Goal: Task Accomplishment & Management: Use online tool/utility

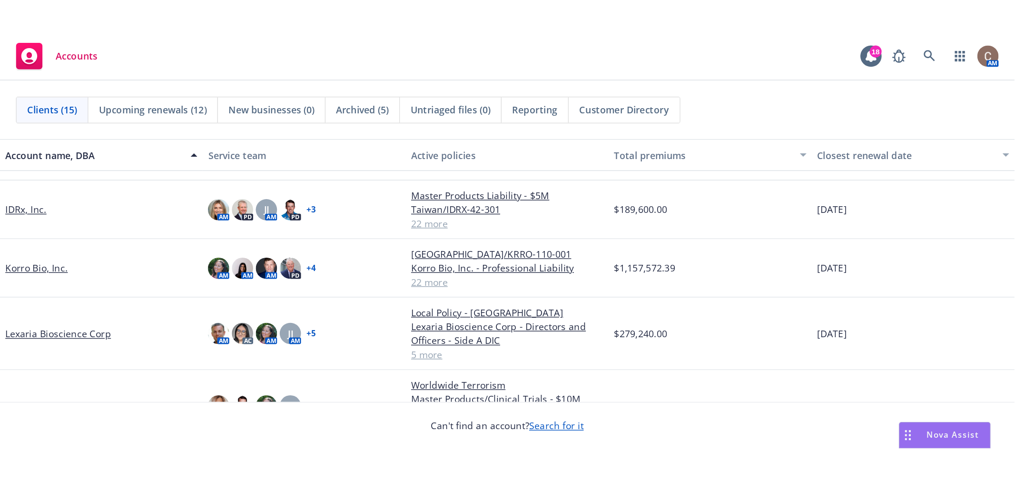
scroll to position [159, 0]
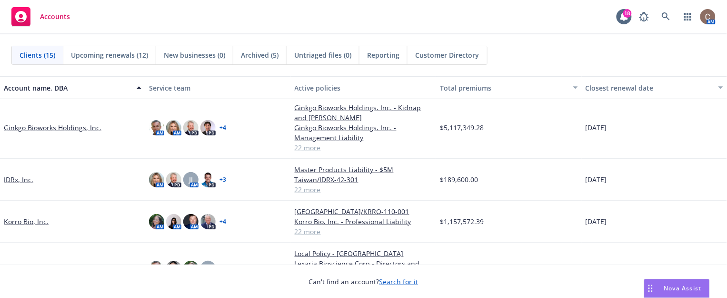
click at [65, 122] on link "Ginkgo Bioworks Holdings, Inc." at bounding box center [53, 127] width 98 height 10
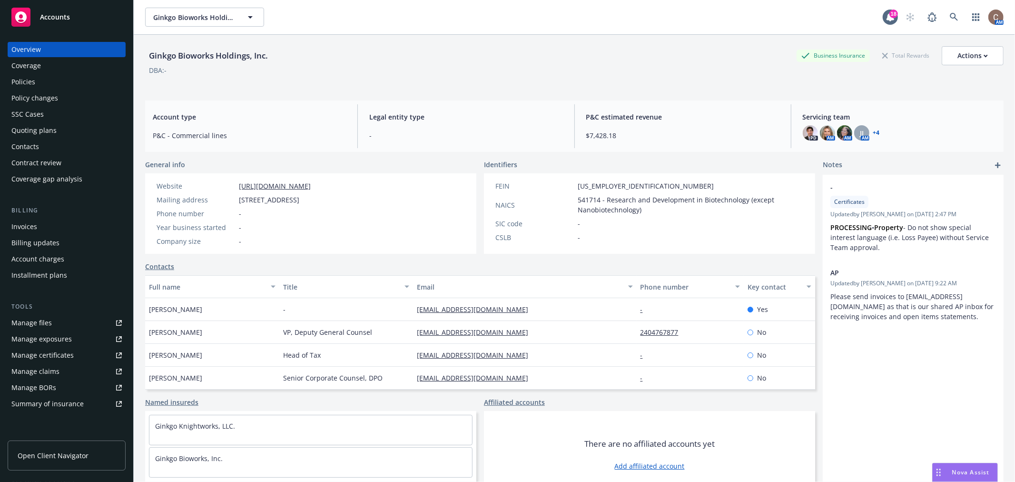
click at [48, 78] on div "Policies" at bounding box center [66, 81] width 110 height 15
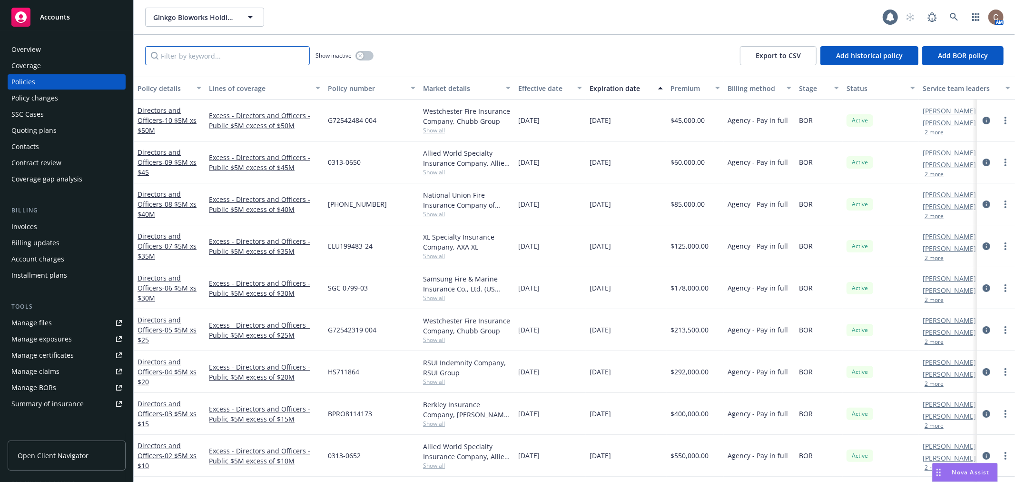
click at [236, 56] on input "Filter by keyword..." at bounding box center [227, 55] width 165 height 19
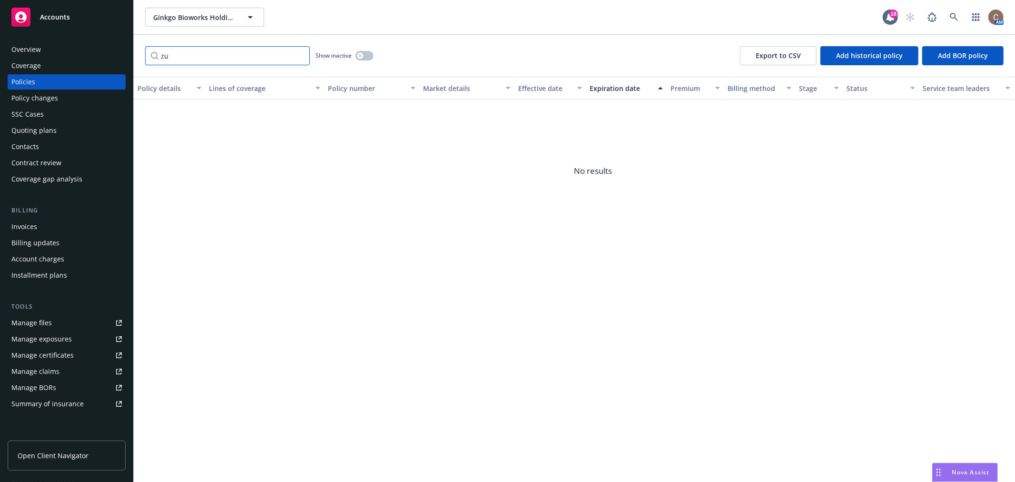
type input "z"
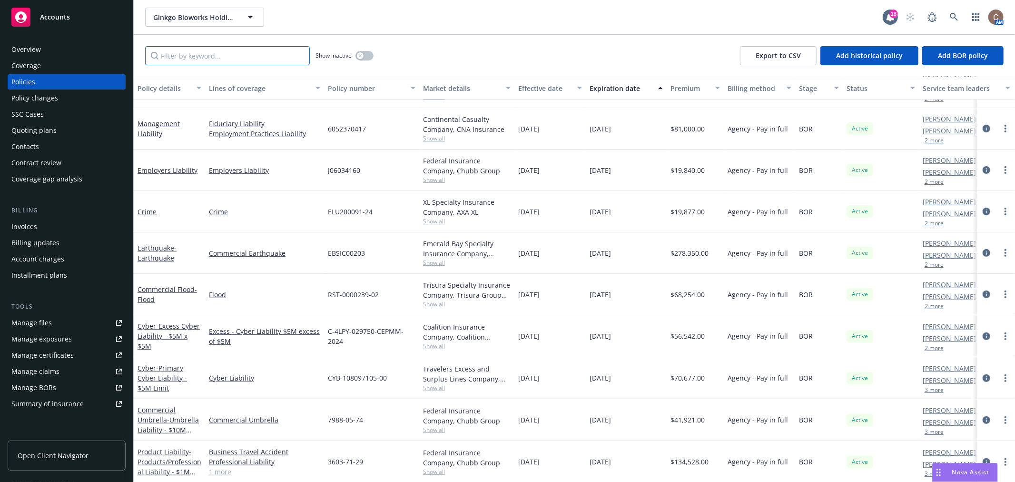
scroll to position [312, 0]
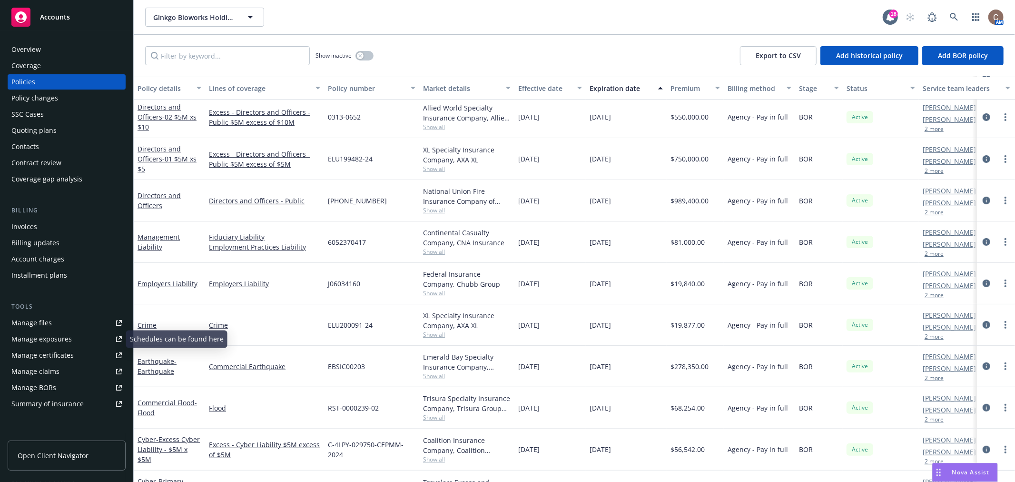
click at [43, 297] on div "Manage files" at bounding box center [31, 322] width 40 height 15
click at [63, 26] on div "Accounts" at bounding box center [66, 17] width 110 height 19
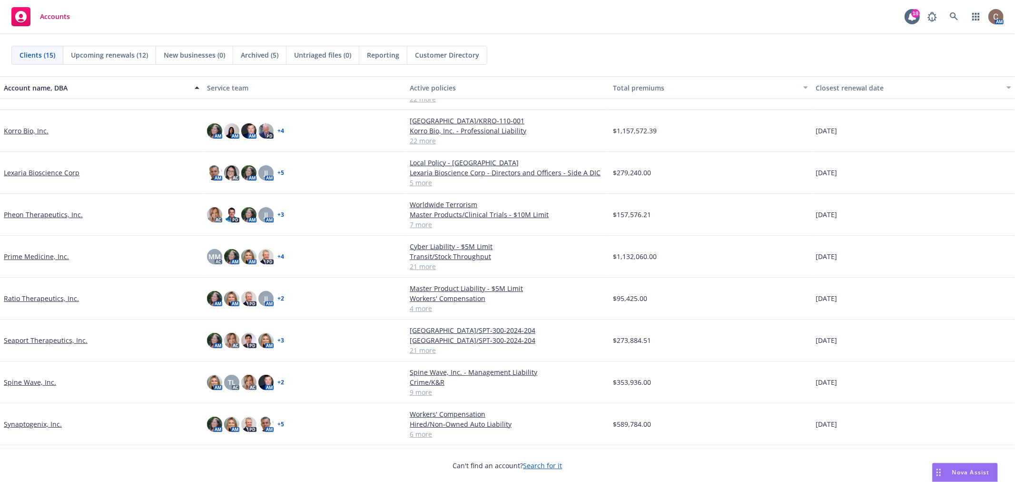
scroll to position [260, 0]
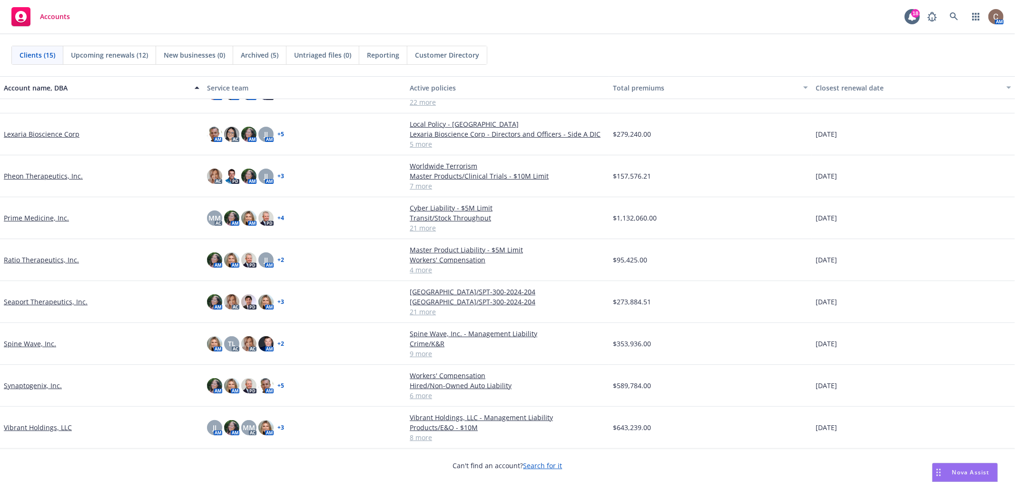
click at [34, 297] on link "Spine Wave, Inc." at bounding box center [30, 343] width 52 height 10
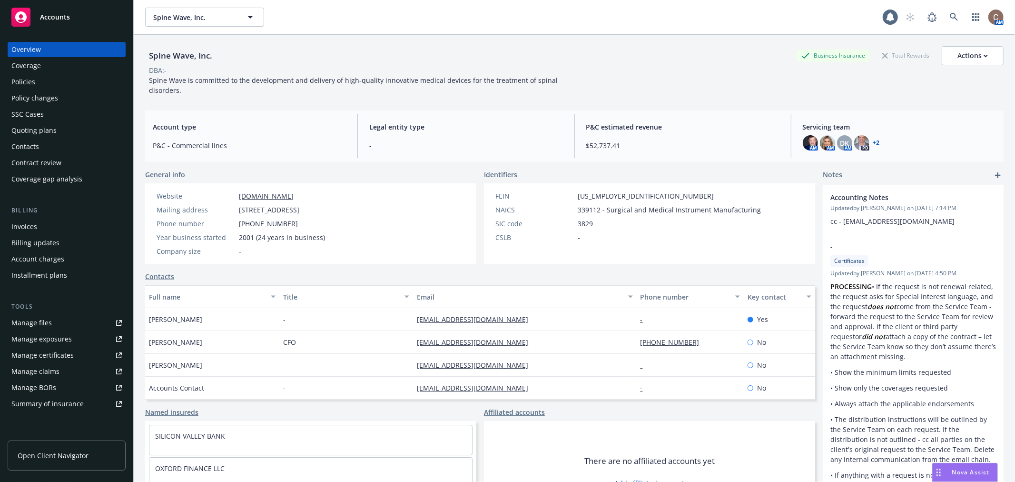
click at [51, 82] on div "Policies" at bounding box center [66, 81] width 110 height 15
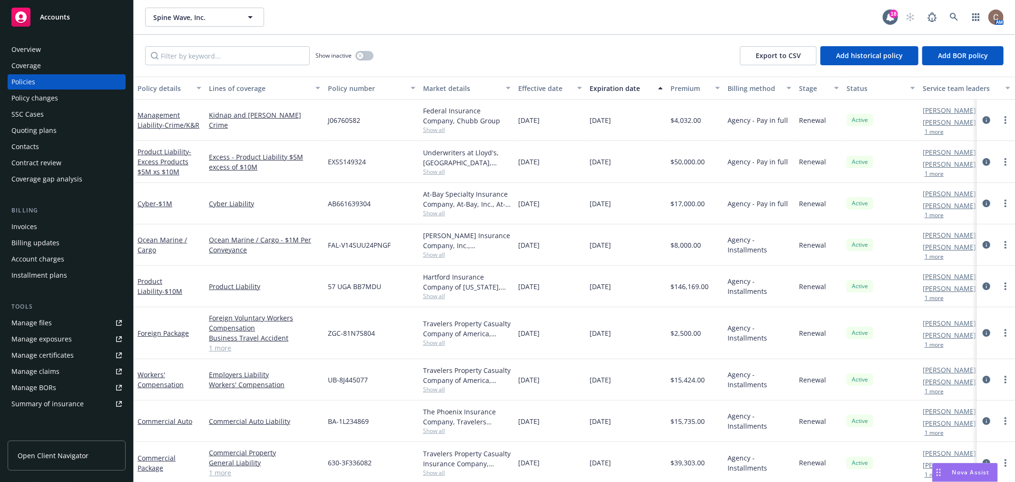
click at [462, 47] on div "Show inactive Export to CSV Add historical policy Add BOR policy" at bounding box center [575, 56] width 882 height 42
click at [51, 17] on span "Accounts" at bounding box center [55, 17] width 30 height 8
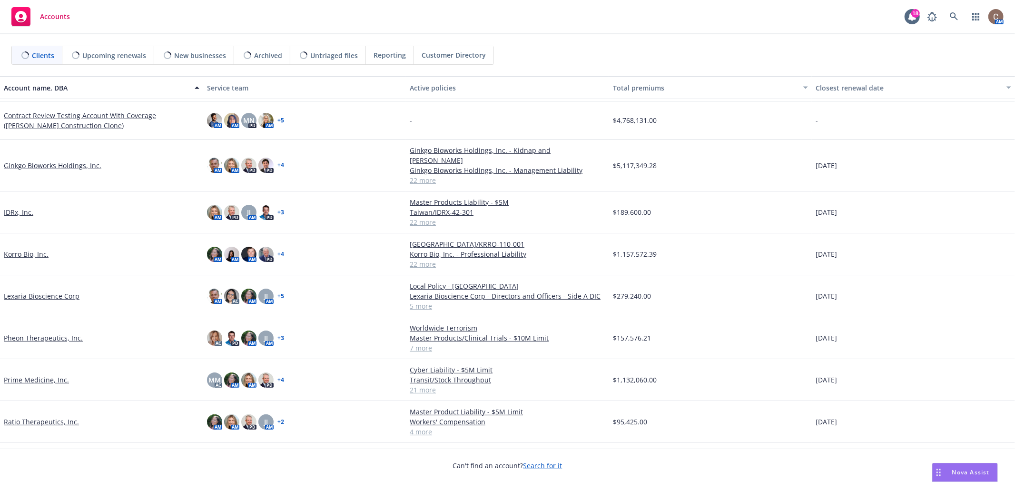
scroll to position [159, 0]
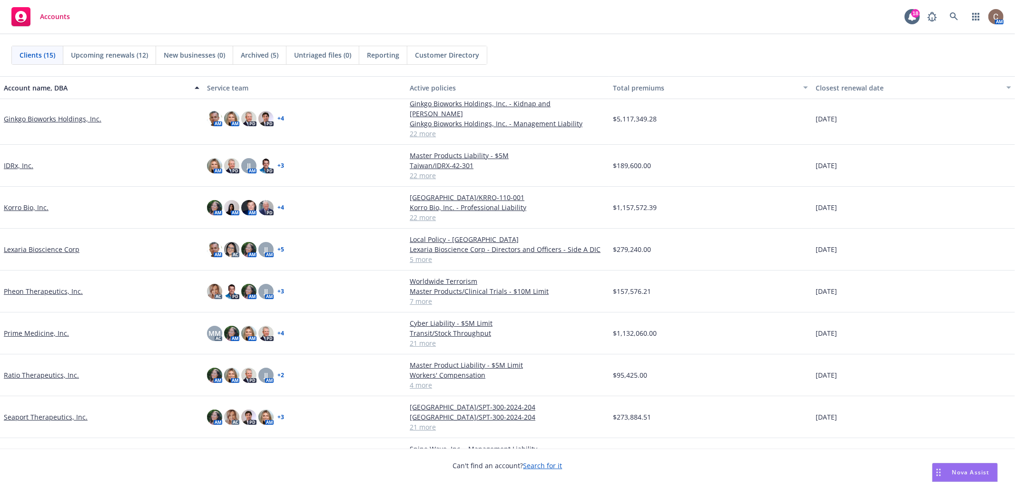
click at [26, 202] on link "Korro Bio, Inc." at bounding box center [26, 207] width 45 height 10
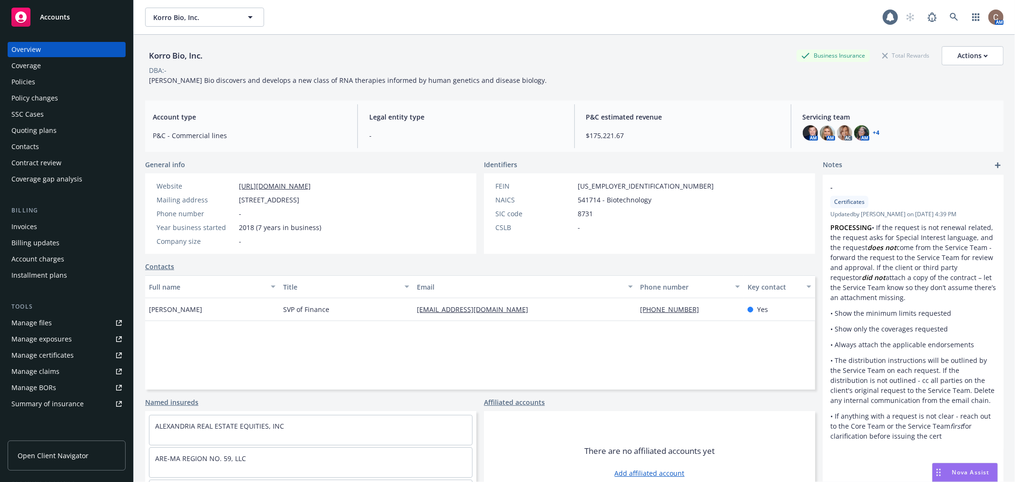
click at [46, 84] on div "Policies" at bounding box center [66, 81] width 110 height 15
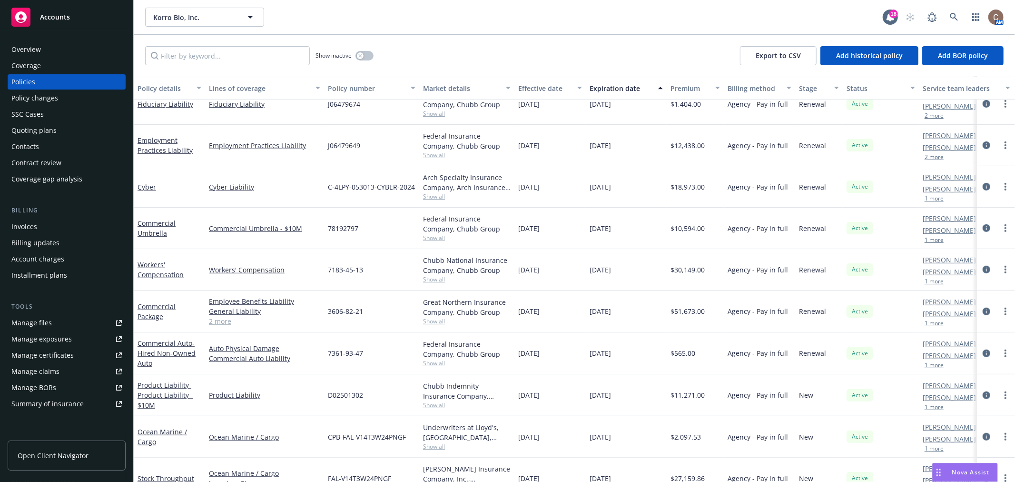
scroll to position [470, 0]
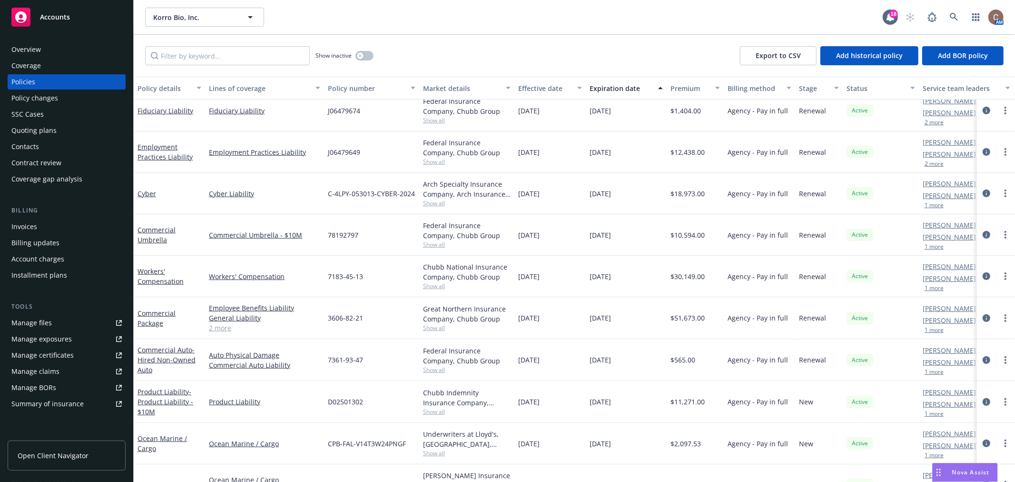
click at [582, 18] on div "Korro Bio, Inc. Korro Bio, Inc." at bounding box center [514, 17] width 738 height 19
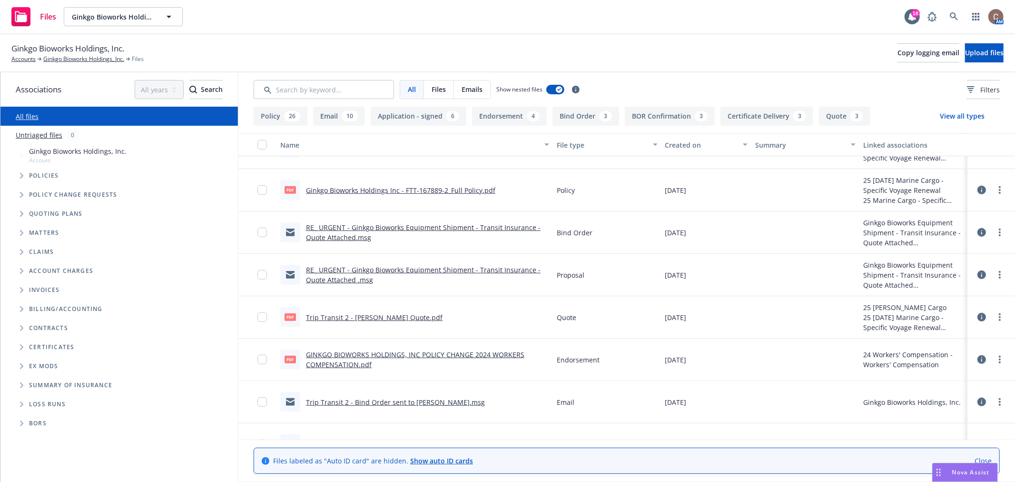
scroll to position [635, 0]
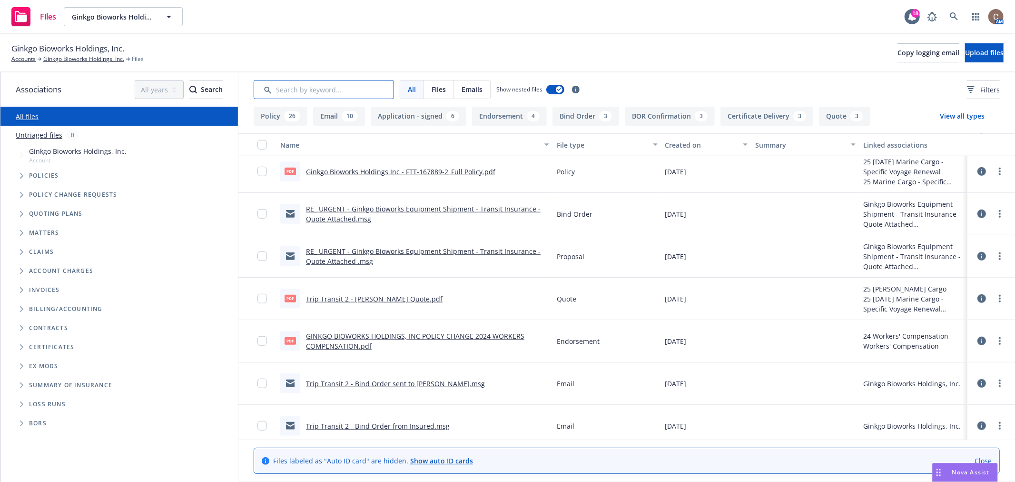
click at [345, 89] on input "Search by keyword..." at bounding box center [324, 89] width 140 height 19
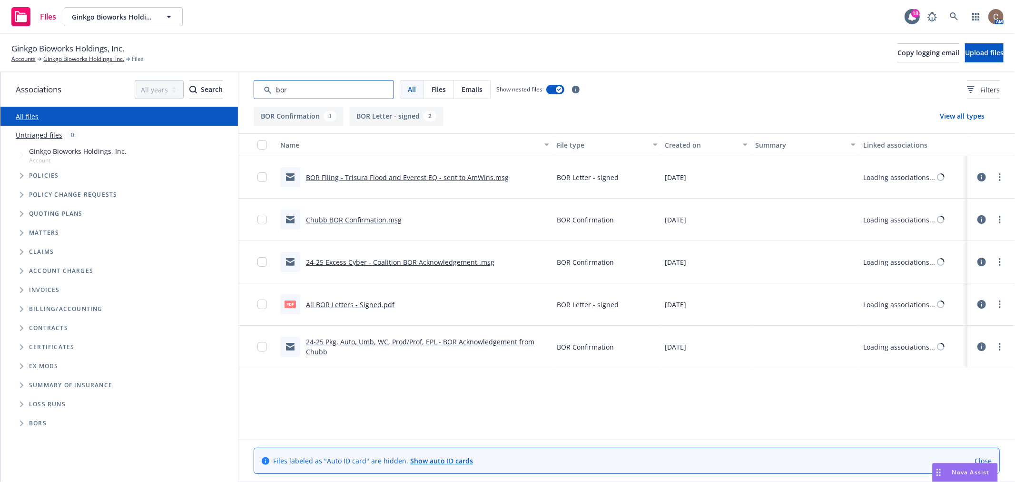
scroll to position [0, 0]
click at [20, 383] on icon "Folder Tree Example" at bounding box center [21, 385] width 3 height 6
click at [285, 89] on input "Search by keyword..." at bounding box center [324, 89] width 140 height 19
type input "b"
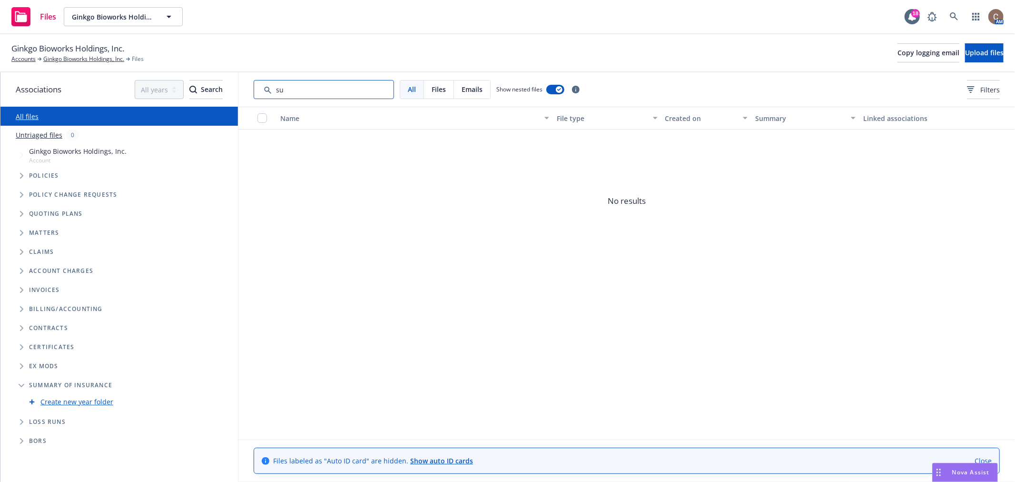
type input "s"
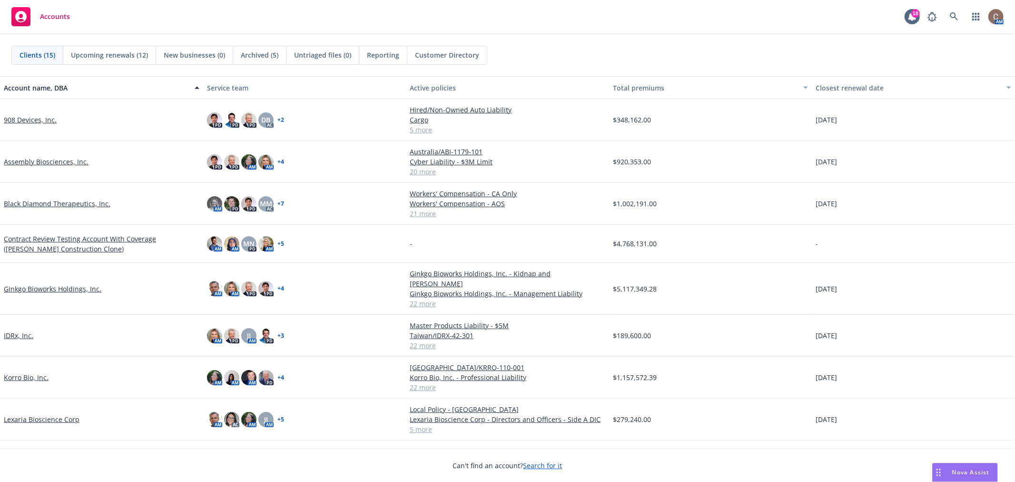
click at [46, 285] on link "Ginkgo Bioworks Holdings, Inc." at bounding box center [53, 289] width 98 height 10
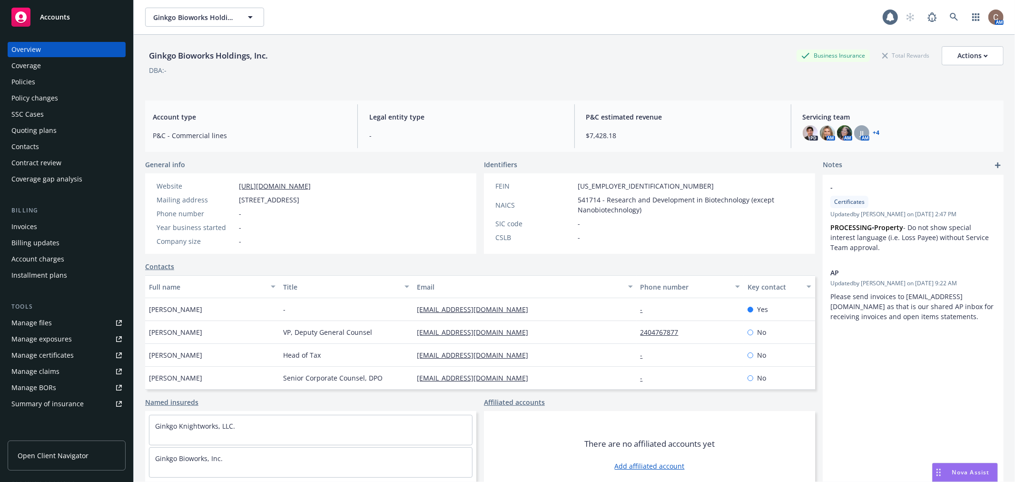
click at [45, 89] on div "Policies" at bounding box center [66, 81] width 110 height 15
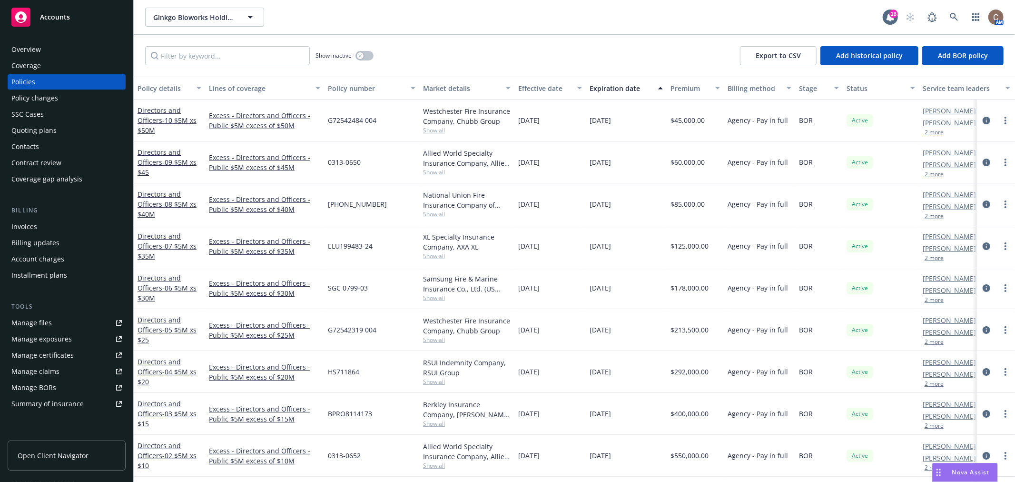
click at [65, 324] on link "Manage files" at bounding box center [67, 322] width 118 height 15
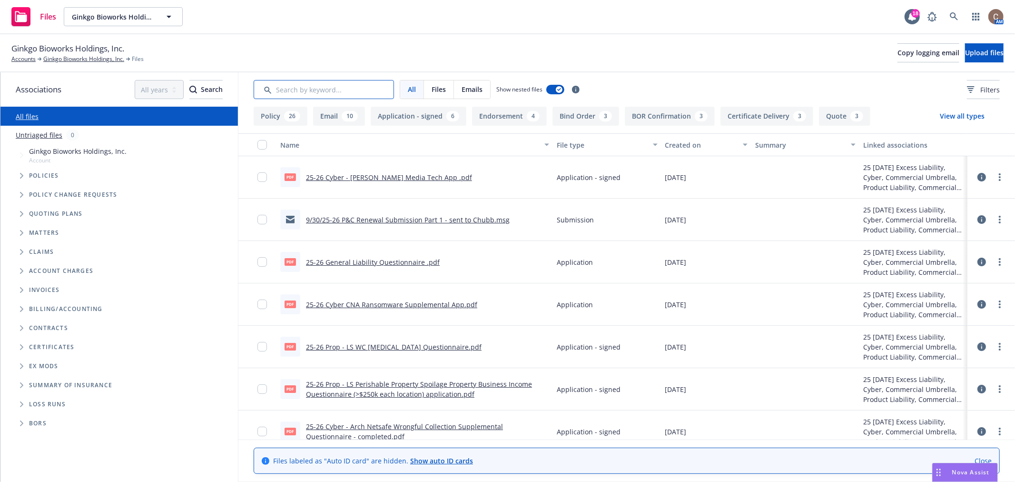
click at [330, 86] on input "Search by keyword..." at bounding box center [324, 89] width 140 height 19
type input "o"
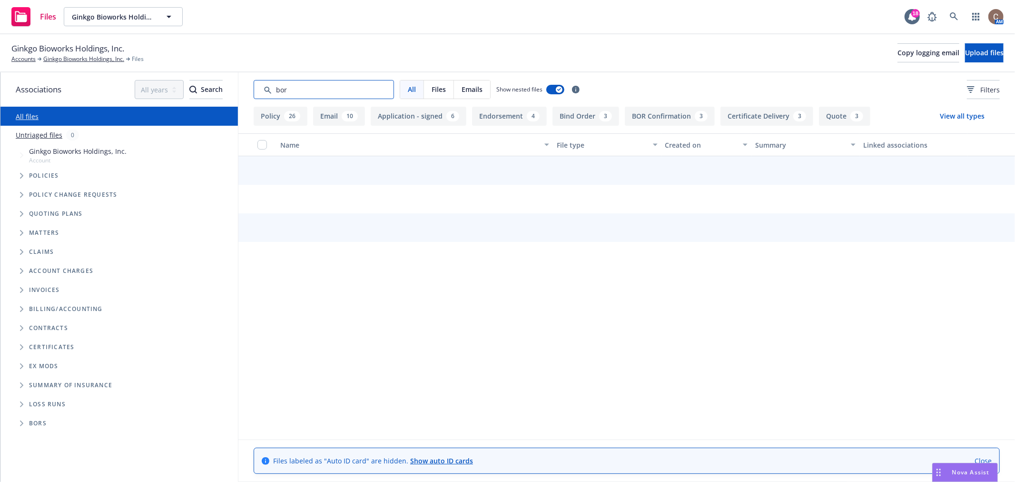
type input "bor"
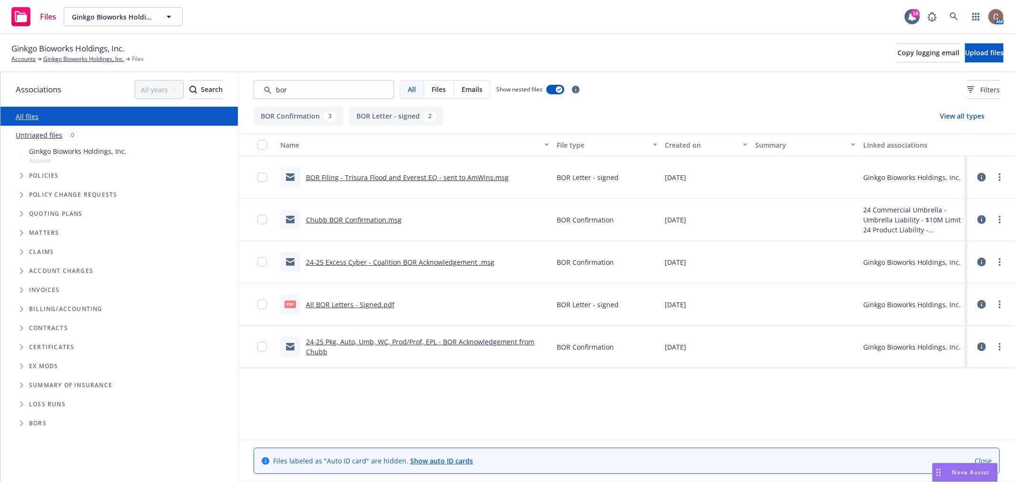
click at [355, 307] on link "All BOR Letters - Signed.pdf" at bounding box center [350, 304] width 89 height 9
click at [965, 59] on button "Upload files" at bounding box center [984, 52] width 39 height 19
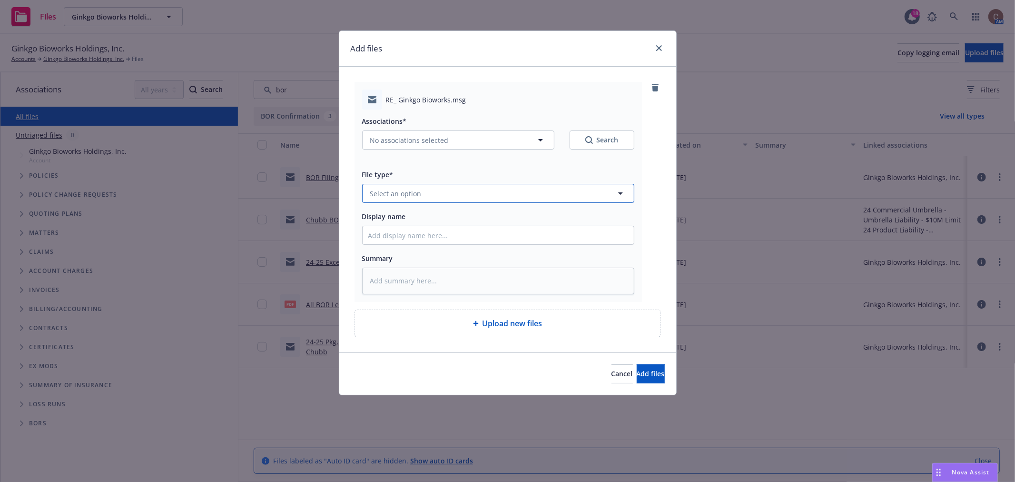
click at [412, 186] on button "Select an option" at bounding box center [498, 193] width 272 height 19
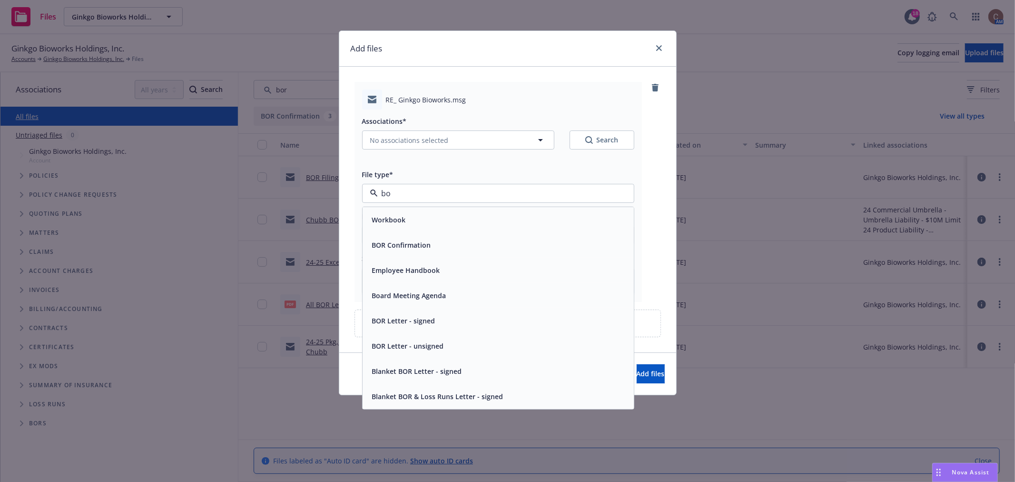
type input "bop"
type textarea "x"
type input "bor"
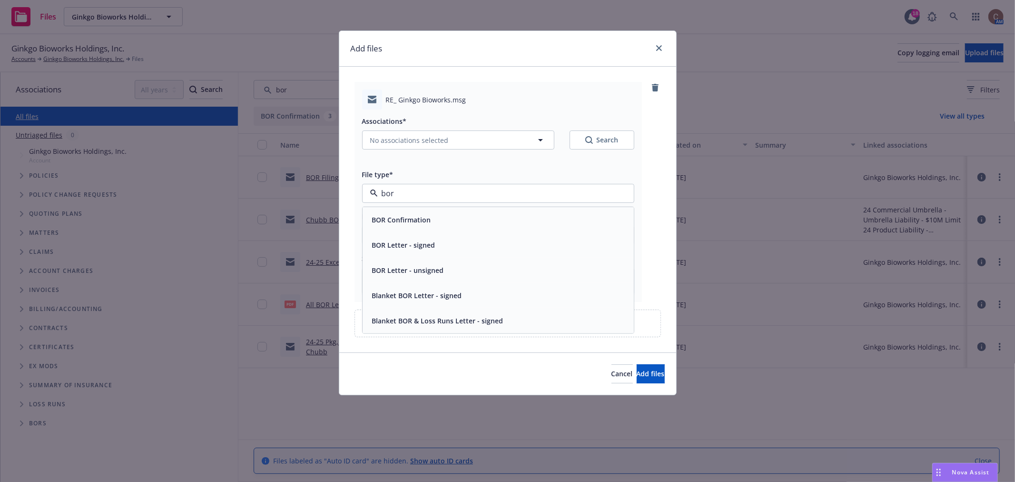
click at [408, 250] on span "BOR Letter - signed" at bounding box center [403, 245] width 63 height 10
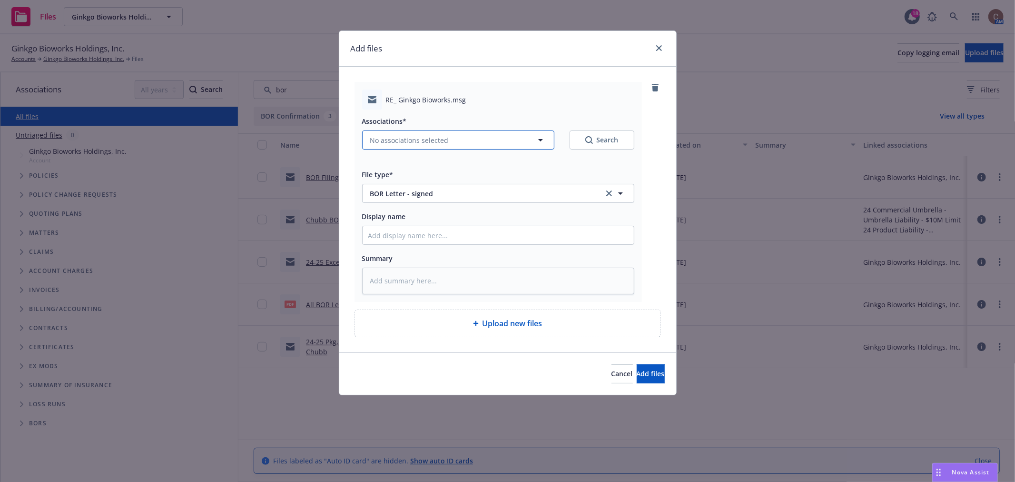
click at [411, 139] on span "No associations selected" at bounding box center [409, 140] width 79 height 10
type textarea "x"
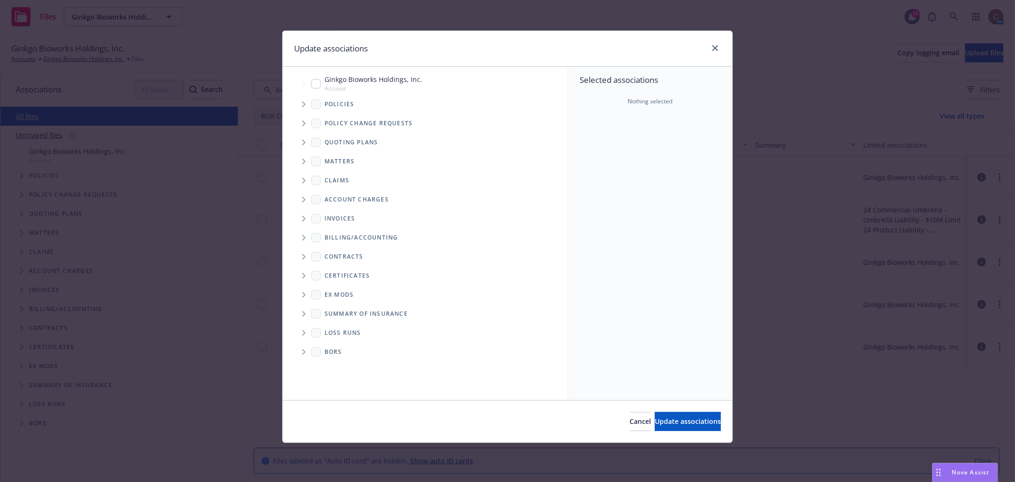
click at [318, 81] on input "Tree Example" at bounding box center [316, 84] width 10 height 10
checkbox input "true"
click at [669, 419] on span "Update associations" at bounding box center [688, 421] width 66 height 9
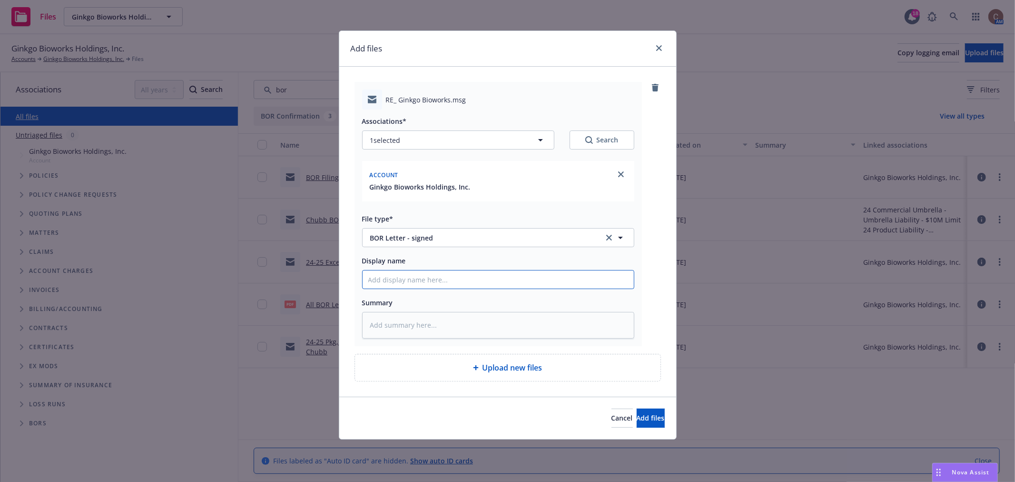
click at [430, 278] on input "Display name" at bounding box center [498, 279] width 271 height 18
type textarea "x"
type input "Z"
type textarea "x"
type input "Zu"
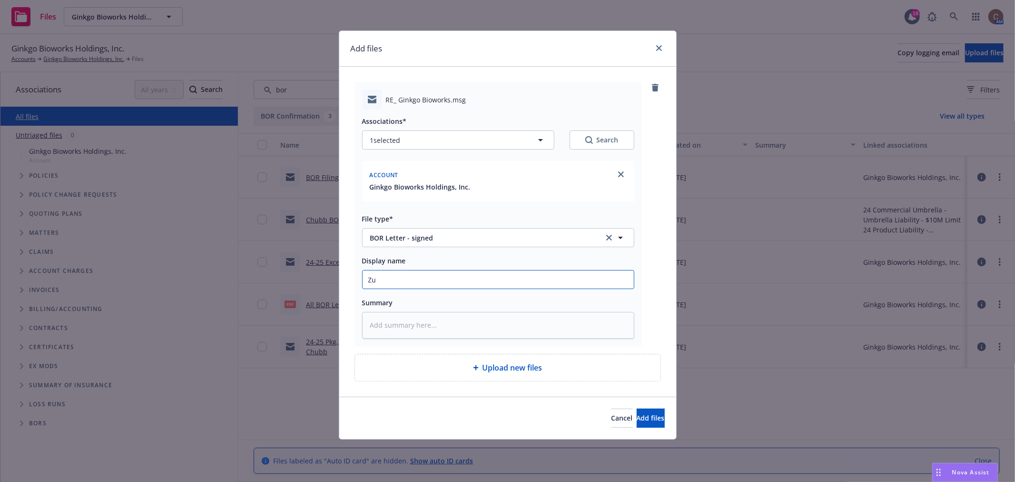
type textarea "x"
type input "Zur"
type textarea "x"
type input "Zuri"
type textarea "x"
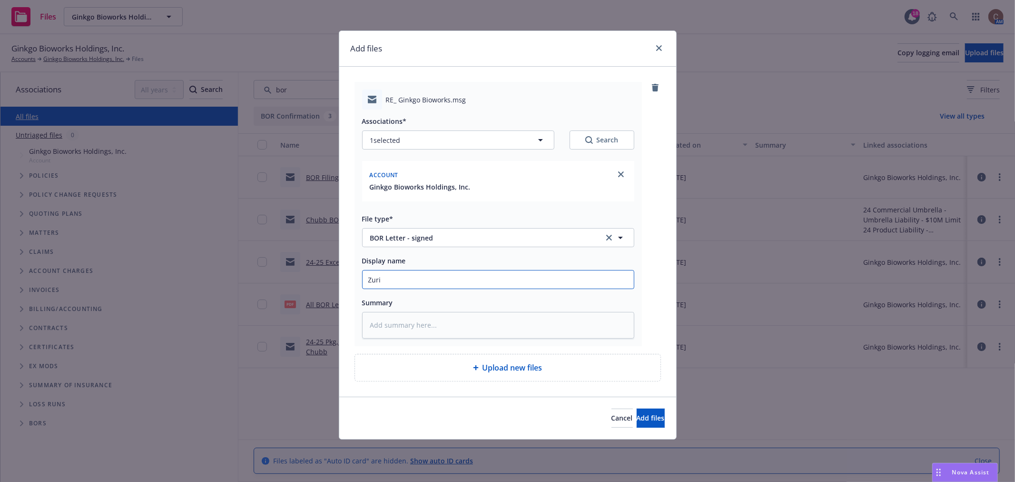
type input "Zuric"
type textarea "x"
type input "Zurich"
type textarea "x"
type input "Zurich"
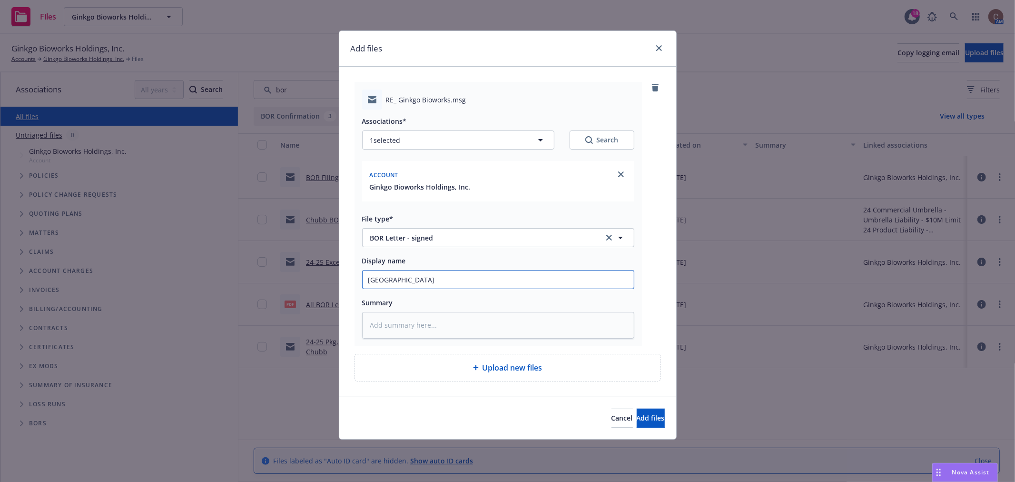
type textarea "x"
type input "Zurich B"
type textarea "x"
type input "Zurich BI"
type textarea "x"
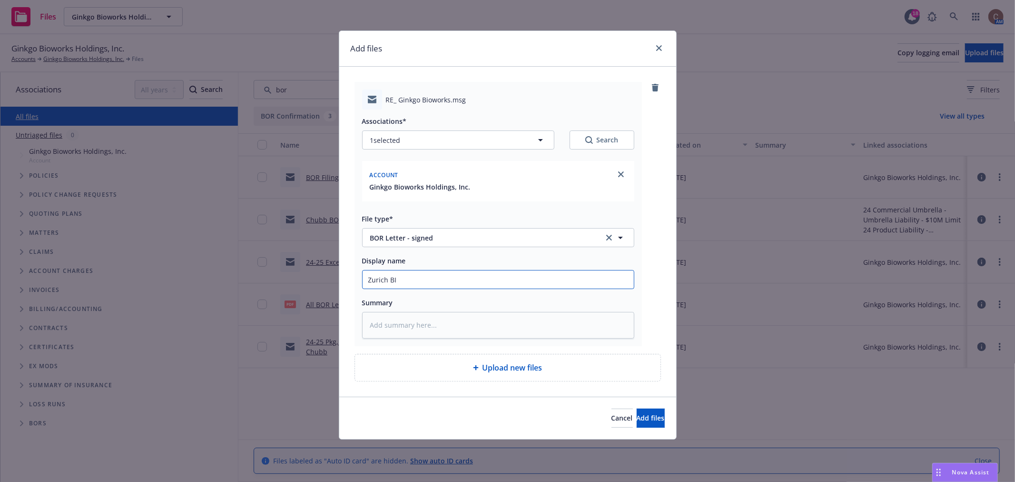
type input "Zurich BIO"
type textarea "x"
type input "Zurich BI"
type textarea "x"
type input "Zurich B"
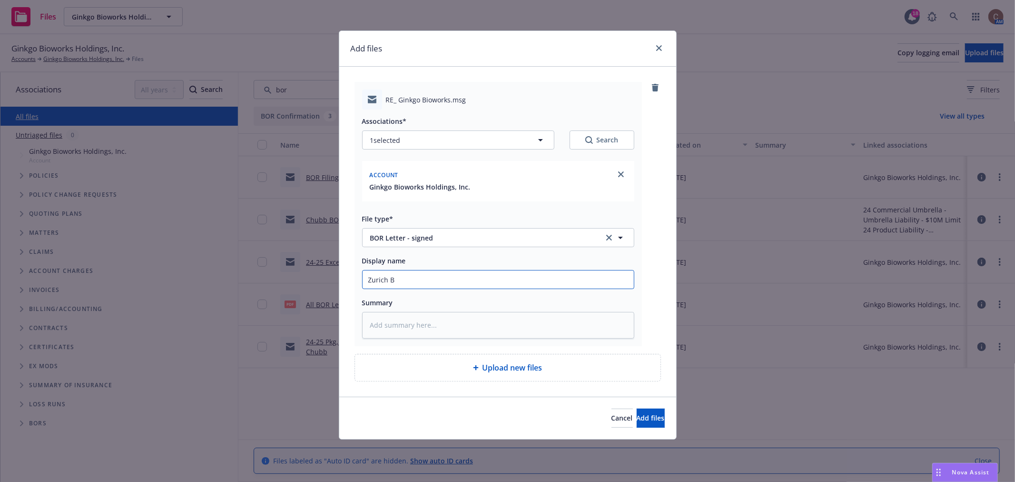
type textarea "x"
type input "Zurich BO"
type textarea "x"
type input "Zurich BOR"
type textarea "x"
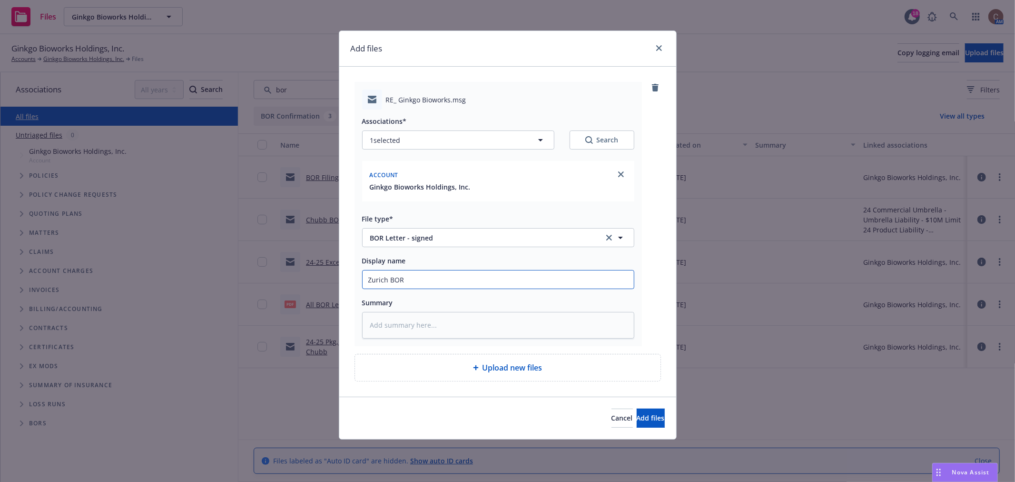
type input "Zurich BOR"
type textarea "x"
type input "Zurich BOR Fi"
type textarea "x"
type input "Zurich BOR Fil"
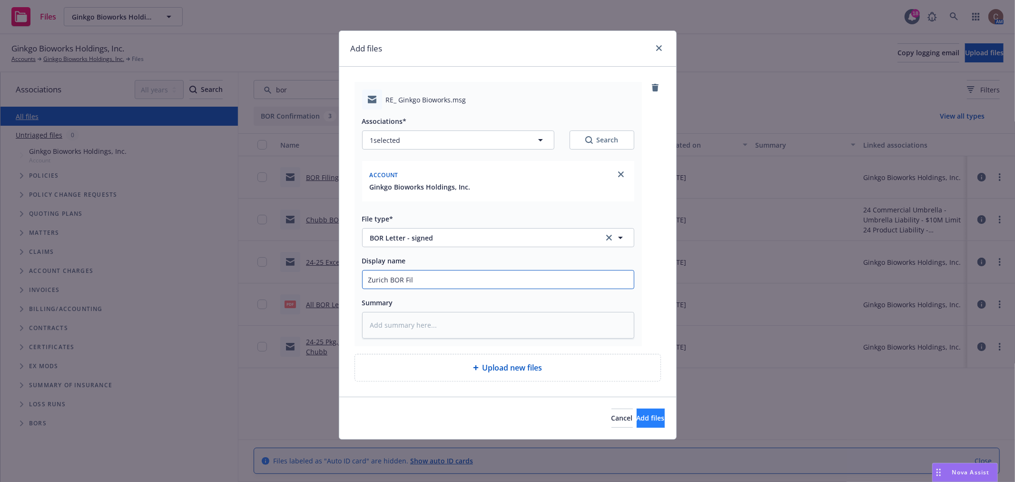
type textarea "x"
type input "Zurich BOR Fili"
type textarea "x"
type input "Zurich BOR Filin"
type textarea "x"
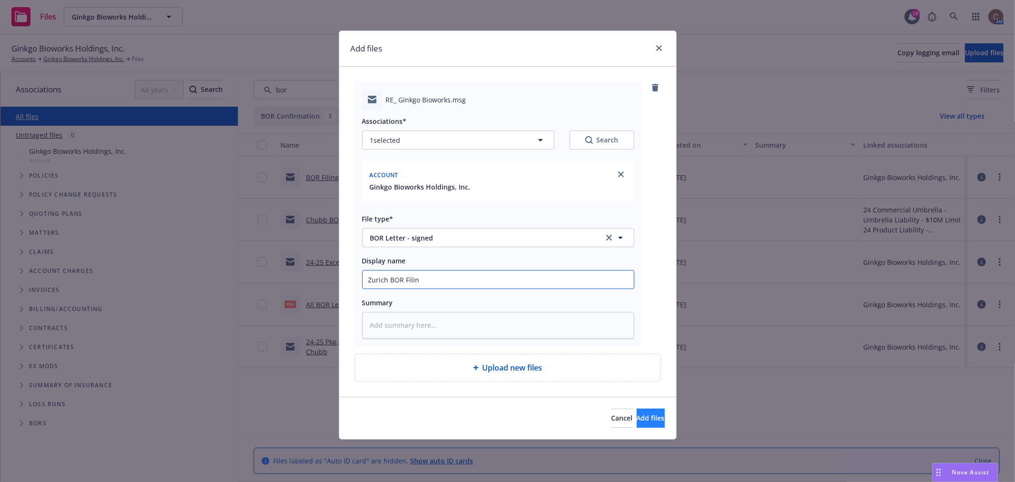
type input "Zurich BOR Filing"
type textarea "x"
type input "Zurich BOR Filing"
click at [637, 414] on span "Add files" at bounding box center [651, 417] width 28 height 9
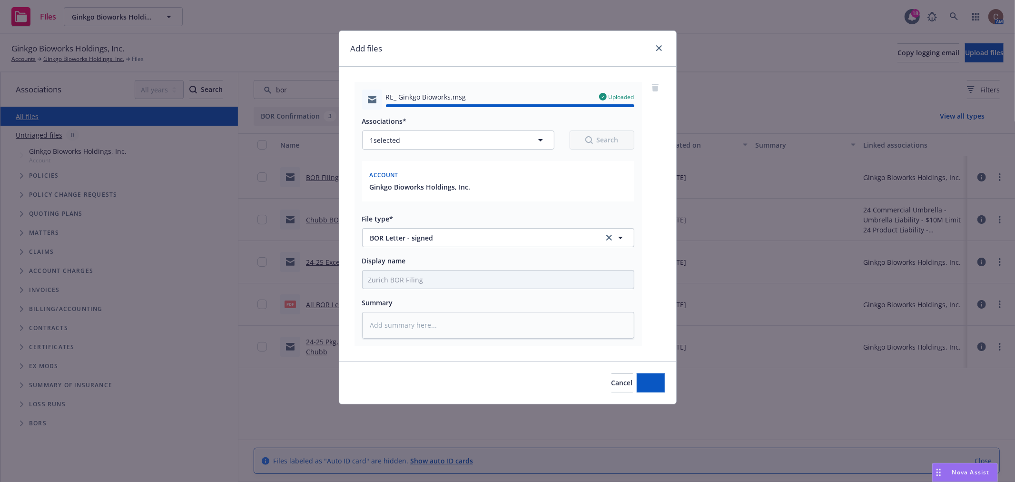
type textarea "x"
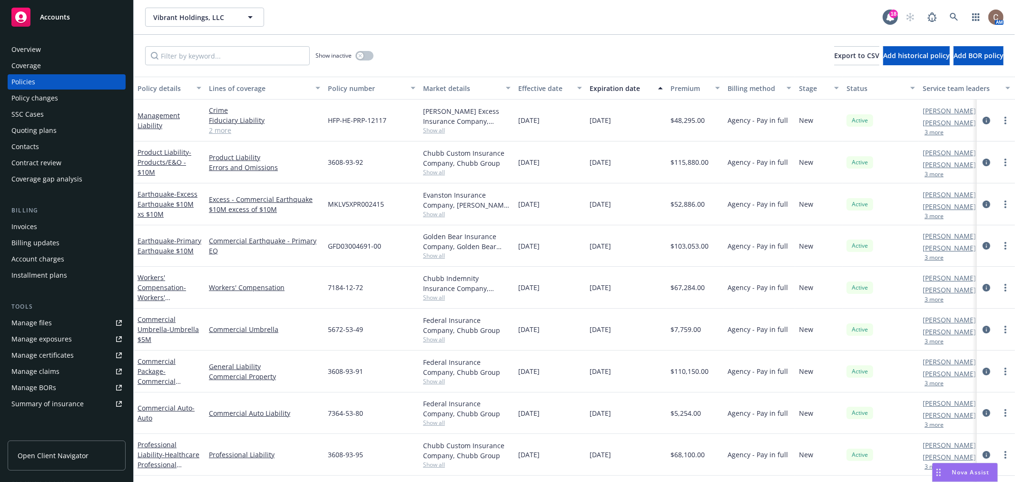
scroll to position [44, 0]
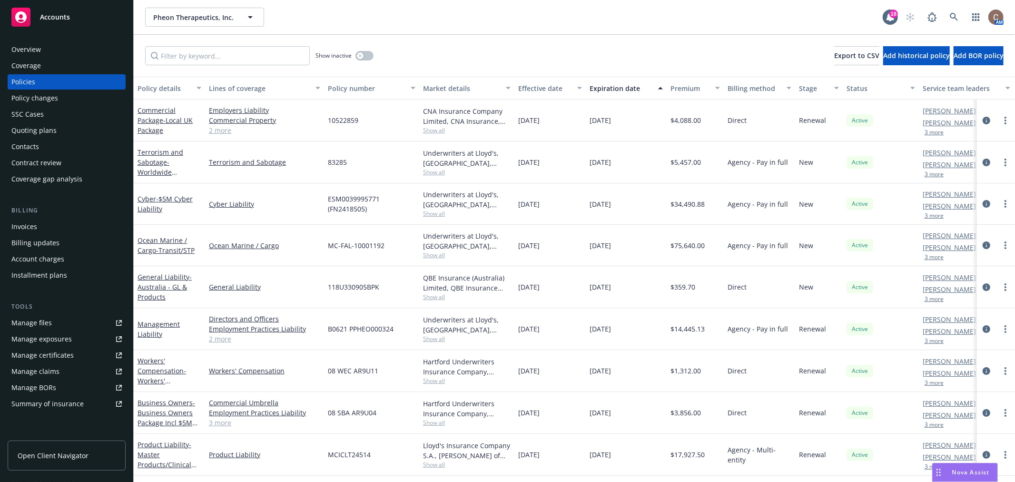
scroll to position [2, 0]
click at [82, 321] on link "Manage files" at bounding box center [67, 322] width 118 height 15
click at [28, 317] on div "Manage files" at bounding box center [31, 322] width 40 height 15
drag, startPoint x: 630, startPoint y: 248, endPoint x: 531, endPoint y: 255, distance: 99.3
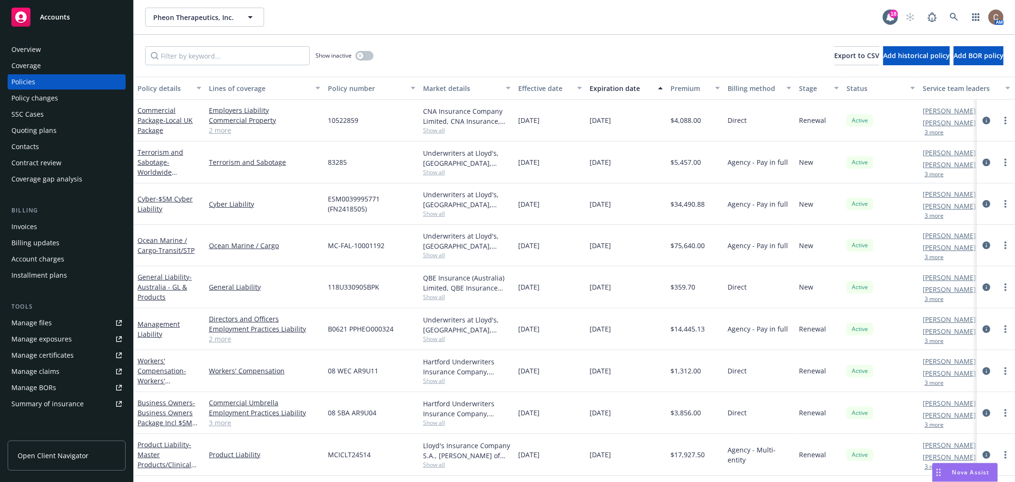
click at [531, 255] on div "Ocean Marine / Cargo - Transit/STP Ocean Marine / Cargo MC-FAL-10001192 Underwr…" at bounding box center [593, 245] width 919 height 41
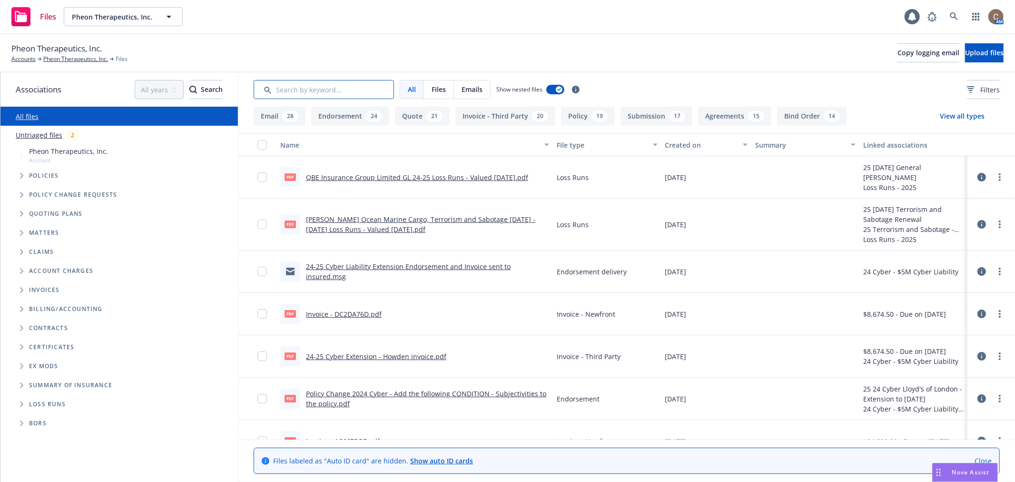
click at [307, 92] on input "Search by keyword..." at bounding box center [324, 89] width 140 height 19
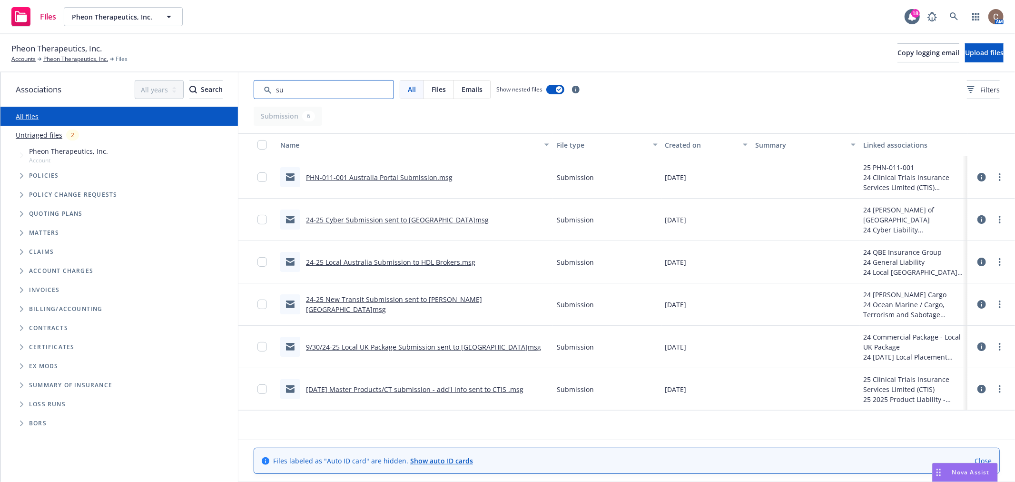
type input "s"
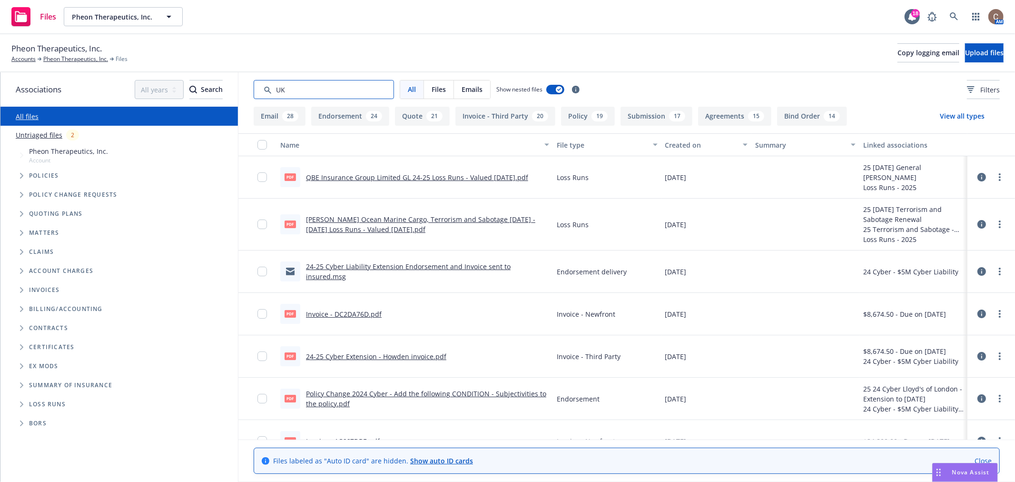
type input "UK"
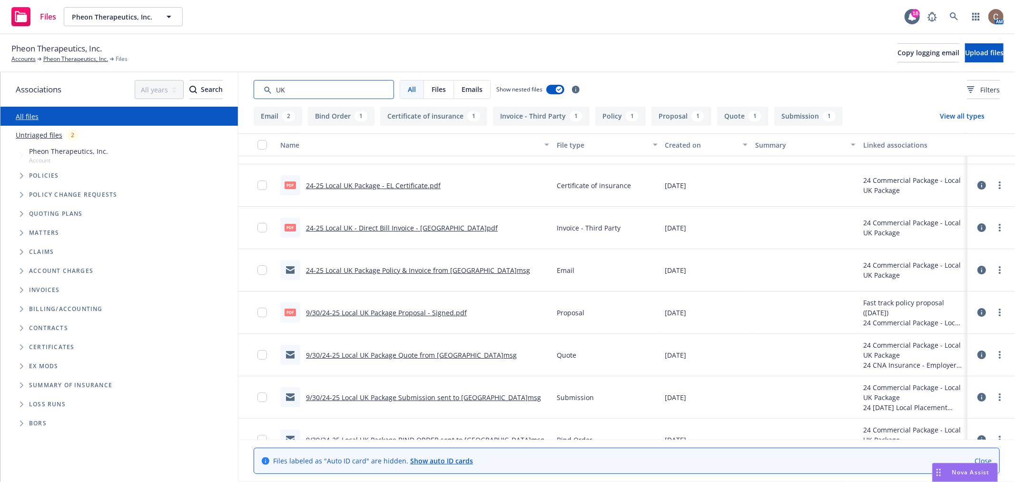
scroll to position [53, 0]
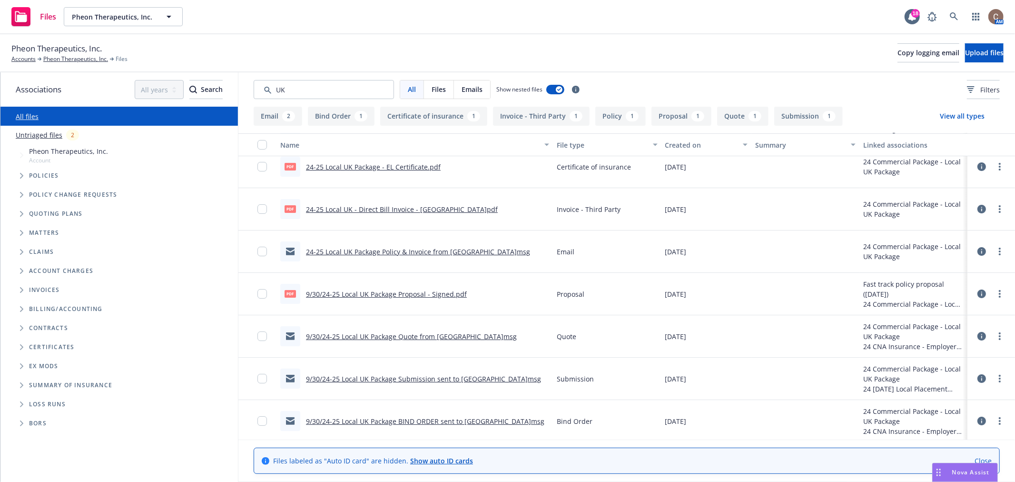
click at [432, 378] on link "9/30/24-25 Local UK Package Submission sent to Towergate.msg" at bounding box center [423, 378] width 235 height 9
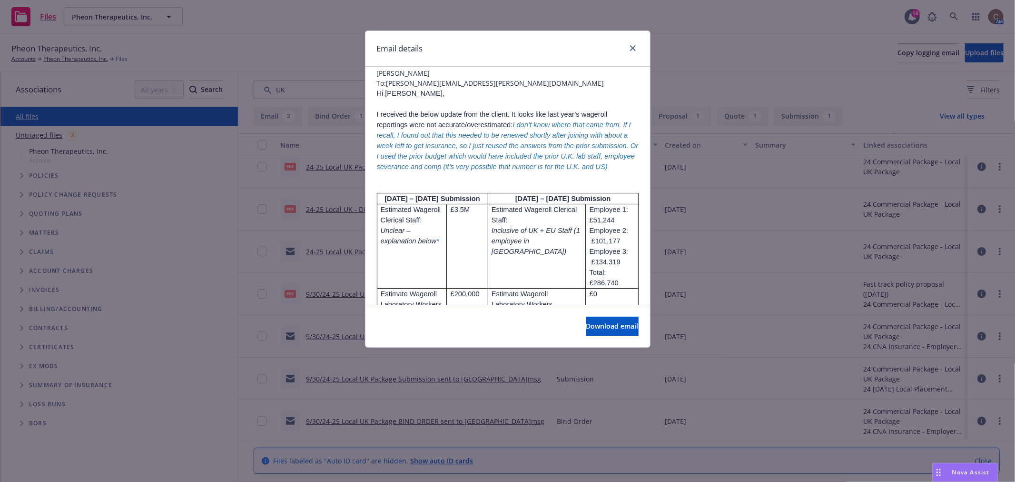
scroll to position [0, 0]
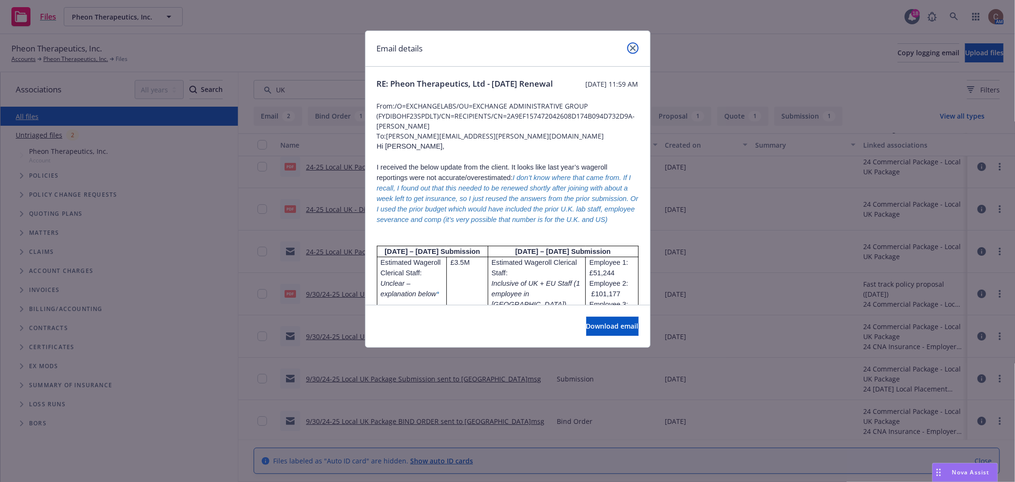
click at [634, 46] on icon "close" at bounding box center [633, 48] width 6 height 6
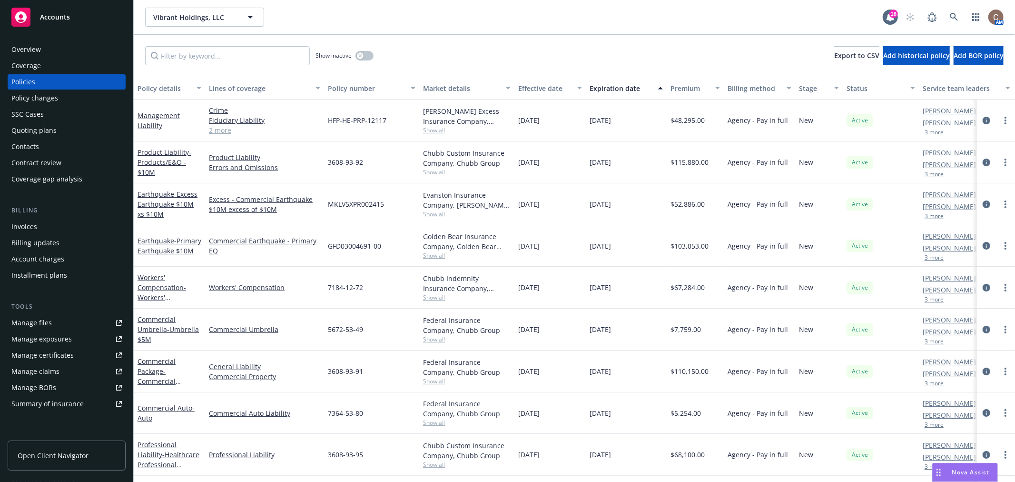
scroll to position [44, 0]
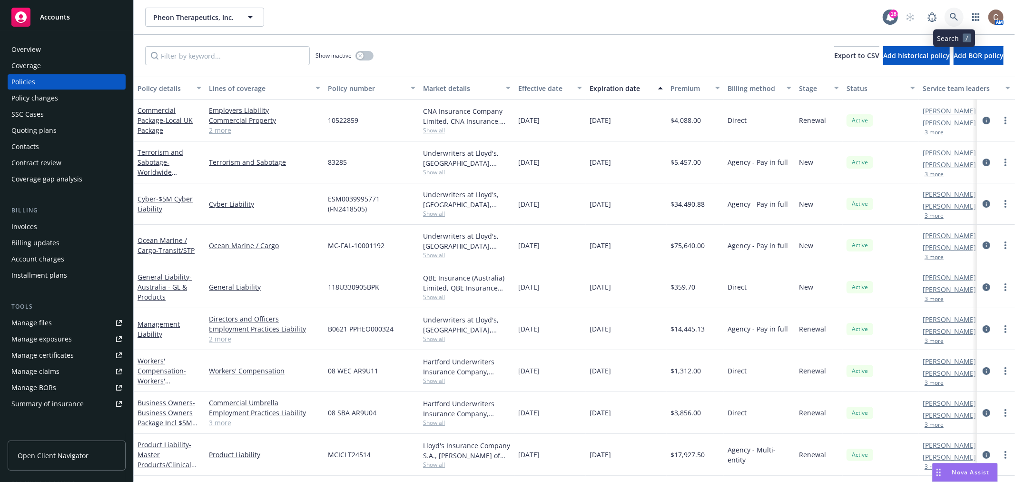
click at [950, 16] on icon at bounding box center [954, 17] width 9 height 9
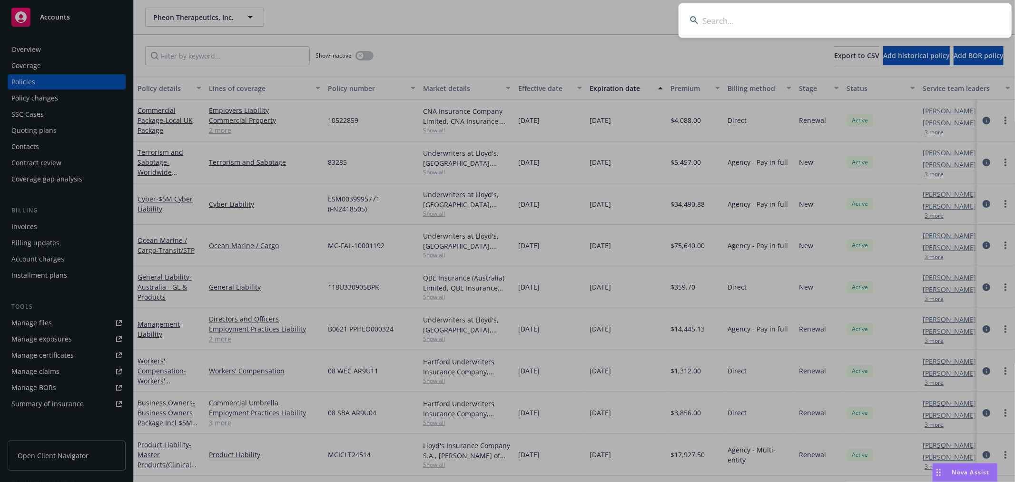
click at [873, 32] on input at bounding box center [845, 20] width 333 height 34
type input "pheon"
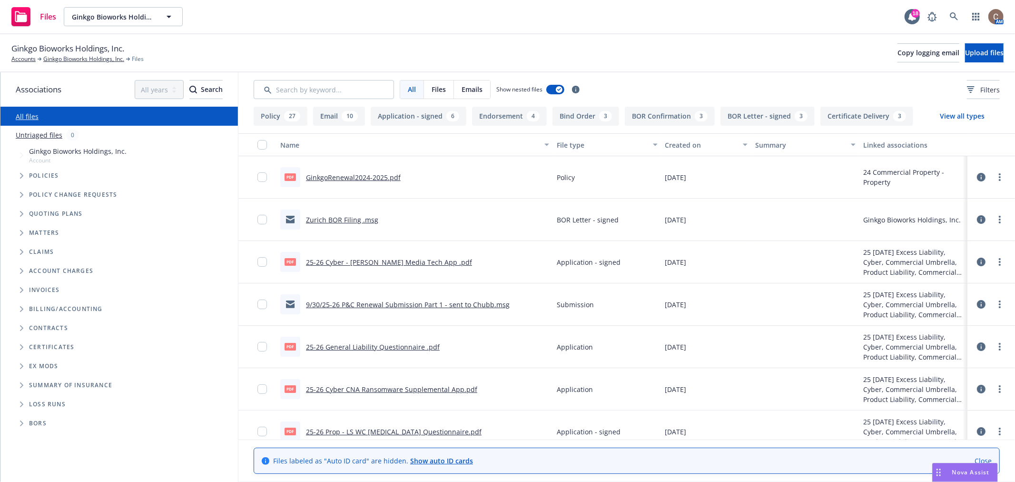
click at [423, 50] on div "Ginkgo Bioworks Holdings, Inc. Accounts Ginkgo Bioworks Holdings, Inc. Files Co…" at bounding box center [507, 52] width 993 height 21
click at [354, 91] on input "Search by keyword..." at bounding box center [324, 89] width 140 height 19
type input "loss"
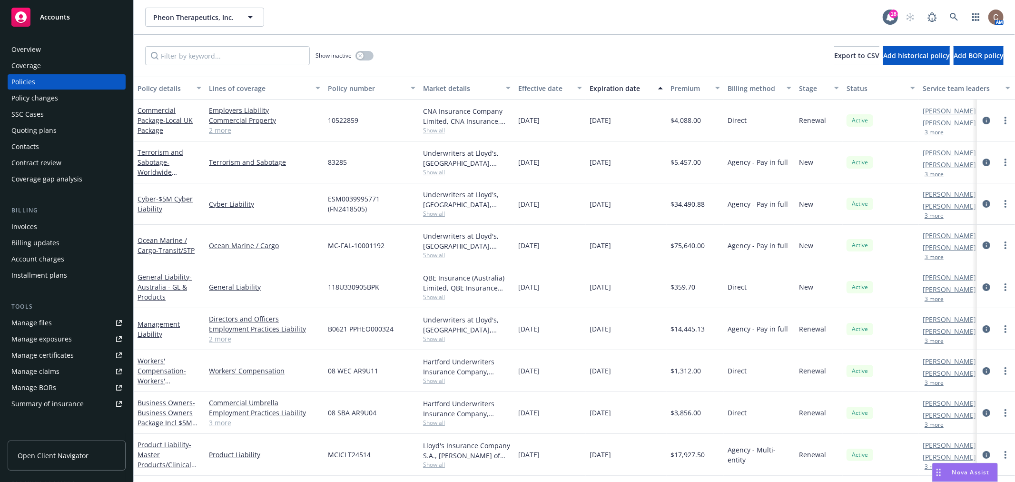
click at [40, 144] on div "Contacts" at bounding box center [66, 146] width 110 height 15
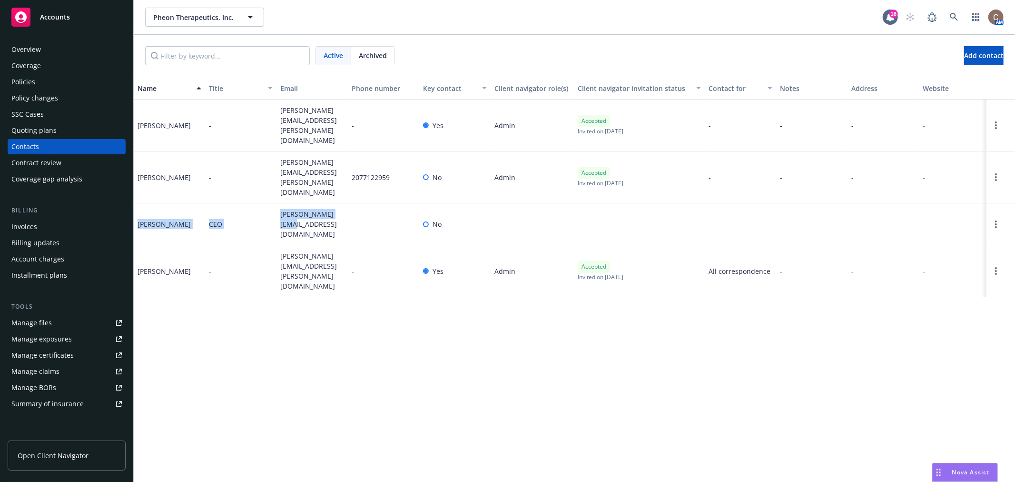
drag, startPoint x: 345, startPoint y: 195, endPoint x: 7, endPoint y: 200, distance: 338.0
click at [135, 203] on div "Cyrus Mozayeni CEO cyrus@pheontx.com - No - - - - -" at bounding box center [575, 224] width 882 height 42
copy div "Cyrus Mozayeni CEO cyrus@pheontx.com"
drag, startPoint x: 393, startPoint y: 341, endPoint x: 339, endPoint y: 177, distance: 173.3
click at [393, 336] on div "Name Title Email Phone number Key contact Client navigator role(s) Client navig…" at bounding box center [575, 279] width 882 height 405
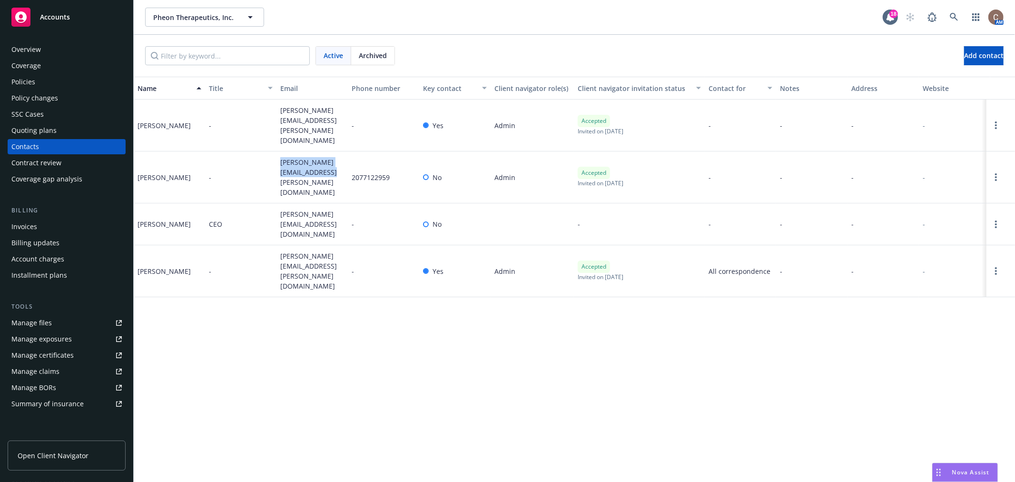
drag, startPoint x: 325, startPoint y: 159, endPoint x: 281, endPoint y: 151, distance: 45.0
click at [281, 157] on span "brendan.nicholas@pheontx.com" at bounding box center [312, 177] width 64 height 40
copy span "brendan.nicholas@pheontx.com"
drag, startPoint x: 37, startPoint y: 86, endPoint x: 403, endPoint y: 10, distance: 373.9
click at [37, 86] on div "Policies" at bounding box center [66, 81] width 110 height 15
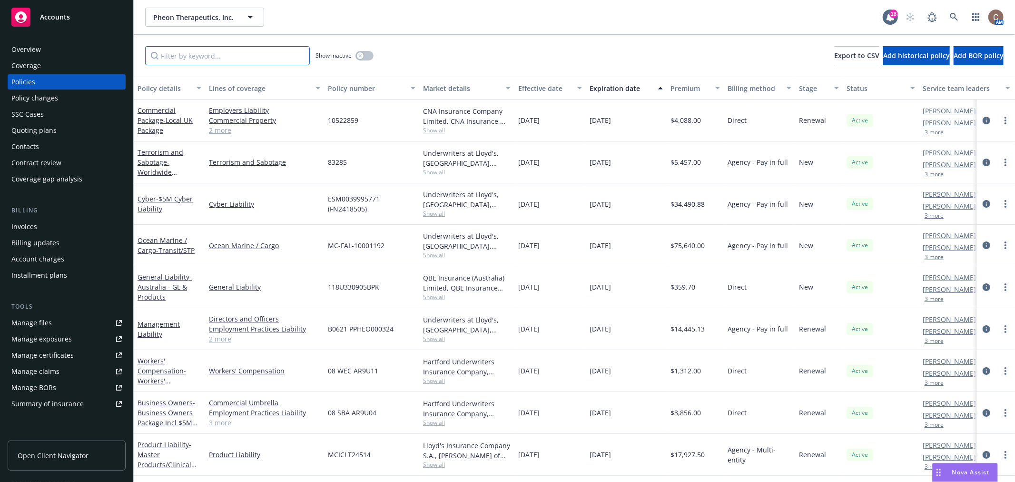
click at [218, 60] on input "Filter by keyword..." at bounding box center [227, 55] width 165 height 19
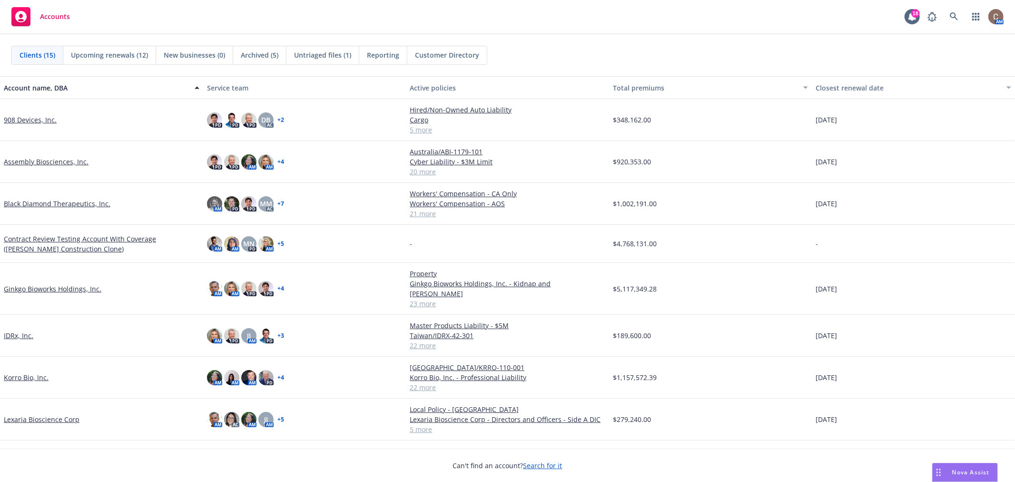
click at [53, 284] on link "Ginkgo Bioworks Holdings, Inc." at bounding box center [53, 289] width 98 height 10
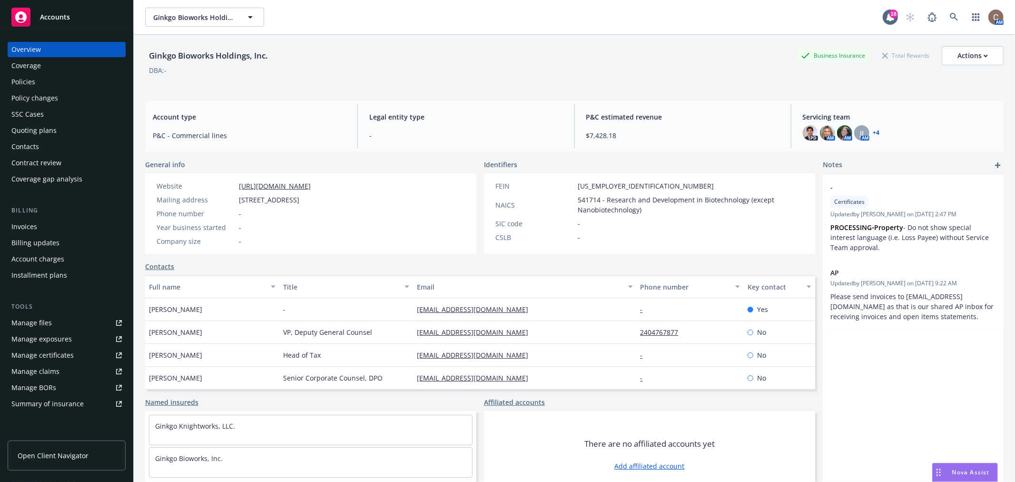
click at [43, 86] on div "Policies" at bounding box center [66, 81] width 110 height 15
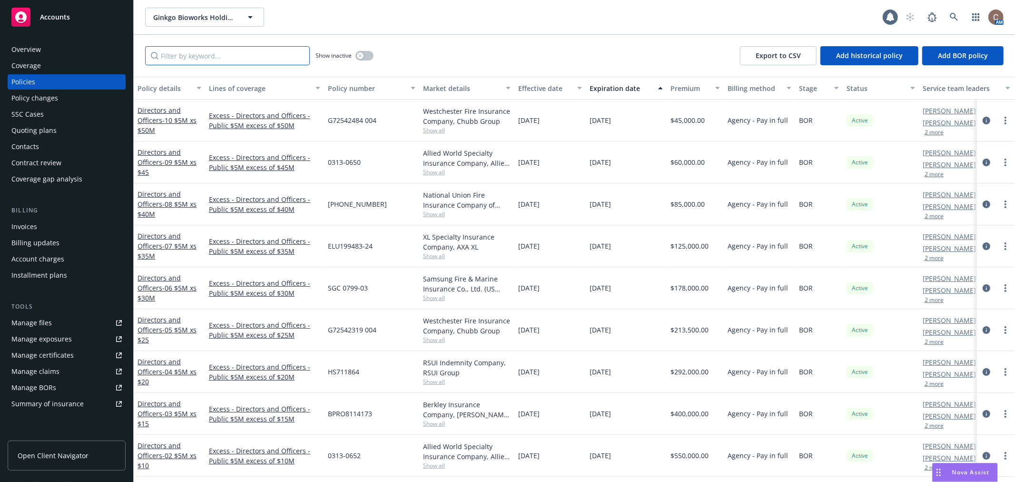
click at [175, 59] on input "Filter by keyword..." at bounding box center [227, 55] width 165 height 19
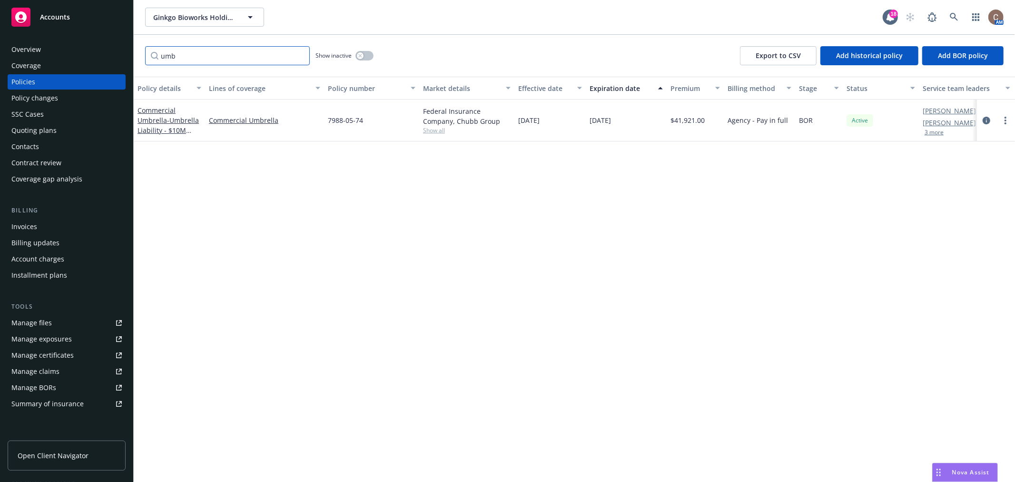
type input "umb"
click at [298, 56] on input "umb" at bounding box center [227, 55] width 165 height 19
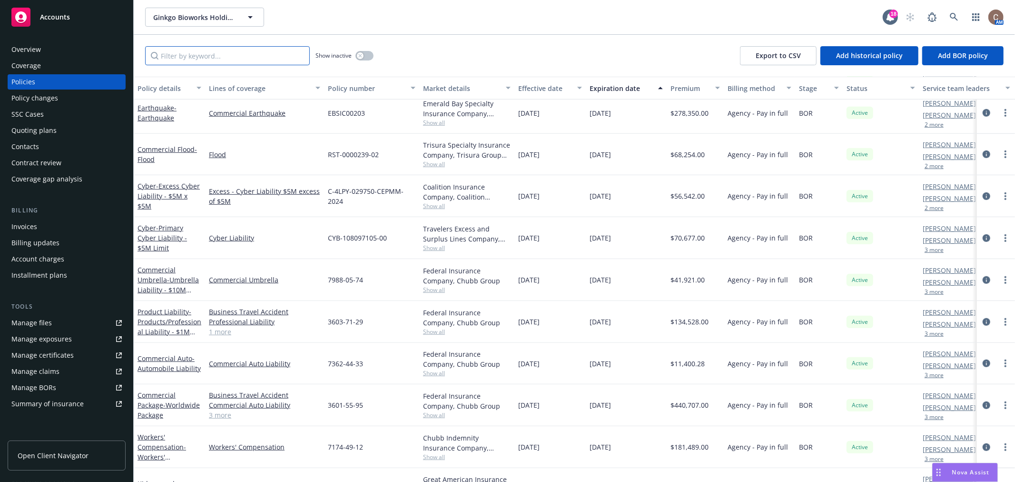
scroll to position [615, 0]
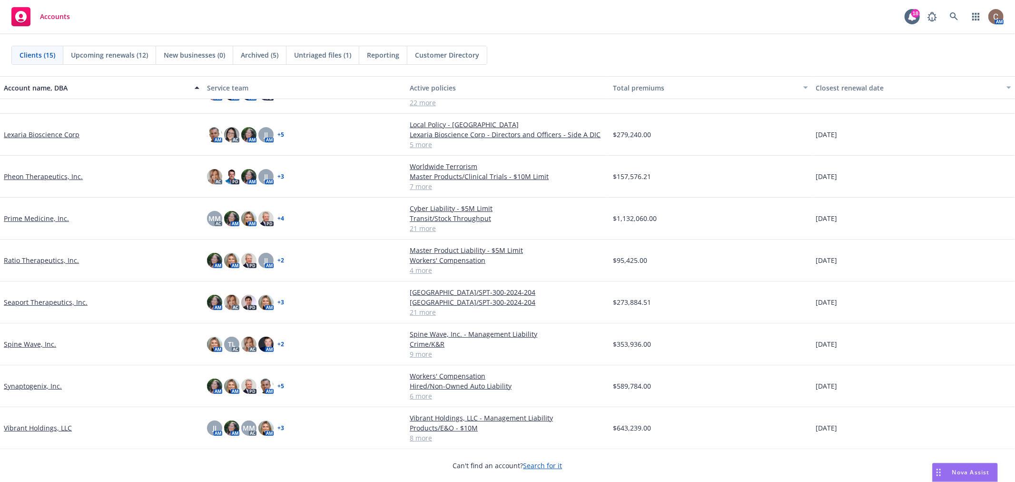
scroll to position [260, 0]
click at [49, 428] on link "Vibrant Holdings, LLC" at bounding box center [38, 427] width 68 height 10
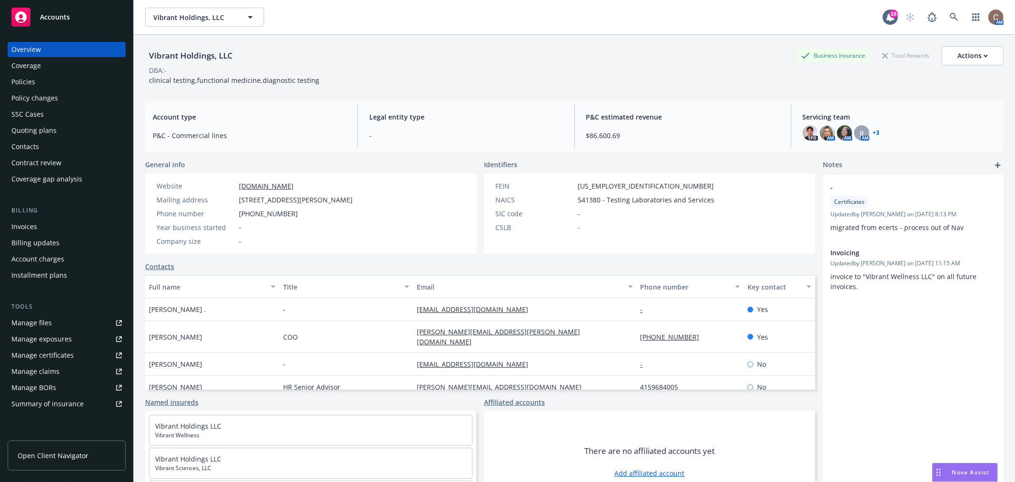
click at [62, 350] on div "Manage certificates" at bounding box center [42, 355] width 62 height 15
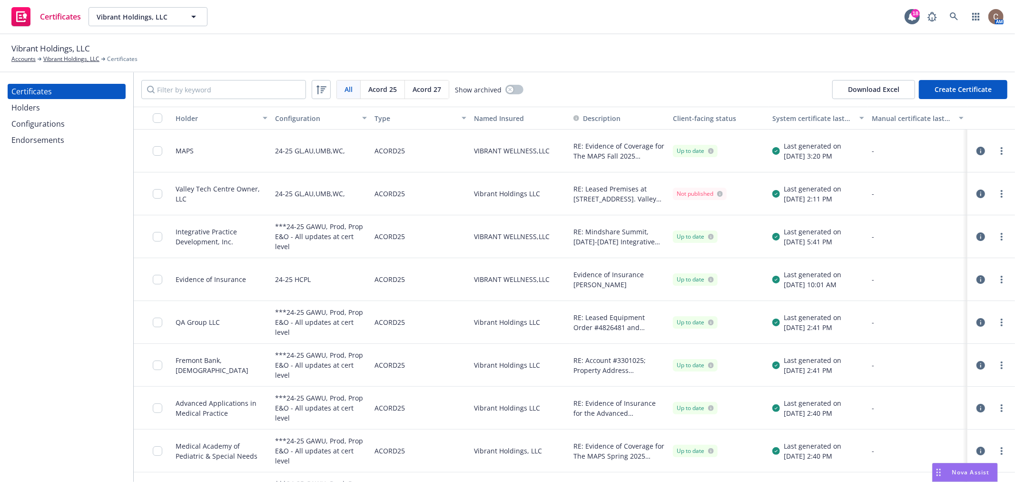
click at [34, 106] on div "Holders" at bounding box center [25, 107] width 29 height 15
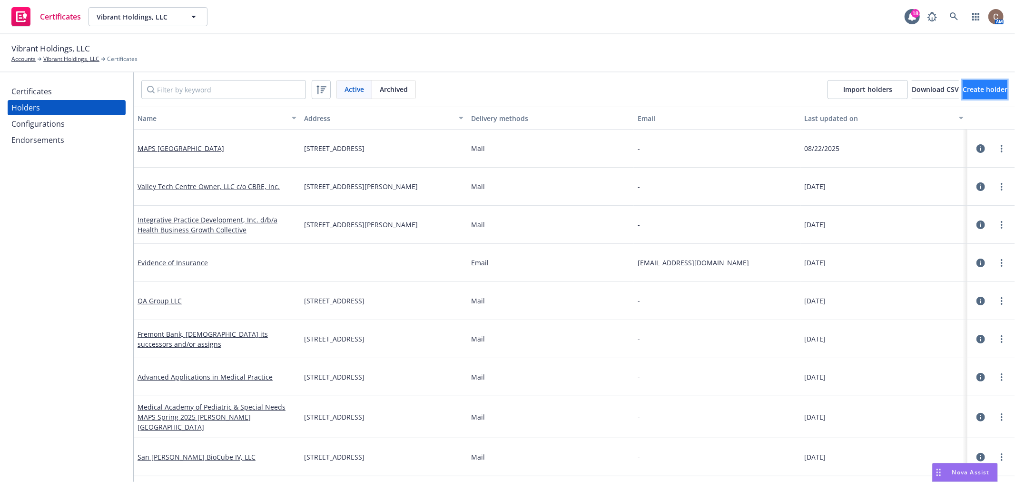
click at [983, 83] on button "Create holder" at bounding box center [985, 89] width 45 height 19
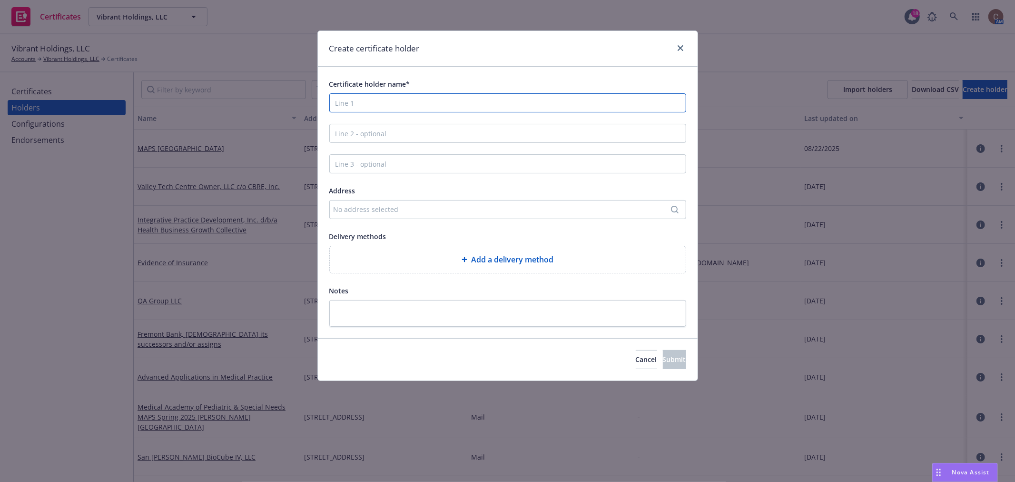
click at [428, 105] on input "Certificate holder name*" at bounding box center [507, 102] width 357 height 19
paste input "The Ritz-Carlton Grande Lakes"
type input "The Ritz-Carlton Grande Lakes"
click at [519, 135] on input "Line 2 - optional" at bounding box center [507, 133] width 357 height 19
paste input "Grande Lakes Orlando"
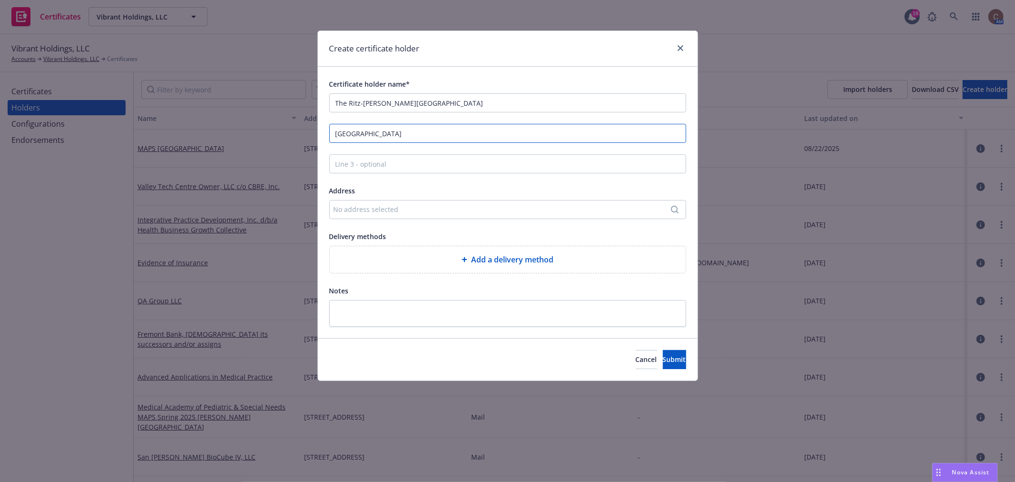
type input "Grande Lakes Orlando"
click at [413, 204] on div "No address selected" at bounding box center [507, 209] width 357 height 19
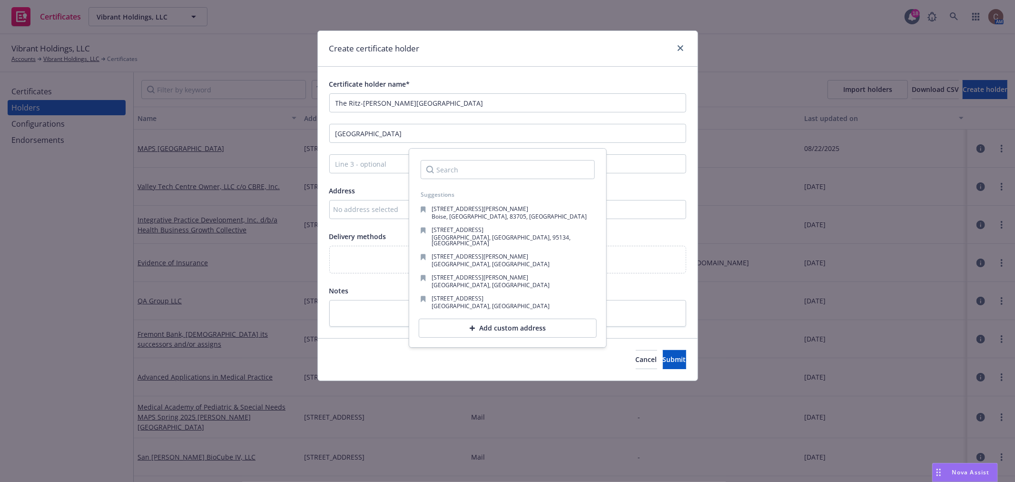
click at [364, 206] on div "No address selected" at bounding box center [503, 209] width 339 height 10
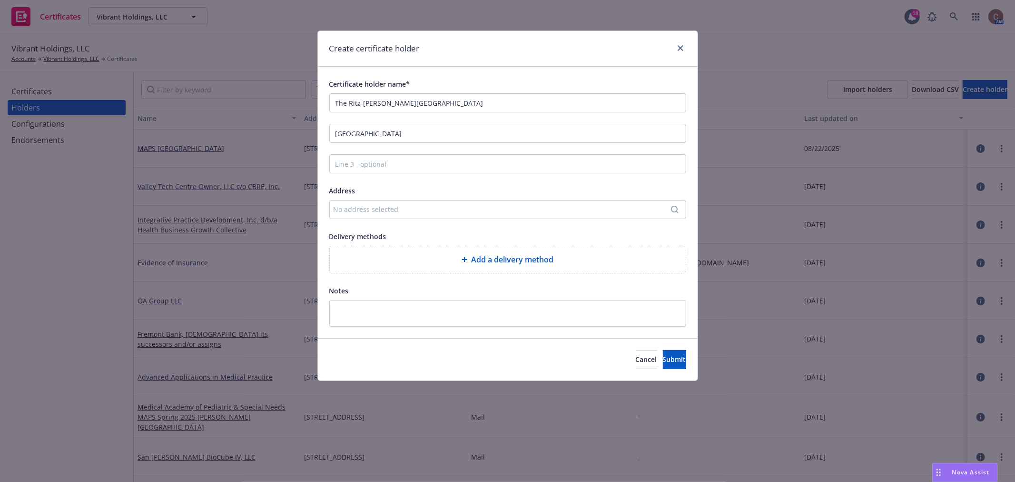
click at [429, 206] on div "No address selected" at bounding box center [503, 209] width 339 height 10
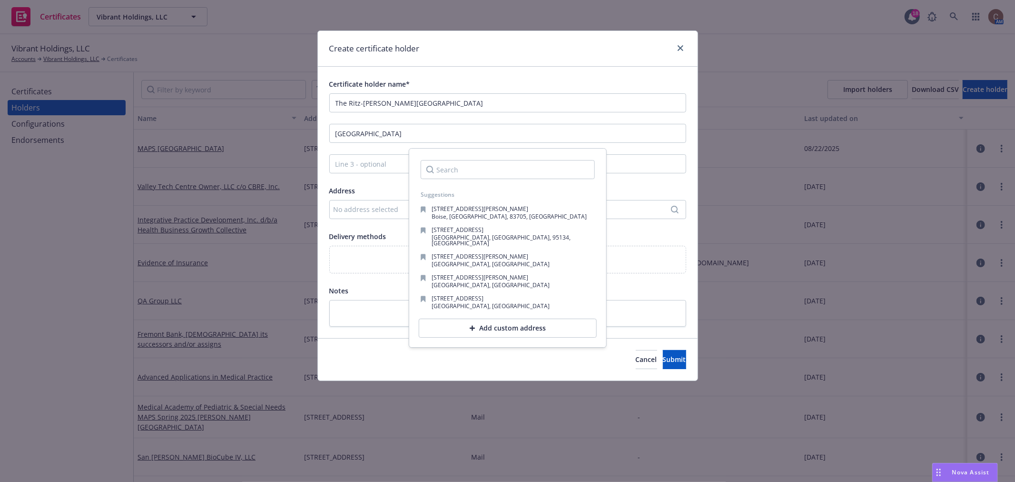
click at [486, 325] on div "Add custom address" at bounding box center [508, 327] width 178 height 19
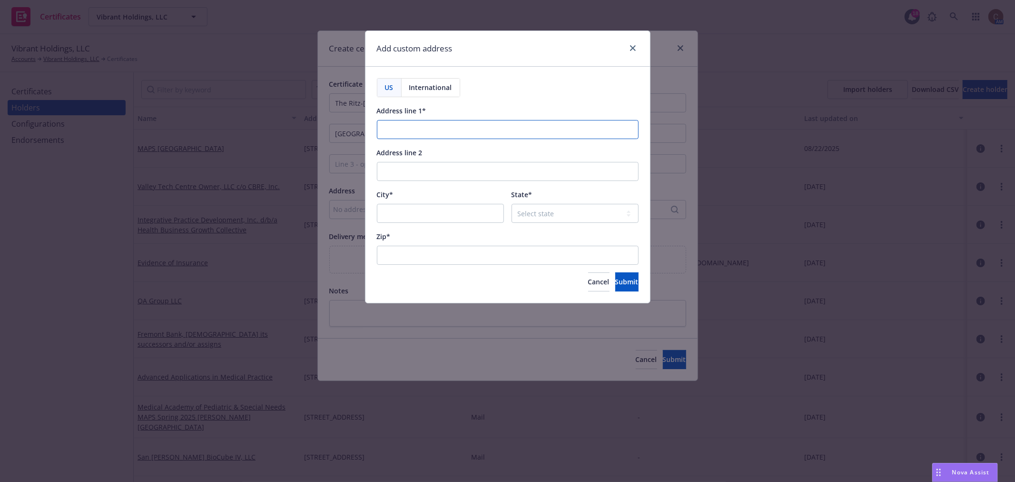
click at [413, 132] on input "Address line 1*" at bounding box center [508, 129] width 262 height 19
paste input "4040 Central Florida Parkway"
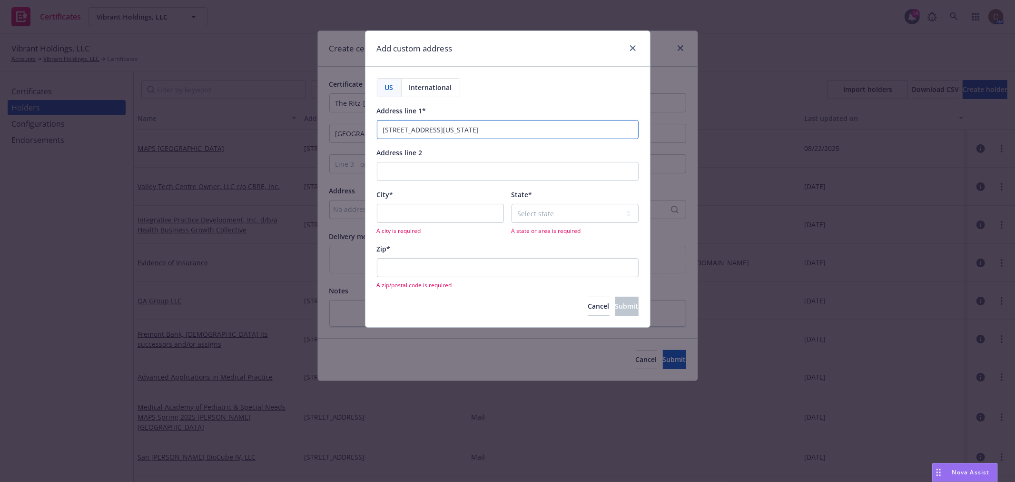
type input "4040 Central Florida Parkway"
click at [453, 213] on input "City*" at bounding box center [440, 213] width 127 height 19
paste input "Orlando, FL 32837, US"
type input "Orlando, FL 32837, US"
click at [549, 269] on input "Zip*" at bounding box center [508, 267] width 262 height 19
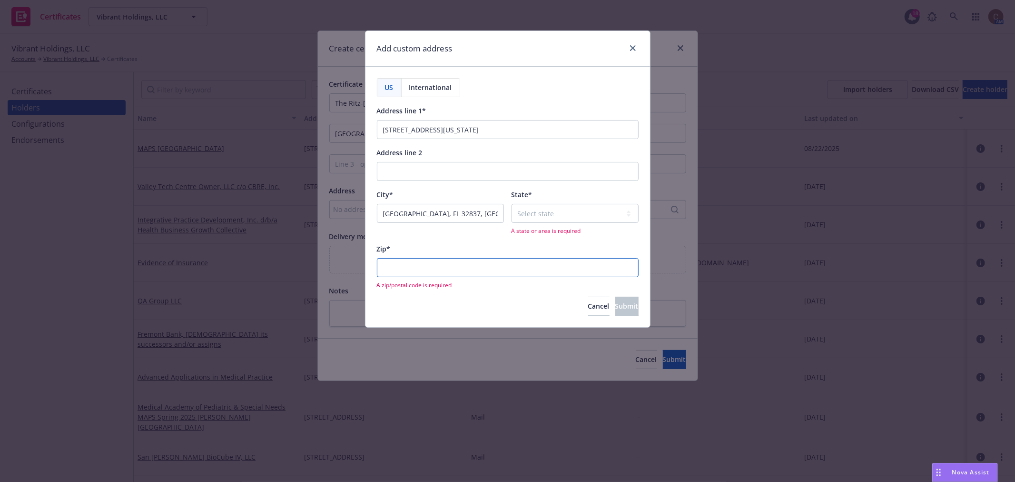
paste input "Orlando, FL 32837, US"
drag, startPoint x: 474, startPoint y: 269, endPoint x: 445, endPoint y: 268, distance: 29.1
click at [445, 268] on input "Orlando, FL 32837, US" at bounding box center [508, 267] width 262 height 19
click at [421, 266] on input "Orlando, FL 32837" at bounding box center [508, 267] width 262 height 19
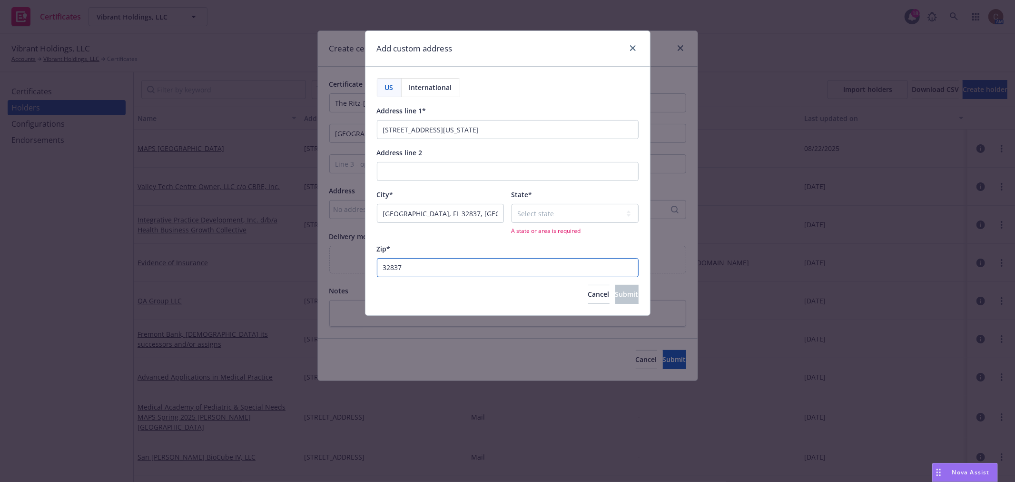
type input "32837"
drag, startPoint x: 454, startPoint y: 215, endPoint x: 412, endPoint y: 216, distance: 41.9
click at [412, 216] on input "Orlando, FL 32837, US" at bounding box center [440, 213] width 127 height 19
type input "Orlando"
click at [526, 214] on select "Select state Alabama Alaska American Samoa Arizona Arkansas Baker Island Califo…" at bounding box center [575, 213] width 127 height 19
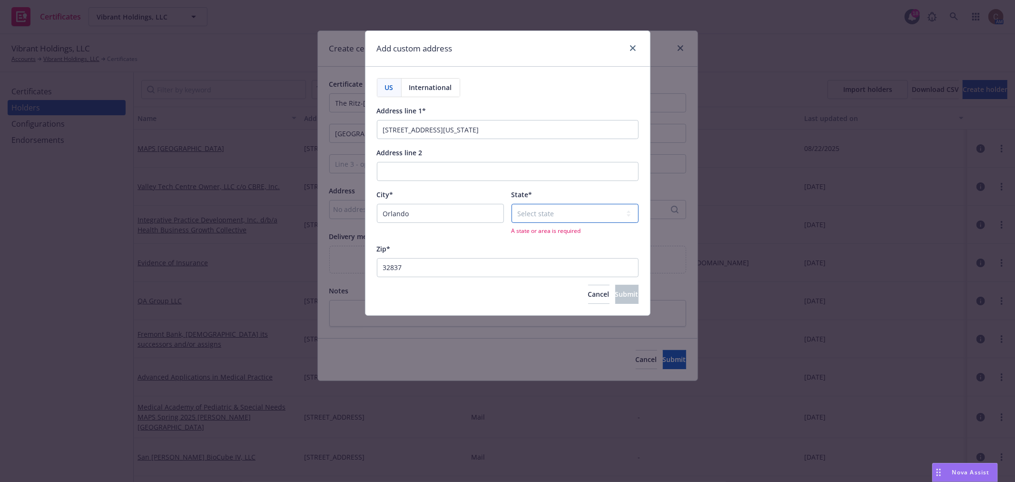
select select "FL"
click at [512, 204] on select "Select state Alabama Alaska American Samoa Arizona Arkansas Baker Island Califo…" at bounding box center [575, 213] width 127 height 19
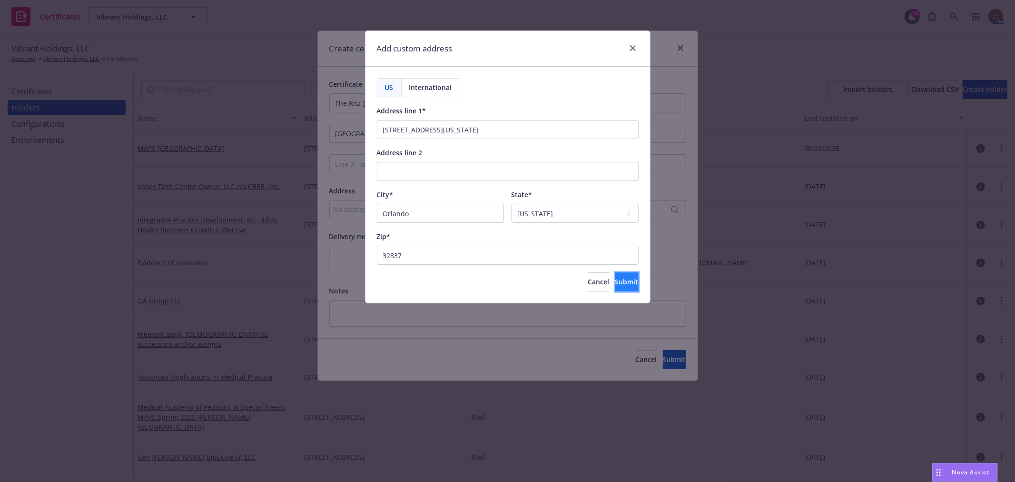
click at [616, 280] on span "Submit" at bounding box center [627, 281] width 23 height 9
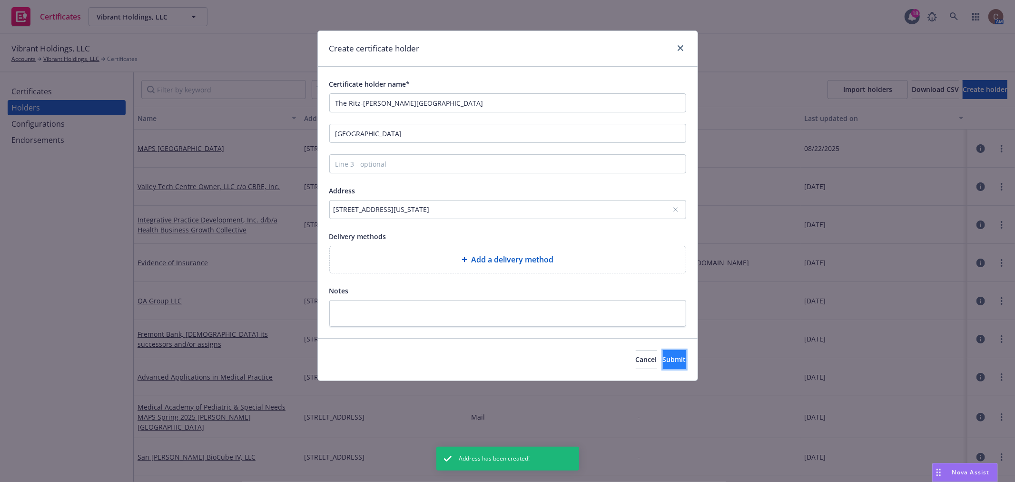
click at [663, 355] on span "Submit" at bounding box center [674, 359] width 23 height 9
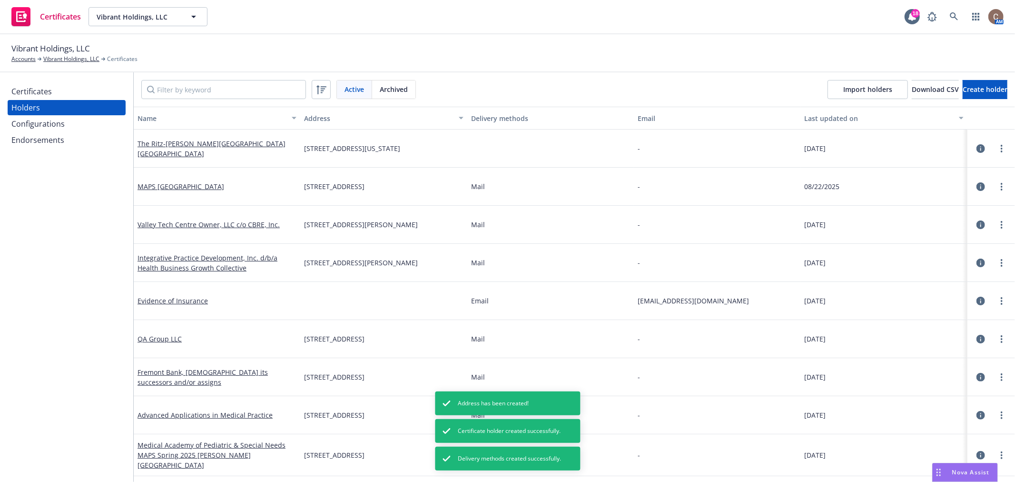
click at [49, 90] on div "Certificates" at bounding box center [31, 91] width 40 height 15
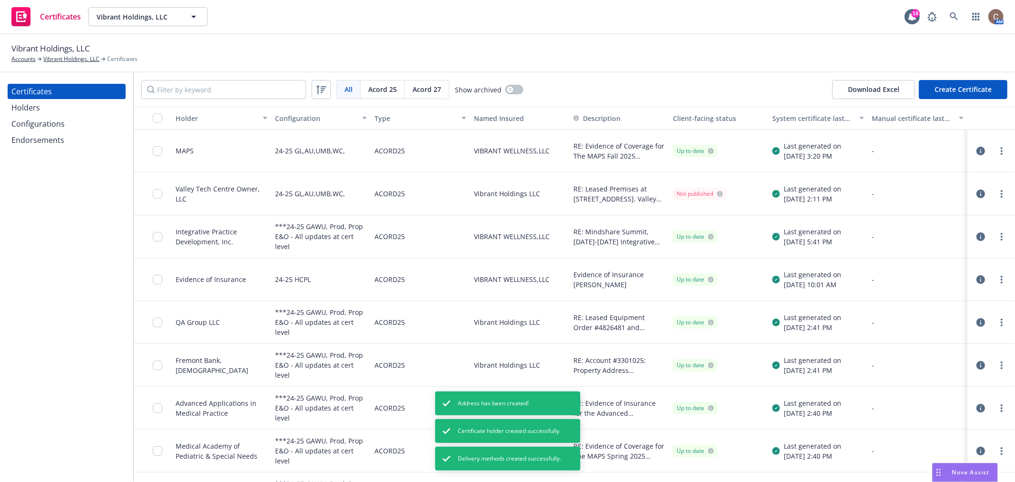
click at [963, 86] on button "Create Certificate" at bounding box center [963, 89] width 89 height 19
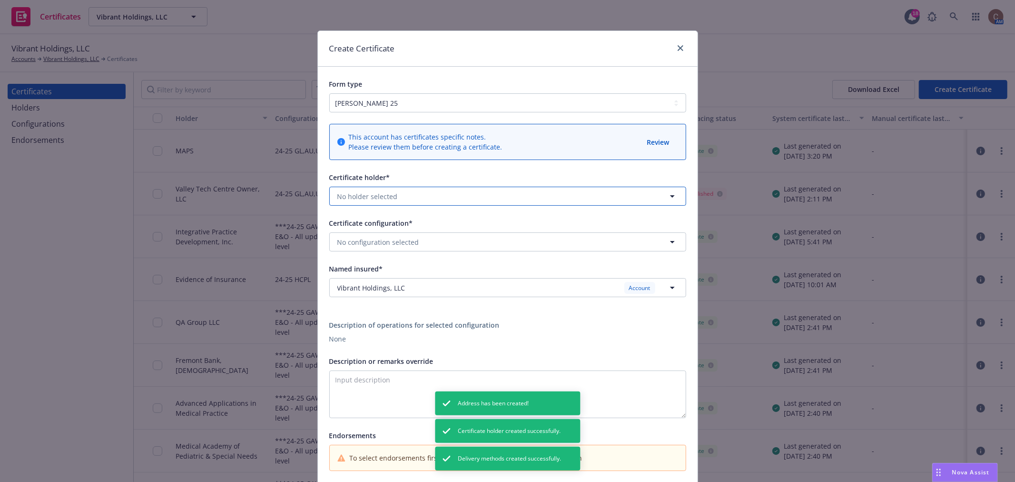
click at [401, 195] on button "No holder selected" at bounding box center [507, 196] width 357 height 19
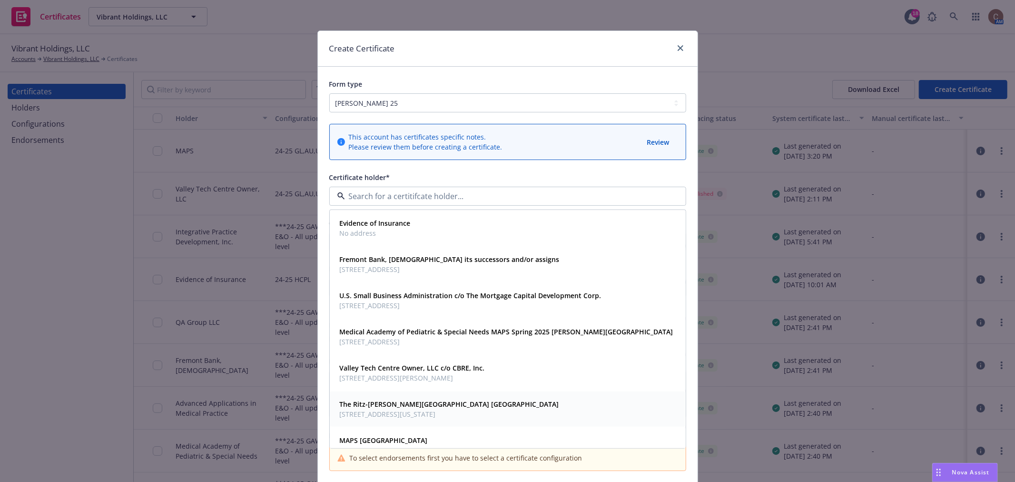
click at [413, 410] on span "4040 Central Florida Parkway, Orlando, FL, 32837, USA" at bounding box center [449, 414] width 219 height 10
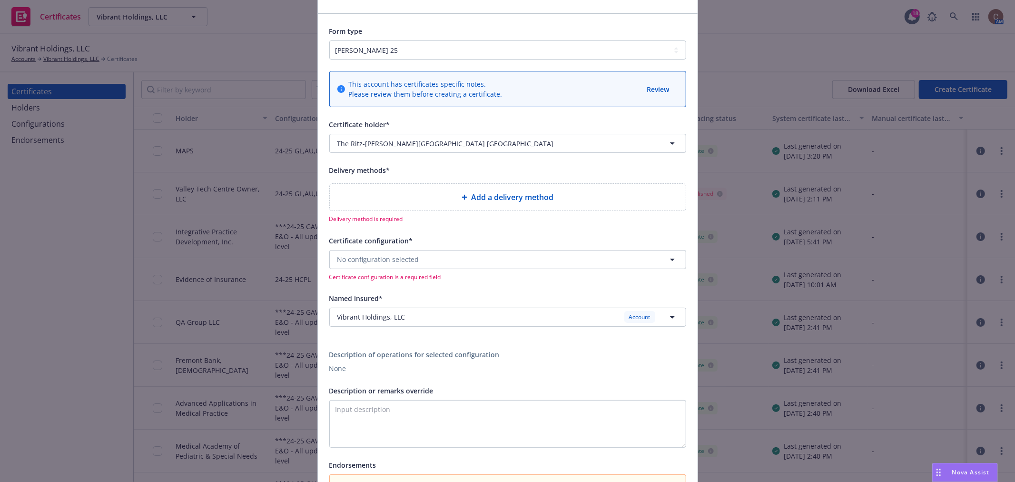
scroll to position [106, 0]
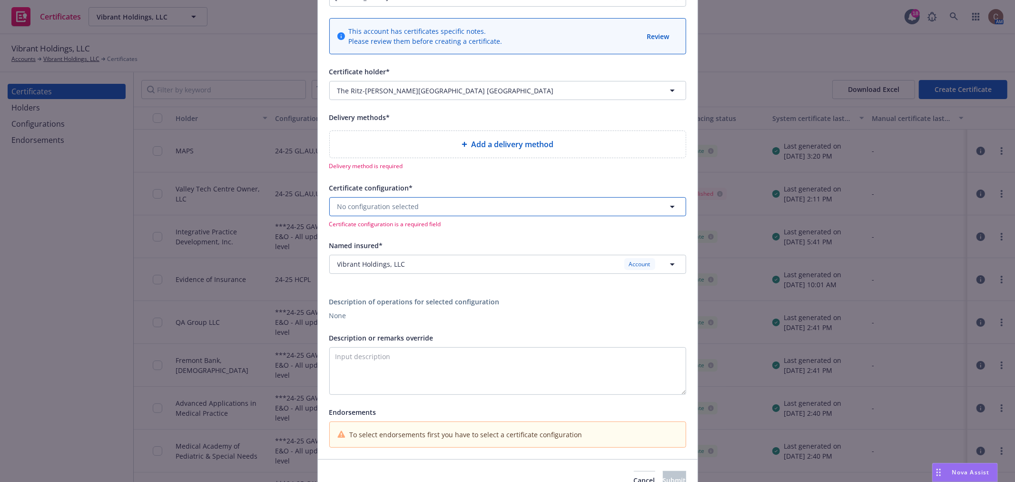
click at [394, 201] on button "No configuration selected" at bounding box center [507, 206] width 357 height 19
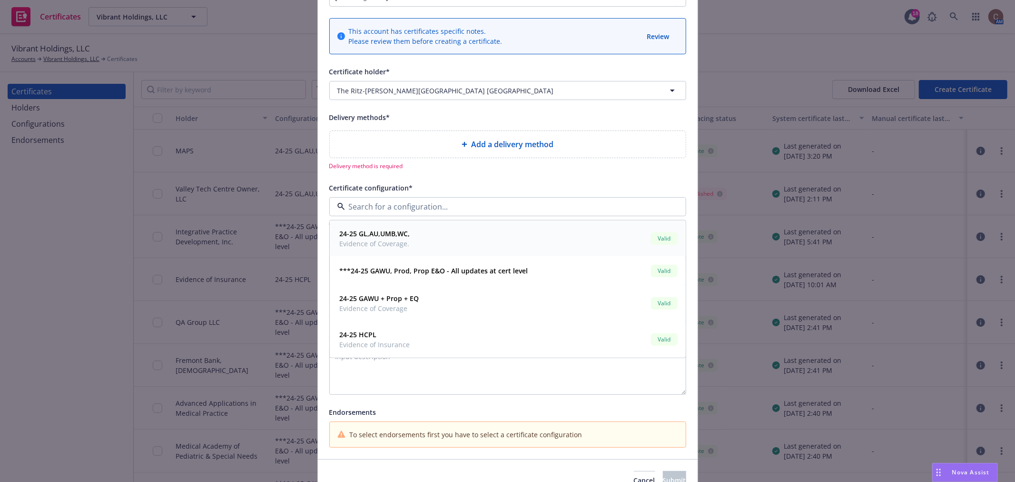
click at [408, 240] on div "24-25 GL,AU,UMB,WC, Evidence of Coverage. Valid" at bounding box center [508, 238] width 344 height 24
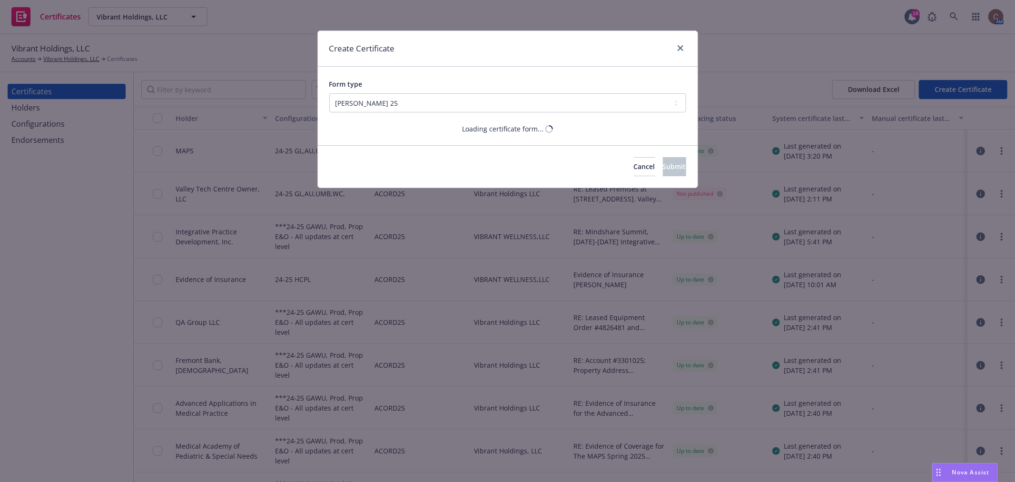
scroll to position [0, 0]
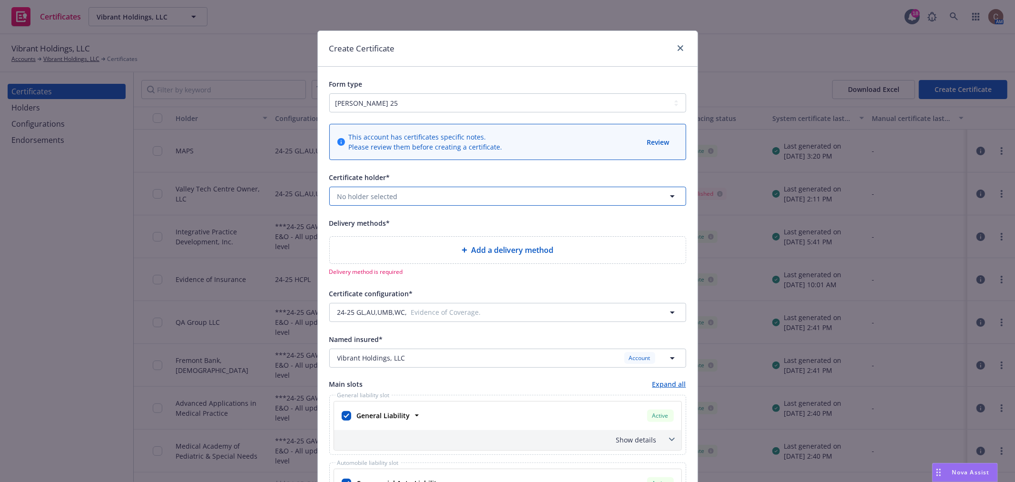
click at [408, 196] on button "No holder selected" at bounding box center [507, 196] width 357 height 19
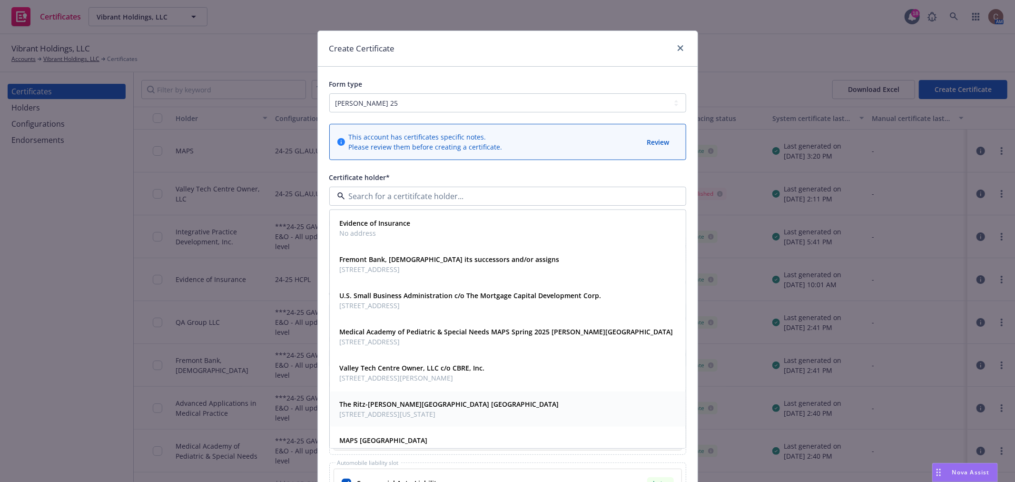
click at [400, 403] on strong "The Ritz-Carlton Grande Lakes Grande Lakes Orlando" at bounding box center [449, 403] width 219 height 9
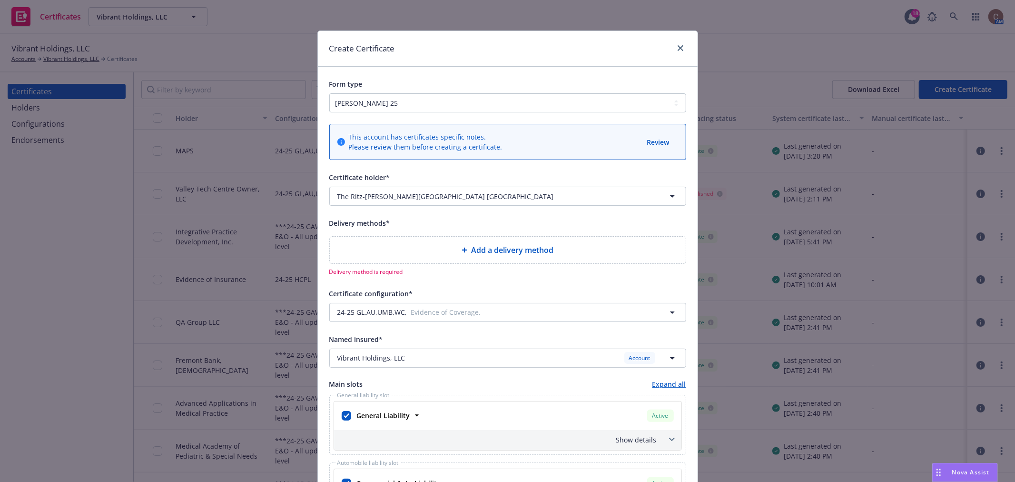
scroll to position [53, 0]
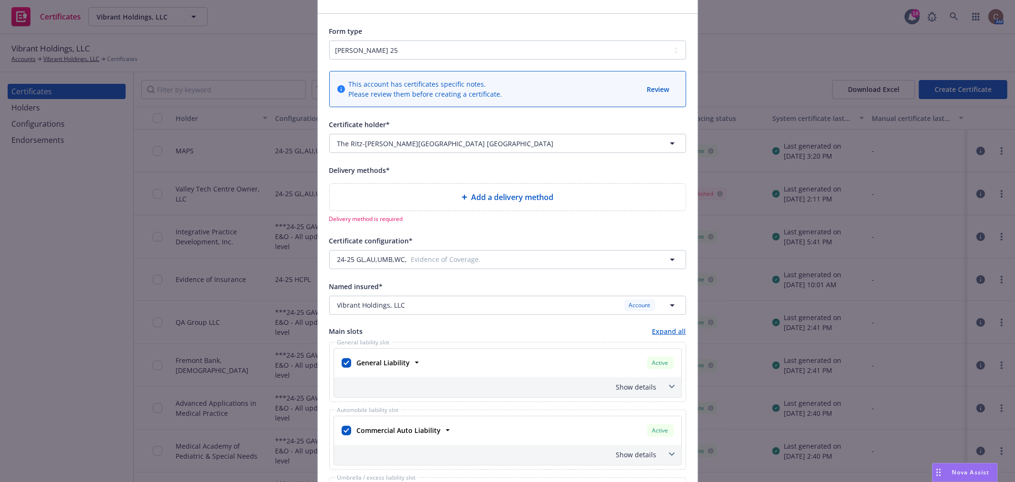
click at [445, 201] on div "Add a delivery method" at bounding box center [508, 196] width 341 height 11
select select "EMAIL"
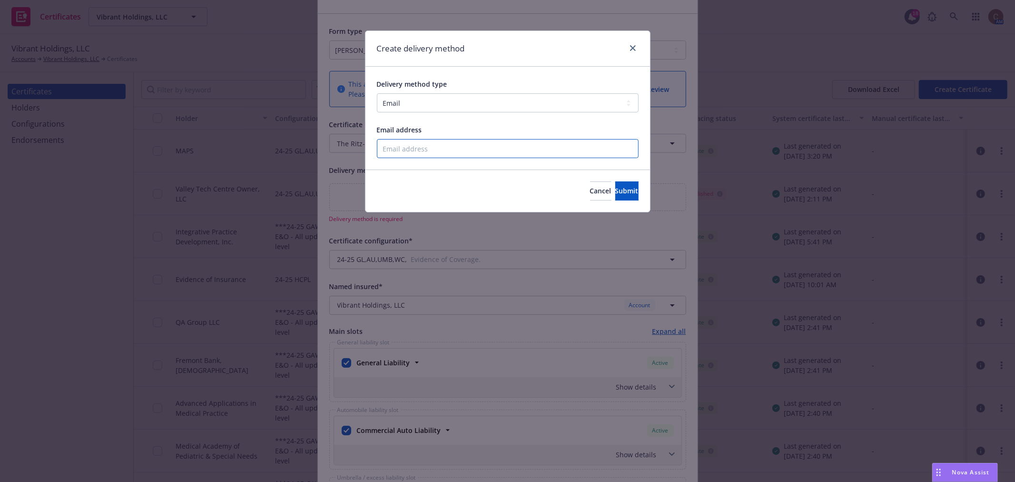
click at [437, 153] on input "Email address" at bounding box center [508, 148] width 262 height 19
paste input "rachel.b@vibrant-wellness.com"
type input "rachel.b@vibrant-wellness.com"
click at [616, 189] on span "Submit" at bounding box center [627, 190] width 23 height 9
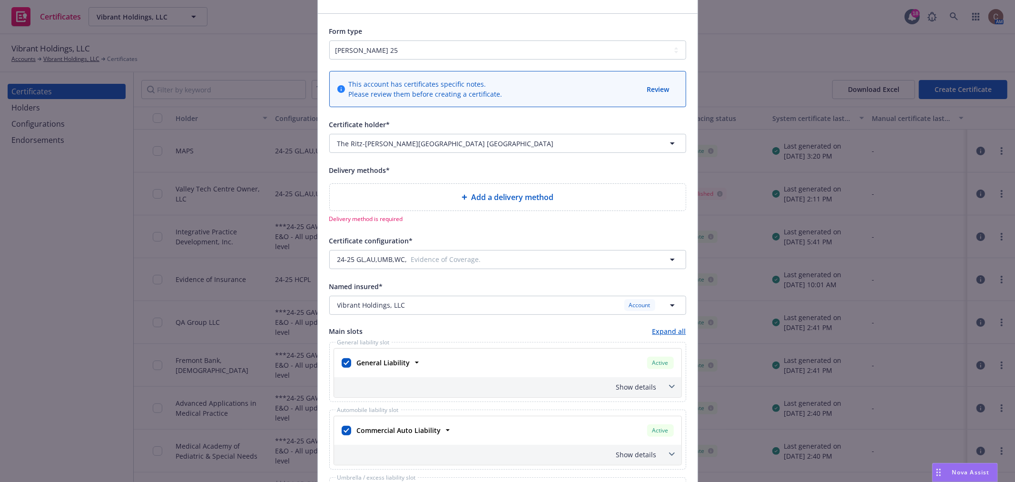
scroll to position [0, 0]
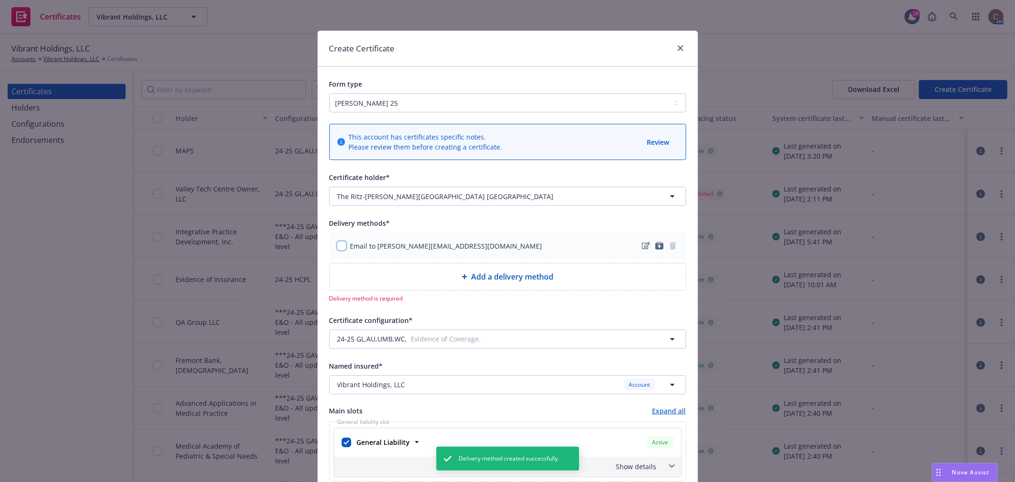
click at [337, 246] on input "checkbox" at bounding box center [342, 246] width 10 height 10
checkbox input "true"
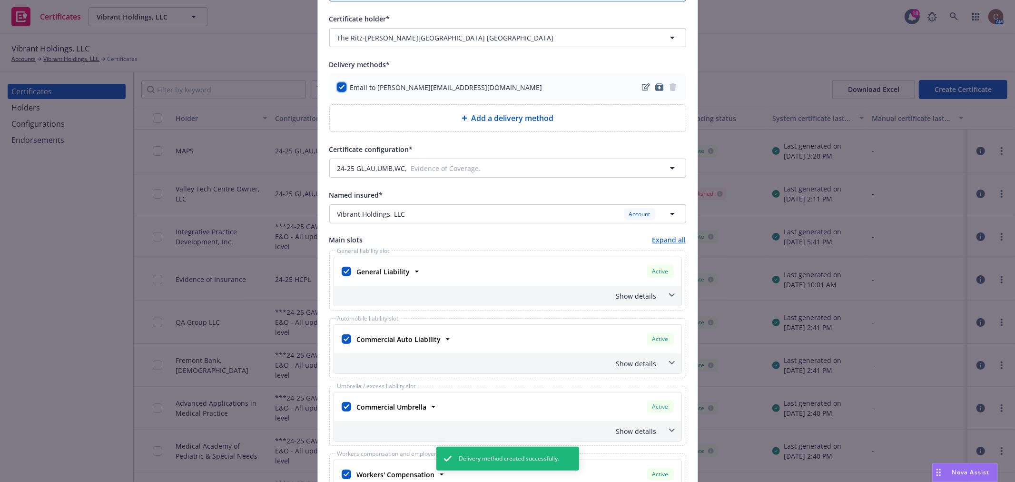
scroll to position [211, 0]
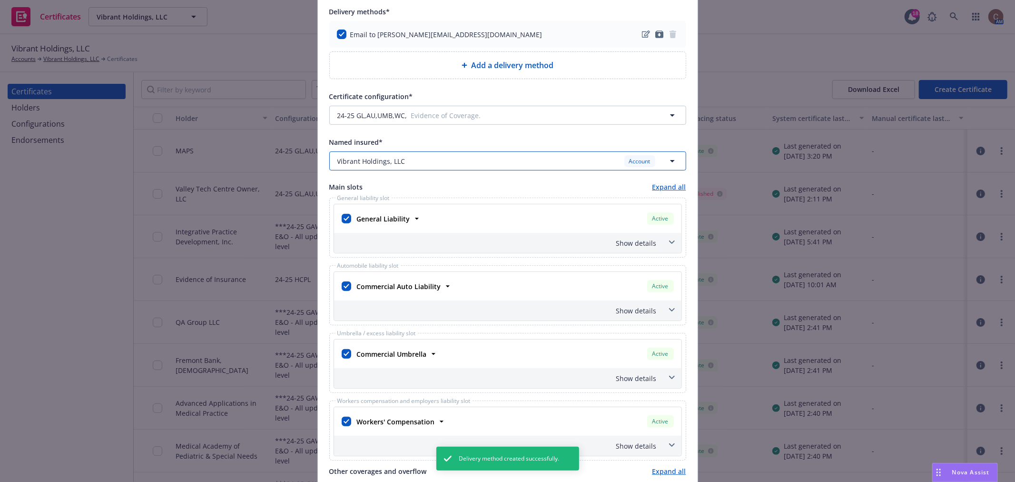
click at [492, 162] on div "Vibrant Holdings, LLC Account" at bounding box center [502, 161] width 329 height 12
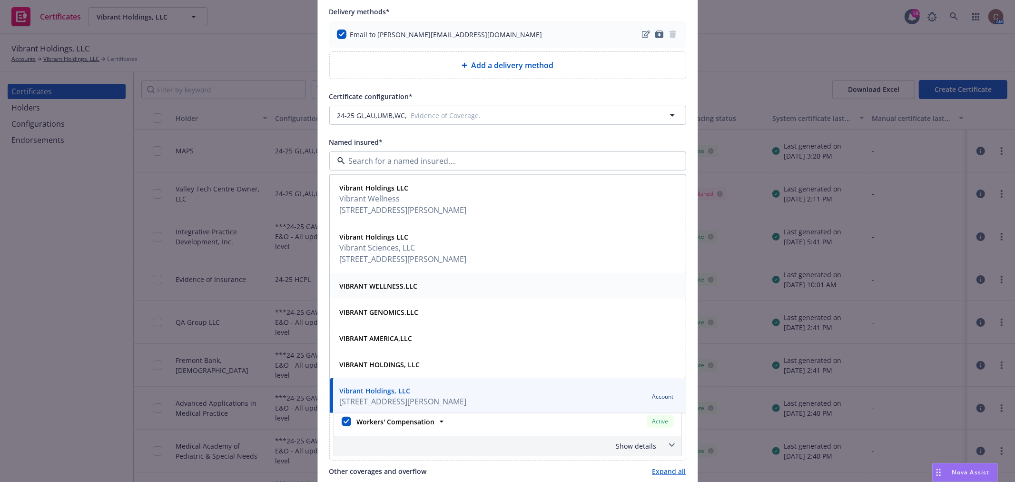
click at [393, 285] on strong "VIBRANT WELLNESS,LLC" at bounding box center [379, 285] width 78 height 9
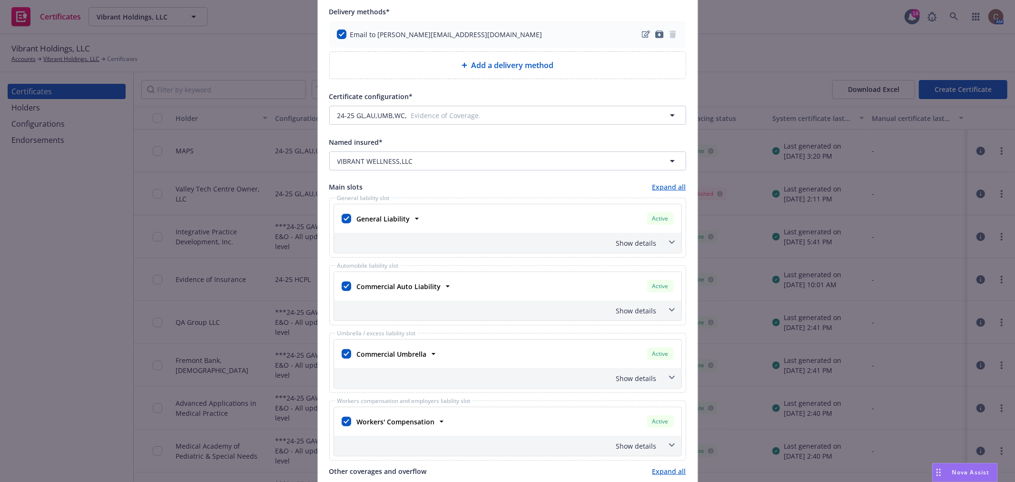
click at [475, 186] on div "Main slots Expand all" at bounding box center [507, 187] width 357 height 10
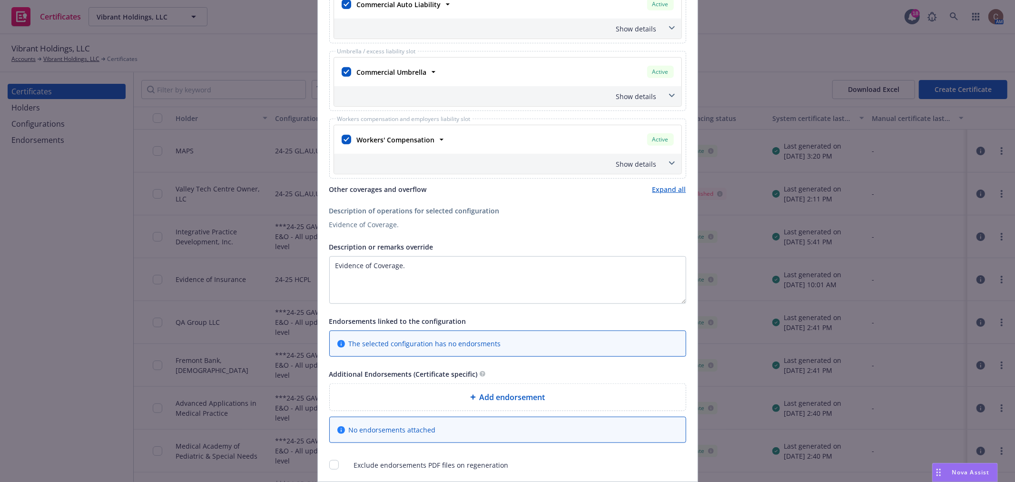
scroll to position [529, 0]
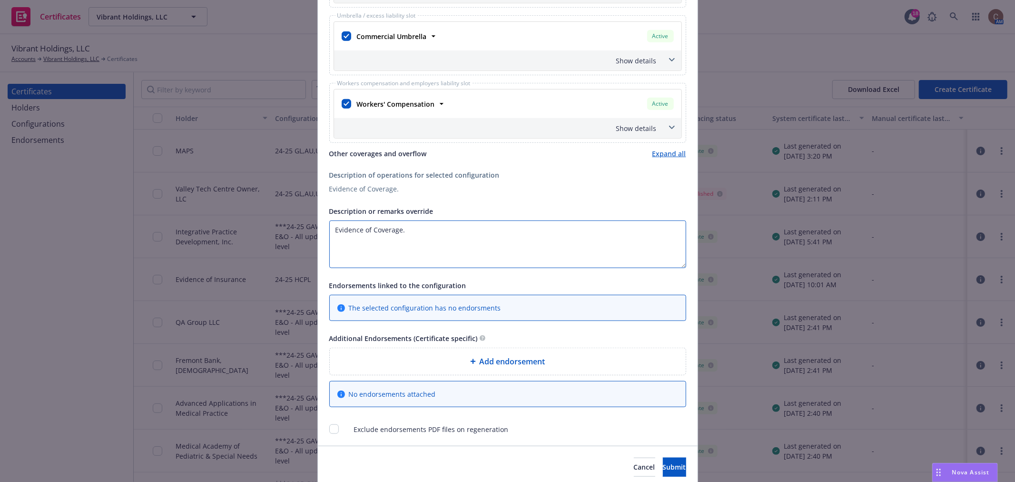
click at [454, 227] on textarea "Evidence of Coverage." at bounding box center [507, 244] width 357 height 48
drag, startPoint x: 426, startPoint y: 233, endPoint x: 290, endPoint y: 228, distance: 135.3
click at [290, 228] on div "Create Certificate Form type ACORD 25 ACORD 27 This account has certificates sp…" at bounding box center [507, 241] width 1015 height 482
paste textarea "RE: Evidence of Coverage for The MAPS Fall 2025 Functional & Translational Medi…"
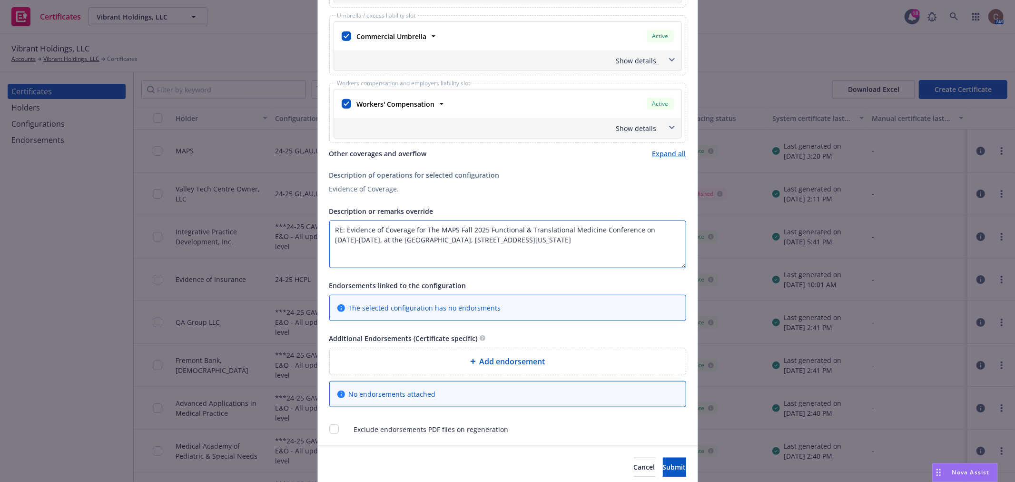
click at [444, 244] on textarea "RE: Evidence of Coverage for The MAPS Fall 2025 Functional & Translational Medi…" at bounding box center [507, 244] width 357 height 48
drag, startPoint x: 453, startPoint y: 234, endPoint x: 432, endPoint y: 233, distance: 21.0
click at [453, 234] on textarea "RE: Evidence of Coverage for The MAPS Fall 2025 Functional & Translational Medi…" at bounding box center [507, 244] width 357 height 48
drag, startPoint x: 628, startPoint y: 231, endPoint x: 420, endPoint y: 233, distance: 208.1
click at [420, 233] on textarea "RE: Evidence of Coverage for The MAPS Fall 2025 Functional & Translational Medi…" at bounding box center [507, 244] width 357 height 48
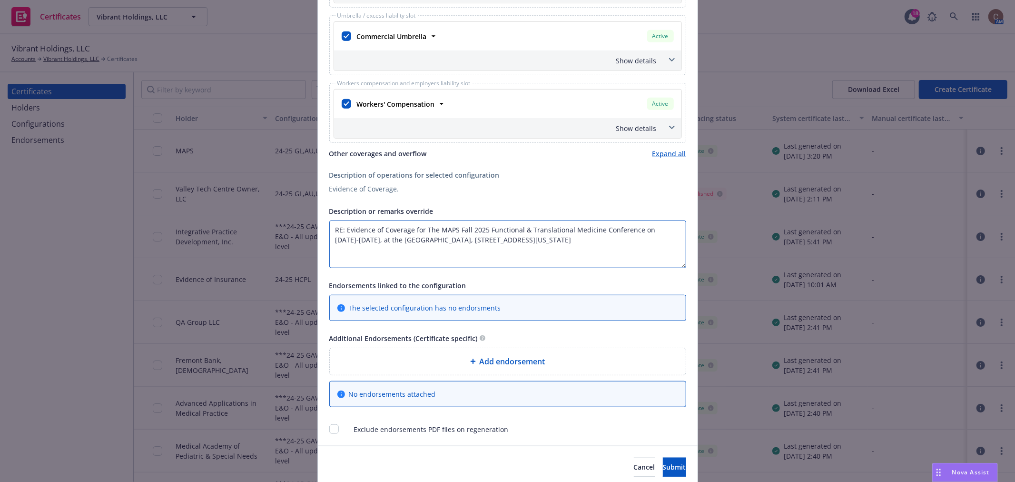
paste textarea "Health Experts Allia"
click at [421, 232] on textarea "RE: Evidence of Coverage forHealth Experts Alliance on September 4-6, 2025, at …" at bounding box center [507, 244] width 357 height 48
click at [571, 224] on textarea "RE: Evidence of Coverage for the Health Experts Alliance on September 4-6, 2025…" at bounding box center [507, 244] width 357 height 48
drag, startPoint x: 579, startPoint y: 230, endPoint x: 517, endPoint y: 230, distance: 62.4
click at [517, 230] on textarea "RE: Evidence of Coverage for the Health Experts Alliance on September 4-6, 2025…" at bounding box center [507, 244] width 357 height 48
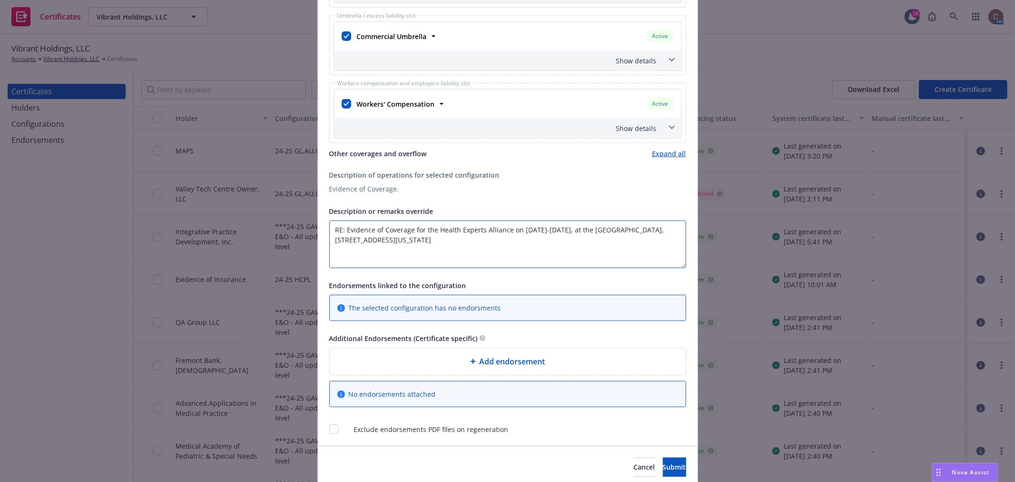
paste textarea "October 17–19"
drag, startPoint x: 365, startPoint y: 240, endPoint x: 604, endPoint y: 231, distance: 238.7
click at [604, 231] on textarea "RE: Evidence of Coverage for the Health Experts Alliance on October 17–19, 2025…" at bounding box center [507, 244] width 357 height 48
paste textarea "The Ritz-Carlton Grande Lakes Grande Lakes Orlando 4040 Central Florida Parkway…"
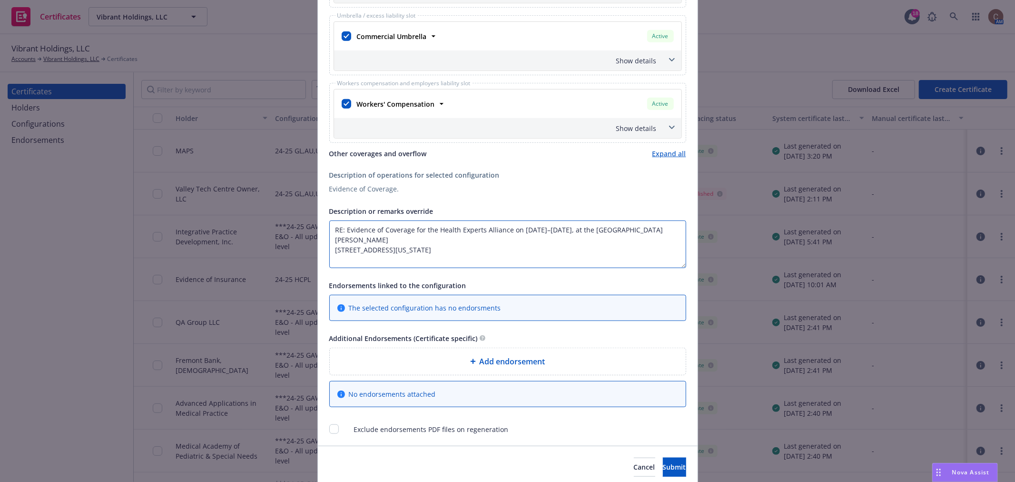
click at [333, 250] on textarea "RE: Evidence of Coverage for the Health Experts Alliance on October 17–19, 2025…" at bounding box center [507, 244] width 357 height 48
click at [335, 251] on textarea "RE: Evidence of Coverage for the Health Experts Alliance on October 17–19, 2025…" at bounding box center [507, 244] width 357 height 48
click at [331, 250] on textarea "RE: Evidence of Coverage for the Health Experts Alliance on October 17–19, 2025…" at bounding box center [507, 244] width 357 height 48
type textarea "RE: Evidence of Coverage for the Health Experts Alliance on October 17–19, 2025…"
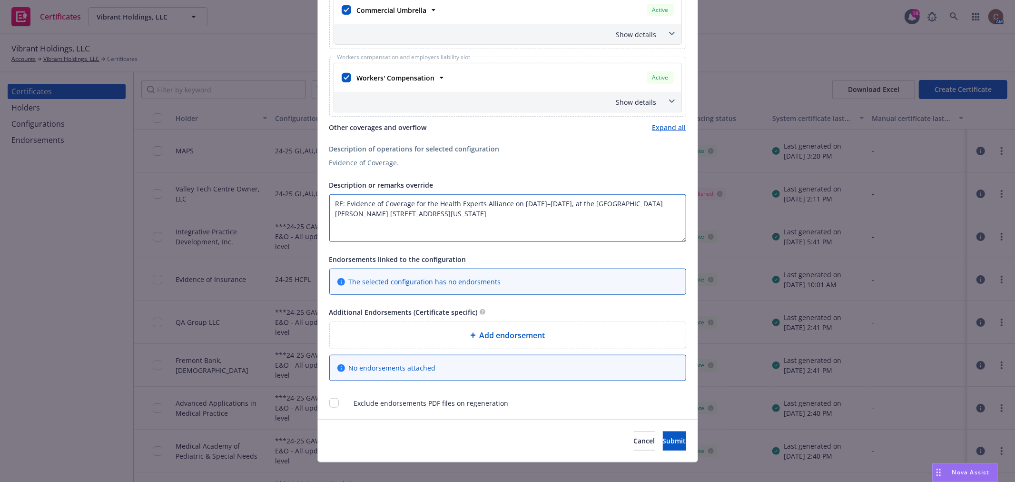
scroll to position [568, 0]
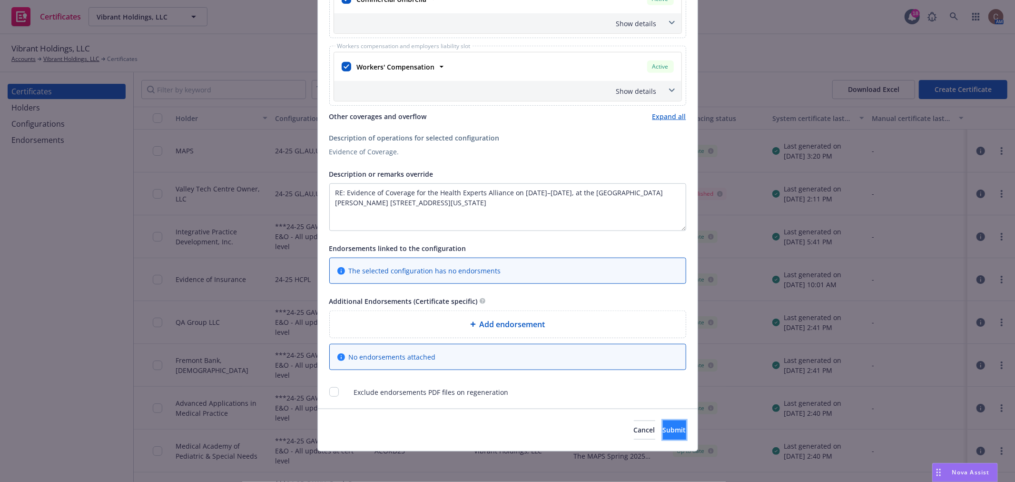
click at [663, 425] on span "Submit" at bounding box center [674, 429] width 23 height 9
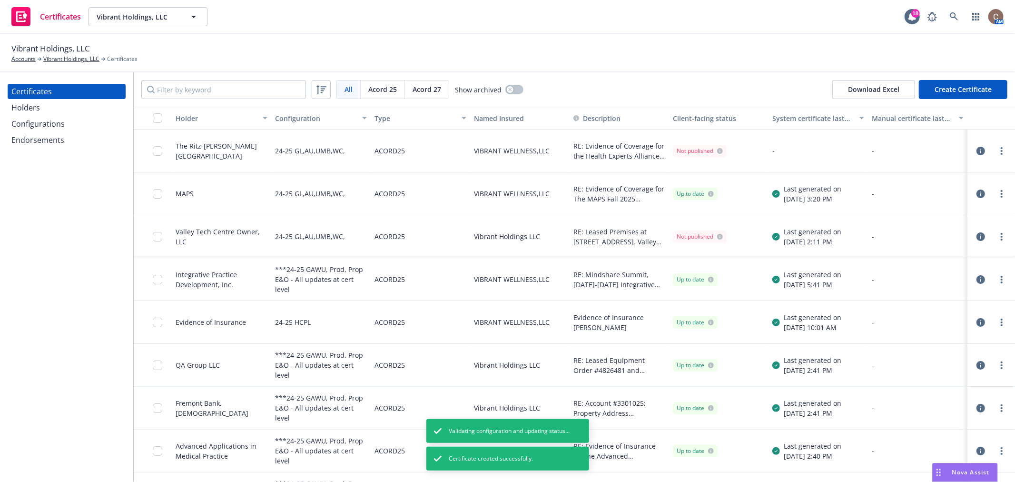
click at [977, 149] on icon "button" at bounding box center [981, 151] width 9 height 9
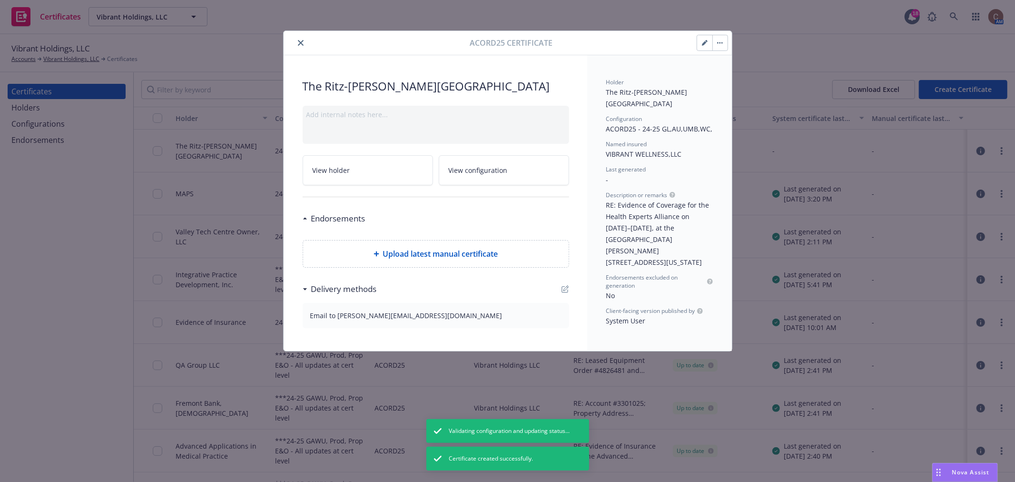
click at [719, 46] on button "button" at bounding box center [720, 42] width 15 height 15
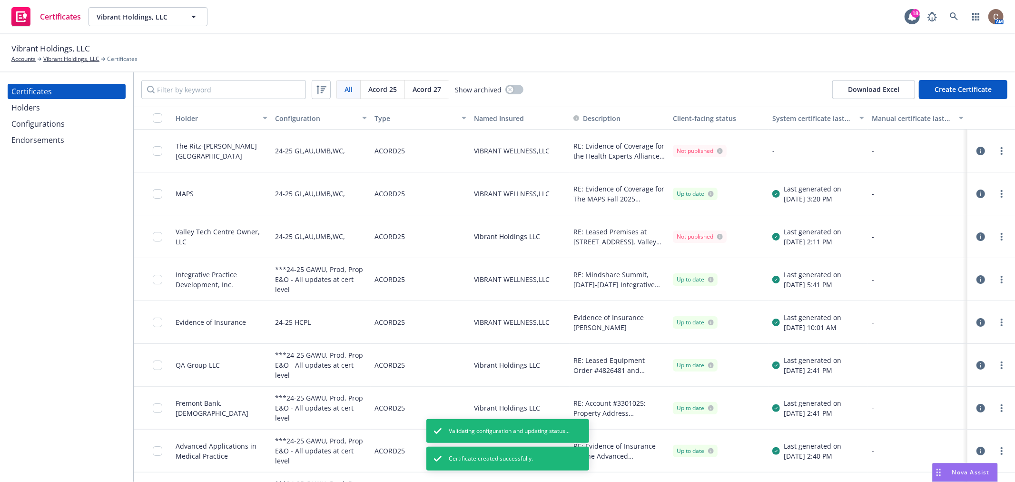
click at [1001, 150] on circle "more" at bounding box center [1002, 151] width 2 height 2
click at [898, 173] on link "Edit" at bounding box center [923, 170] width 152 height 19
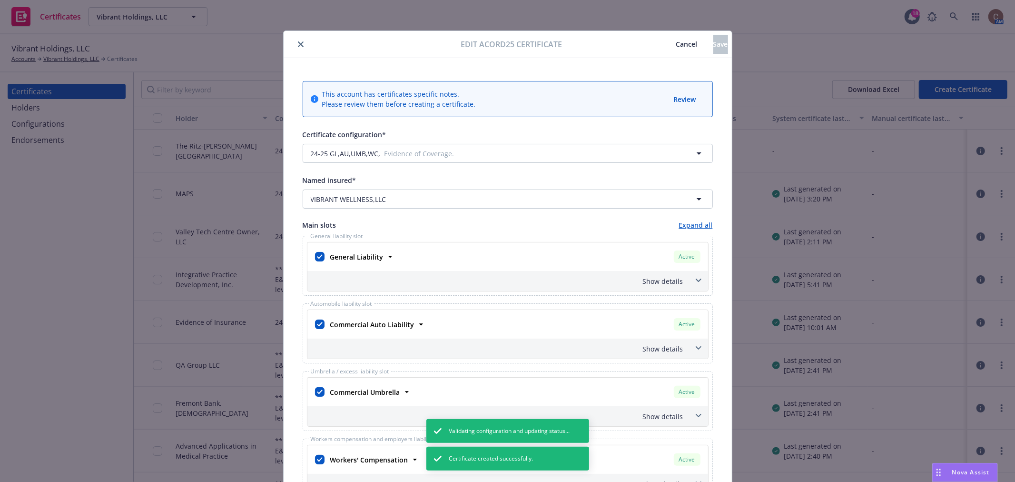
scroll to position [53, 0]
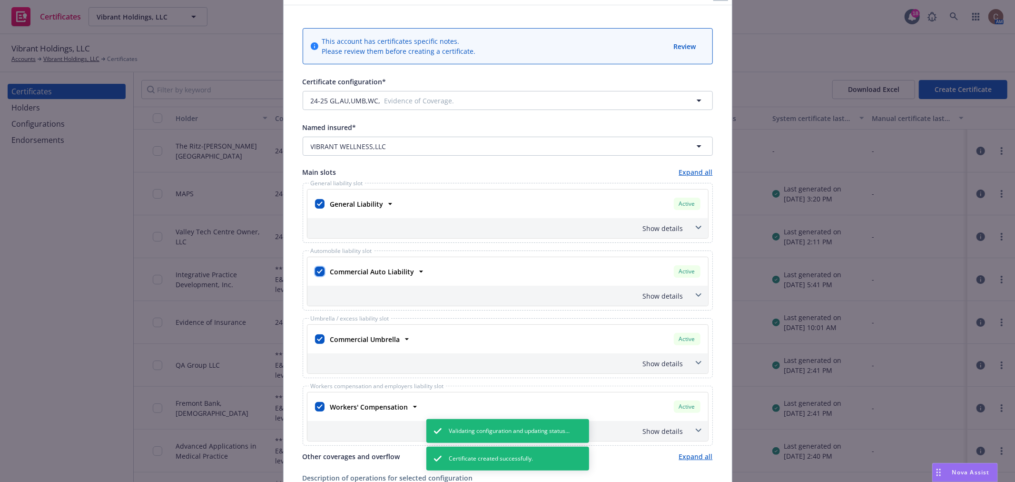
click at [315, 270] on input "checkbox" at bounding box center [320, 272] width 10 height 10
checkbox input "false"
click at [315, 336] on input "checkbox" at bounding box center [320, 339] width 10 height 10
checkbox input "false"
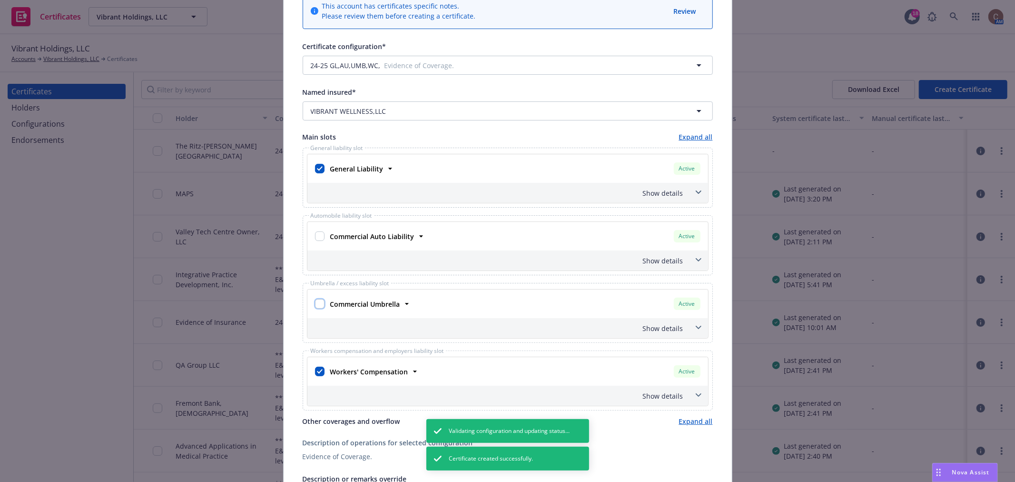
scroll to position [106, 0]
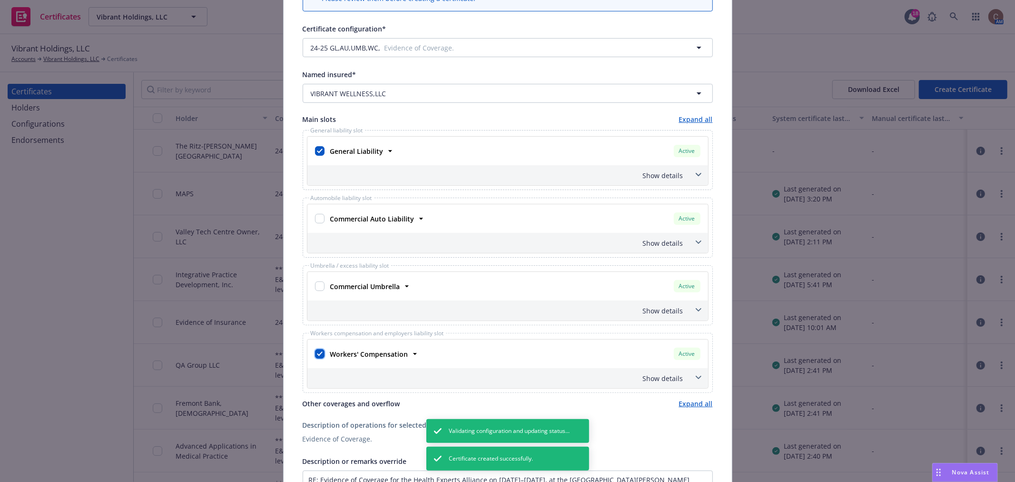
click at [320, 354] on input "checkbox" at bounding box center [320, 354] width 10 height 10
checkbox input "false"
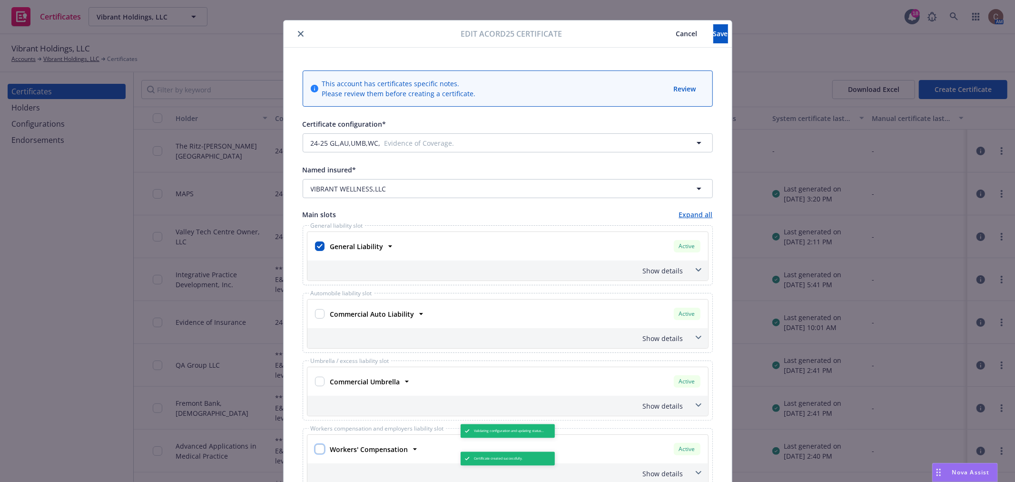
scroll to position [0, 0]
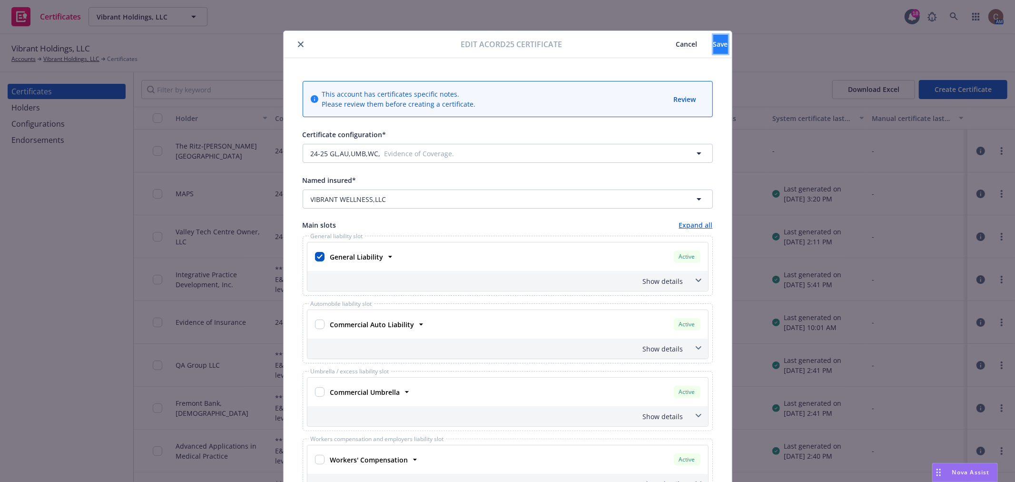
click at [714, 48] on span "Save" at bounding box center [721, 44] width 15 height 9
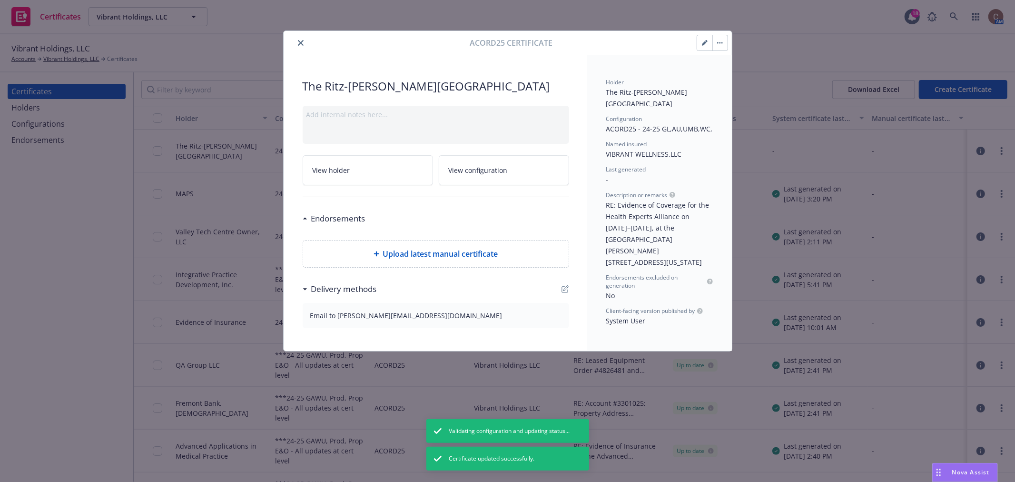
click at [728, 40] on div "Acord25 Certificate" at bounding box center [508, 43] width 448 height 24
click at [721, 42] on icon "button" at bounding box center [720, 43] width 6 height 2
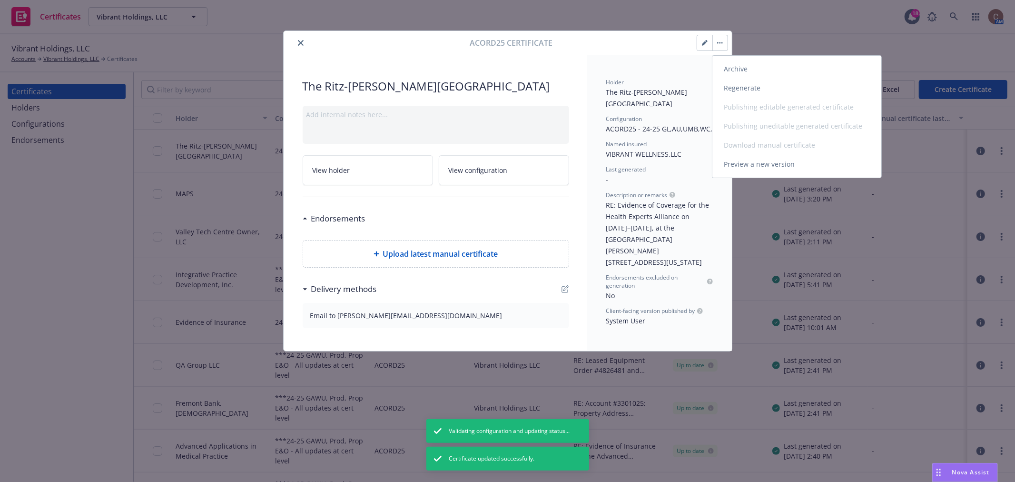
click at [727, 88] on link "Regenerate" at bounding box center [797, 88] width 169 height 19
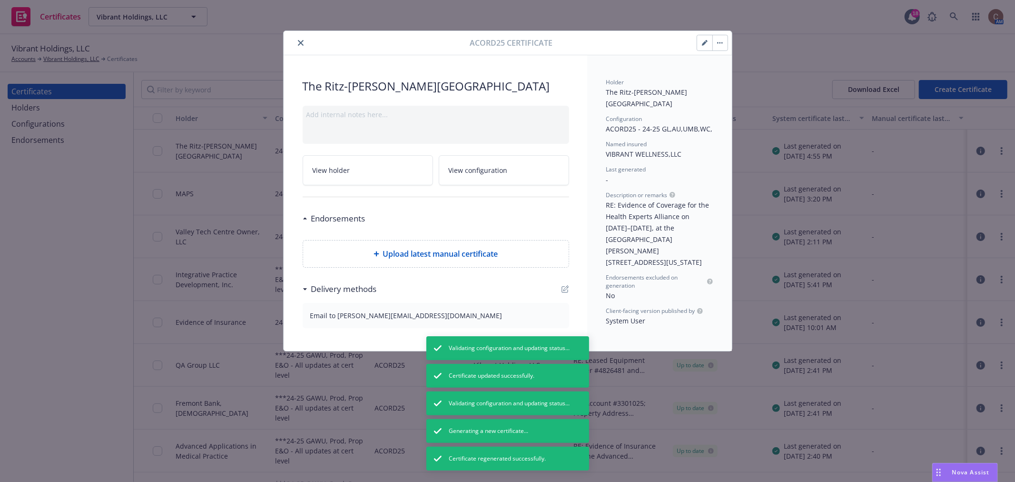
click at [722, 43] on icon "button" at bounding box center [722, 42] width 1 height 1
click at [301, 41] on icon "close" at bounding box center [301, 43] width 6 height 6
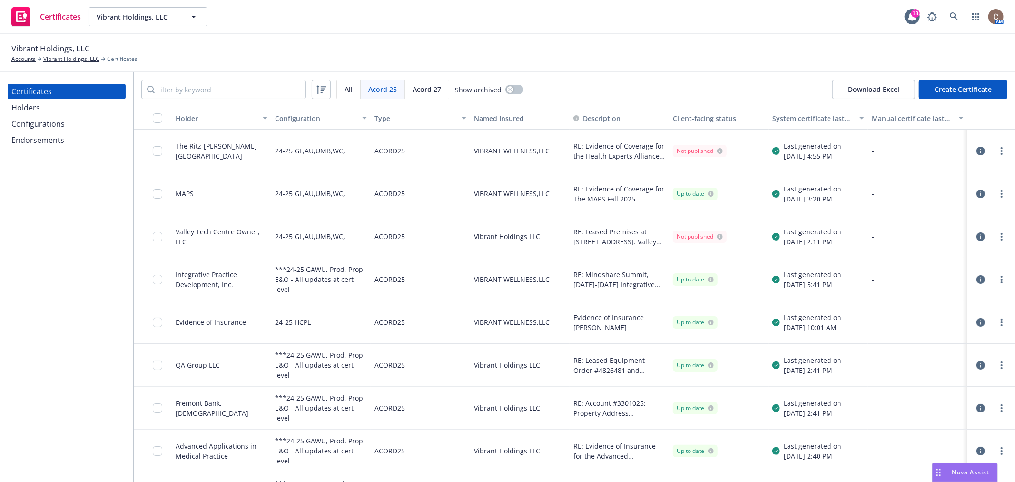
click at [977, 154] on icon "button" at bounding box center [981, 151] width 9 height 9
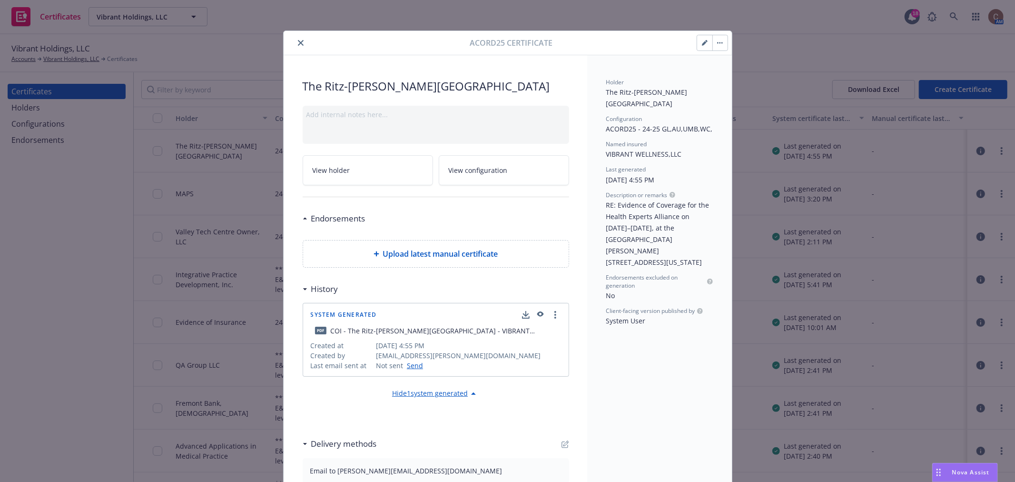
click at [537, 316] on icon "button" at bounding box center [540, 314] width 7 height 5
click at [715, 44] on button "button" at bounding box center [720, 42] width 15 height 15
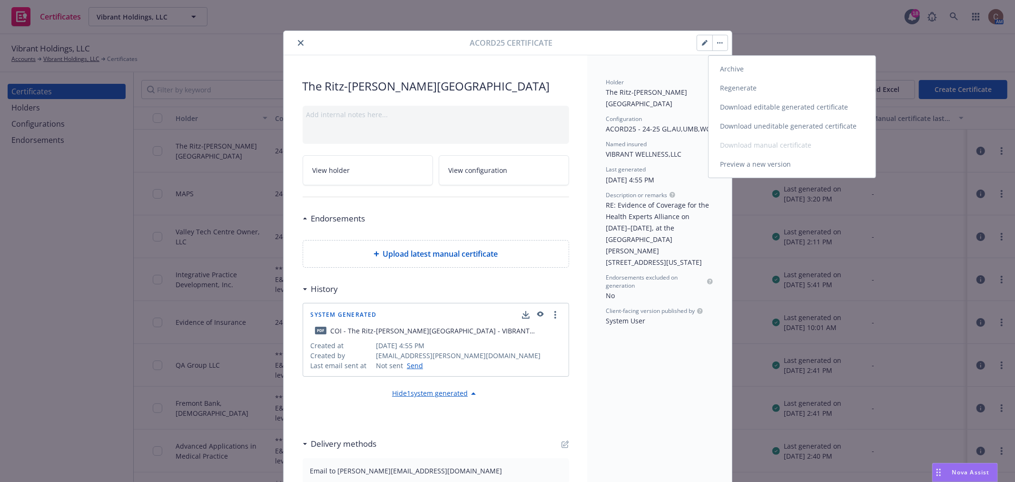
click at [746, 127] on link "Download uneditable generated certificate" at bounding box center [792, 126] width 167 height 19
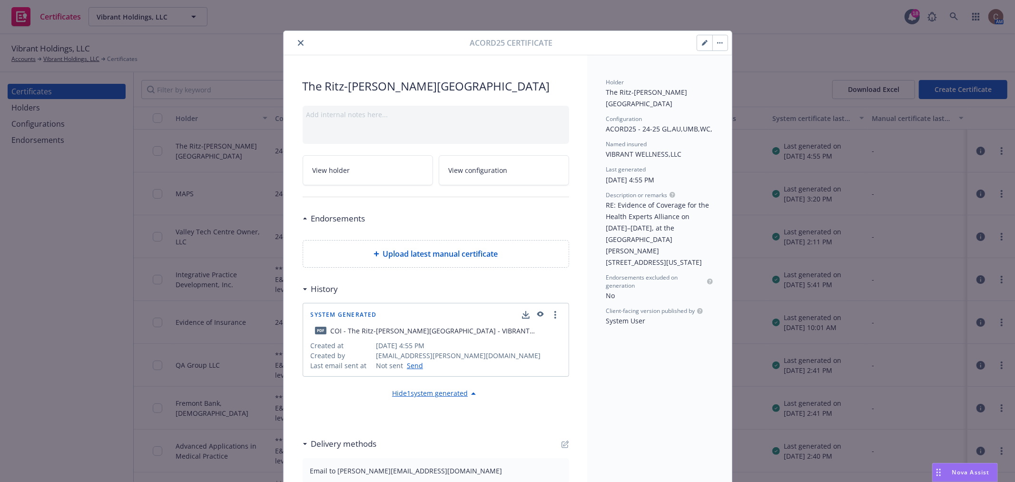
drag, startPoint x: 298, startPoint y: 41, endPoint x: 333, endPoint y: 3, distance: 52.2
click at [298, 41] on icon "close" at bounding box center [301, 43] width 6 height 6
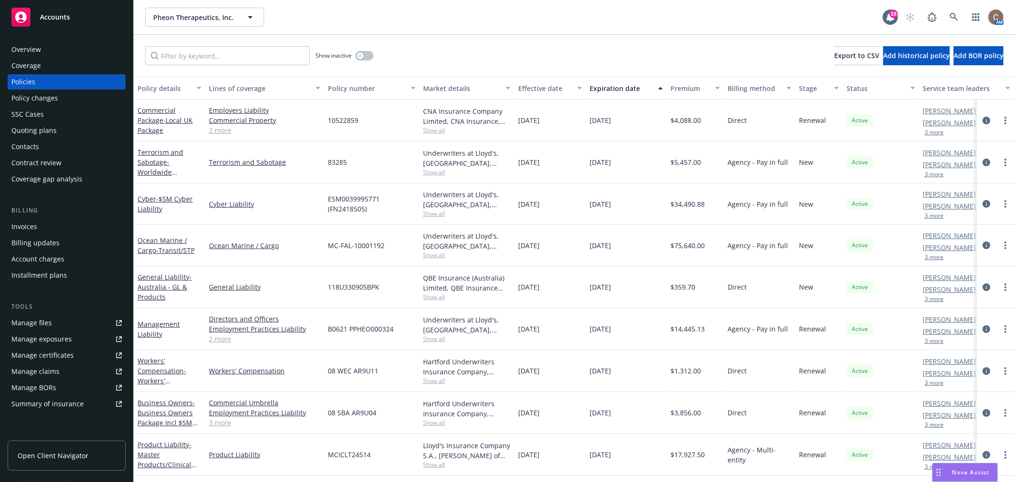
scroll to position [2, 0]
click at [70, 310] on div "Tools" at bounding box center [67, 307] width 118 height 10
click at [70, 319] on link "Manage files" at bounding box center [67, 322] width 118 height 15
click at [44, 49] on div "Overview" at bounding box center [66, 49] width 110 height 15
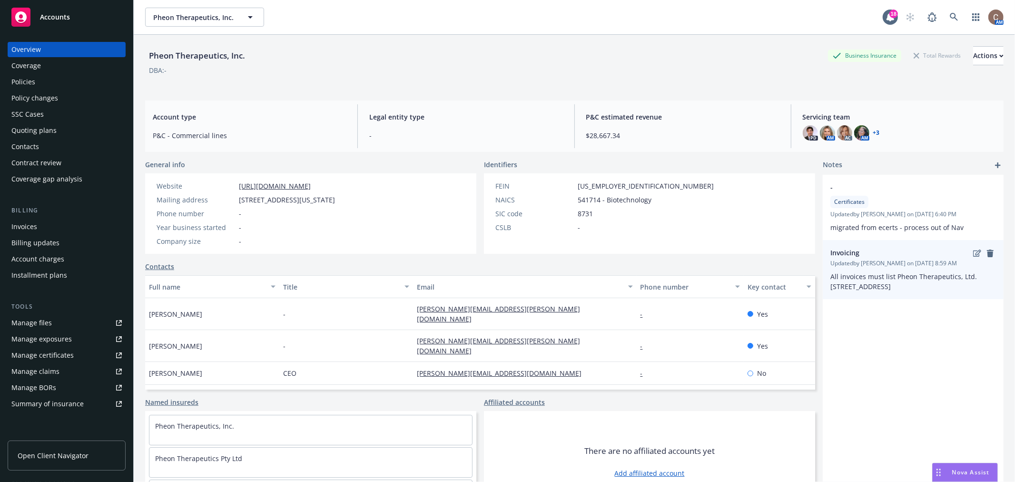
click at [876, 291] on p "All invoices must list Pheon Therapeutics, Ltd. [STREET_ADDRESS]" at bounding box center [914, 281] width 166 height 20
click at [974, 255] on icon "edit" at bounding box center [978, 252] width 8 height 7
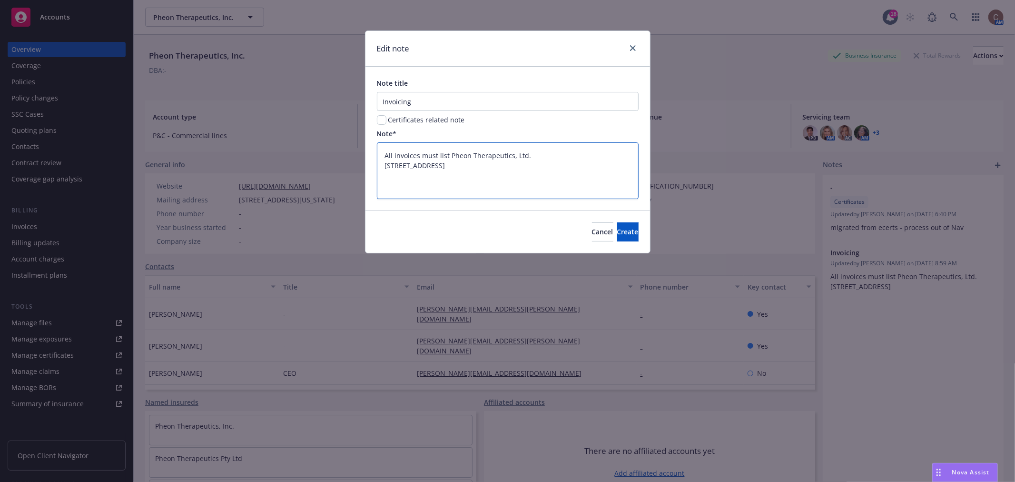
drag, startPoint x: 477, startPoint y: 175, endPoint x: 449, endPoint y: 157, distance: 32.6
click at [449, 157] on textarea "All invoices must list Pheon Therapeutics, Ltd. [STREET_ADDRESS]" at bounding box center [508, 170] width 262 height 56
click at [460, 169] on textarea "All invoices must list Pheon Therapeutics, Ltd. [STREET_ADDRESS]" at bounding box center [508, 170] width 262 height 56
drag, startPoint x: 477, startPoint y: 175, endPoint x: 384, endPoint y: 164, distance: 93.9
click at [384, 164] on textarea "All invoices must list Pheon Therapeutics, Ltd. [STREET_ADDRESS]" at bounding box center [508, 170] width 262 height 56
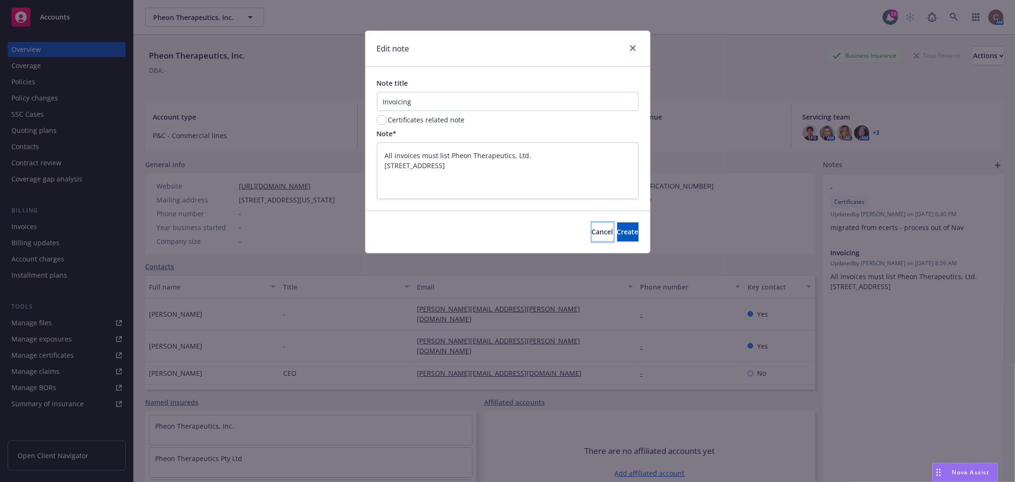
drag, startPoint x: 562, startPoint y: 231, endPoint x: 584, endPoint y: 229, distance: 22.5
click at [592, 231] on span "Cancel" at bounding box center [602, 231] width 21 height 9
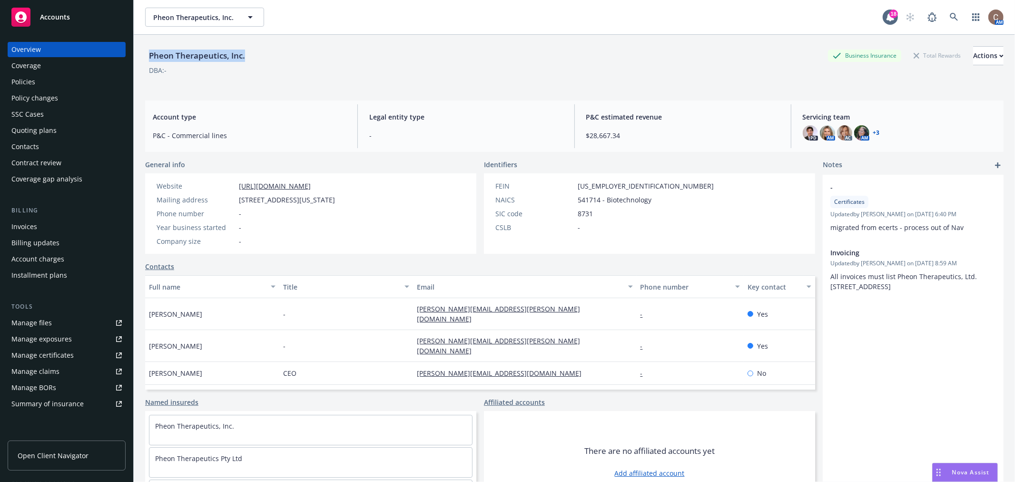
drag, startPoint x: 251, startPoint y: 58, endPoint x: 146, endPoint y: 50, distance: 106.0
click at [146, 50] on div "Pheon Therapeutics, Inc. Business Insurance Total Rewards Actions" at bounding box center [574, 55] width 859 height 19
copy div "Pheon Therapeutics, Inc."
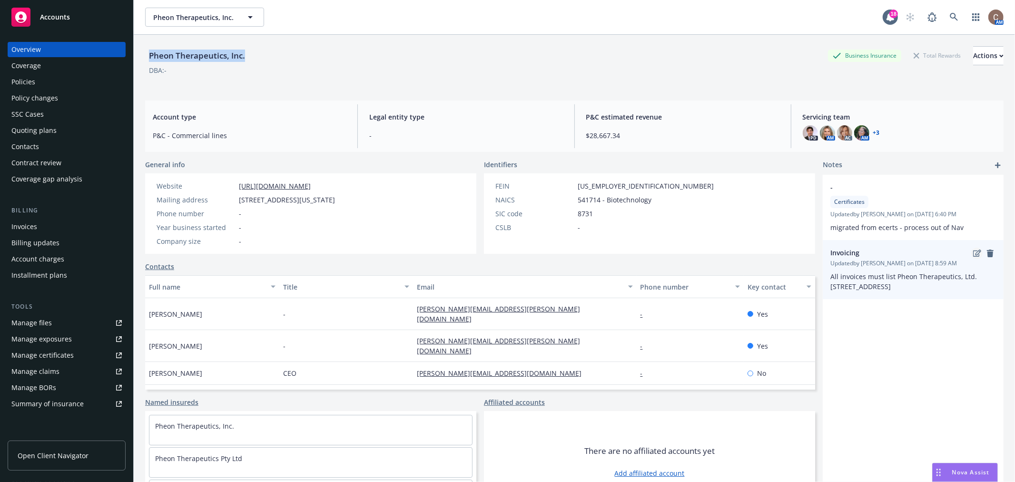
click at [974, 253] on icon "edit" at bounding box center [978, 252] width 8 height 7
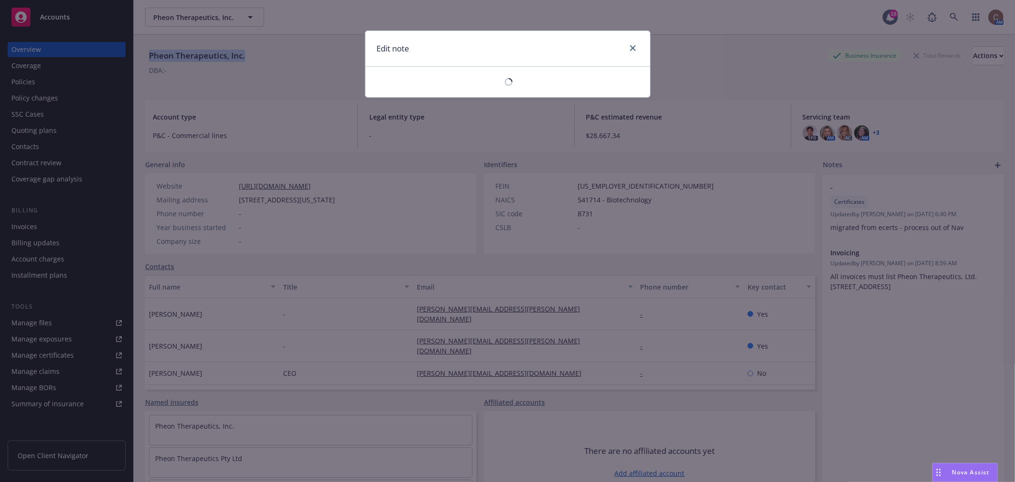
type textarea "x"
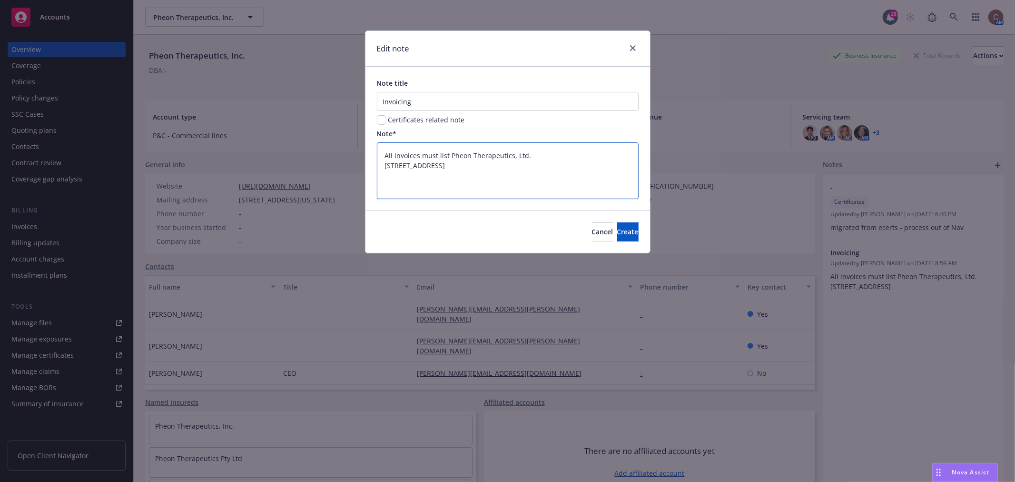
drag, startPoint x: 462, startPoint y: 177, endPoint x: 380, endPoint y: 168, distance: 82.4
click at [380, 168] on textarea "All invoices must list Pheon Therapeutics, Ltd. [STREET_ADDRESS]" at bounding box center [508, 170] width 262 height 56
click at [632, 46] on icon "close" at bounding box center [633, 48] width 6 height 6
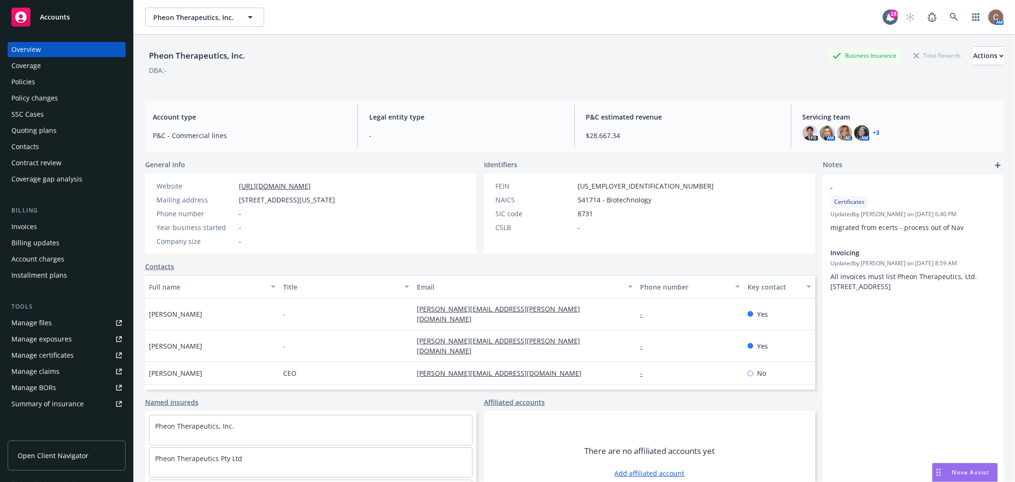
click at [339, 209] on div "Phone number -" at bounding box center [246, 214] width 186 height 10
drag, startPoint x: 402, startPoint y: 196, endPoint x: 327, endPoint y: 199, distance: 75.3
click at [327, 199] on div "Website [URL][DOMAIN_NAME] Mailing address [STREET_ADDRESS][US_STATE] Phone num…" at bounding box center [245, 213] width 201 height 80
drag, startPoint x: 308, startPoint y: 183, endPoint x: 220, endPoint y: 184, distance: 88.1
click at [220, 184] on div "Website [URL][DOMAIN_NAME]" at bounding box center [246, 186] width 186 height 10
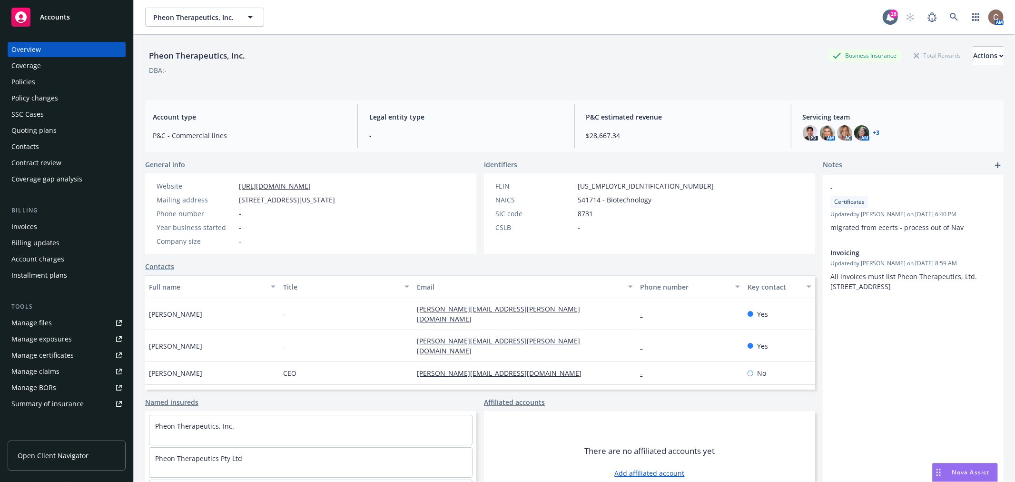
copy div "[URL][DOMAIN_NAME]"
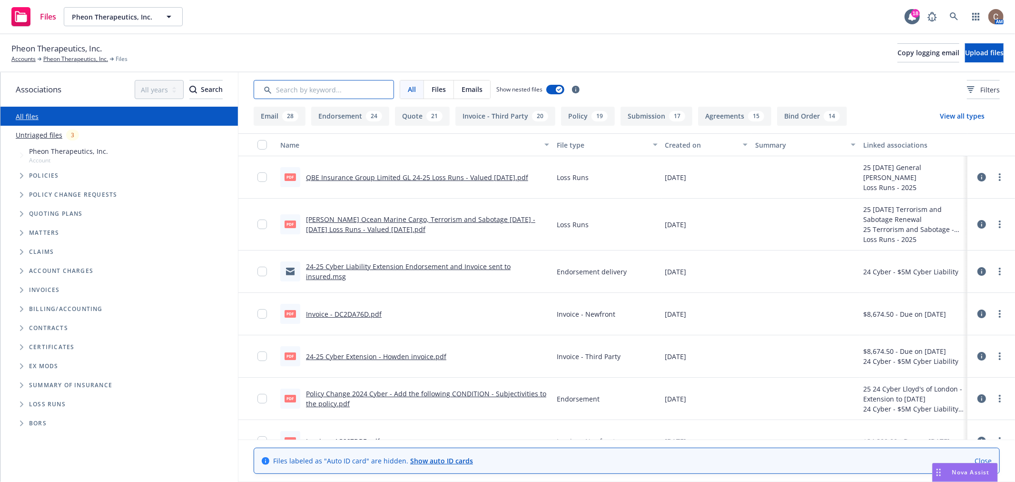
click at [339, 91] on input "Search by keyword..." at bounding box center [324, 89] width 140 height 19
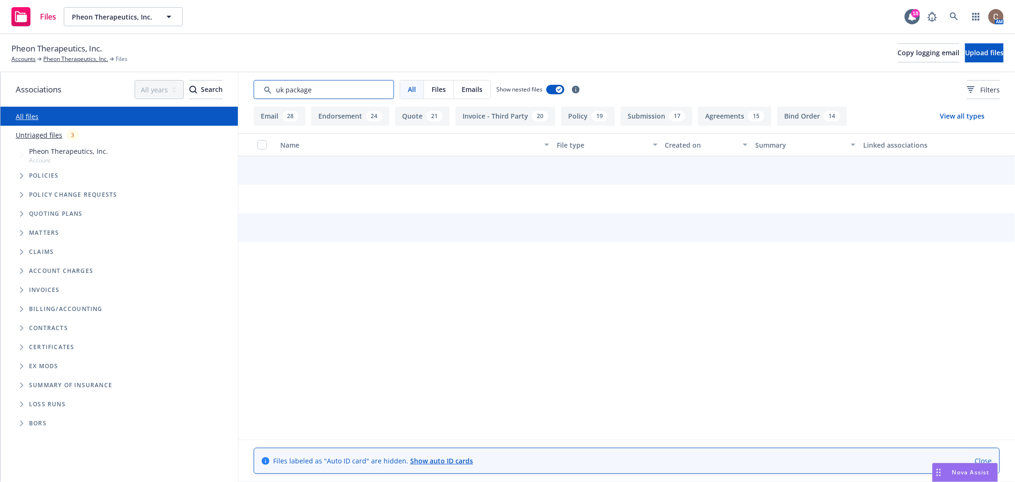
type input "uk package"
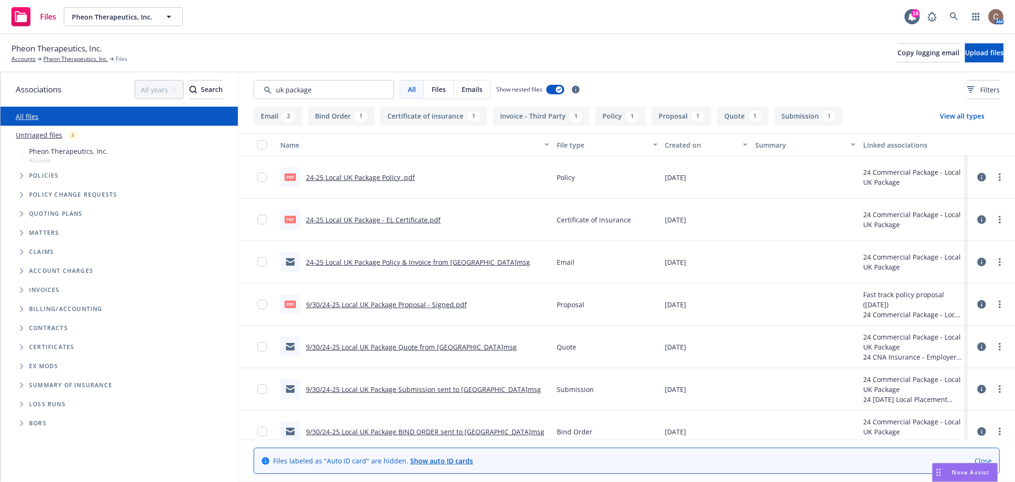
click at [419, 389] on link "9/30/24-25 Local UK Package Submission sent to Towergate.msg" at bounding box center [423, 389] width 235 height 9
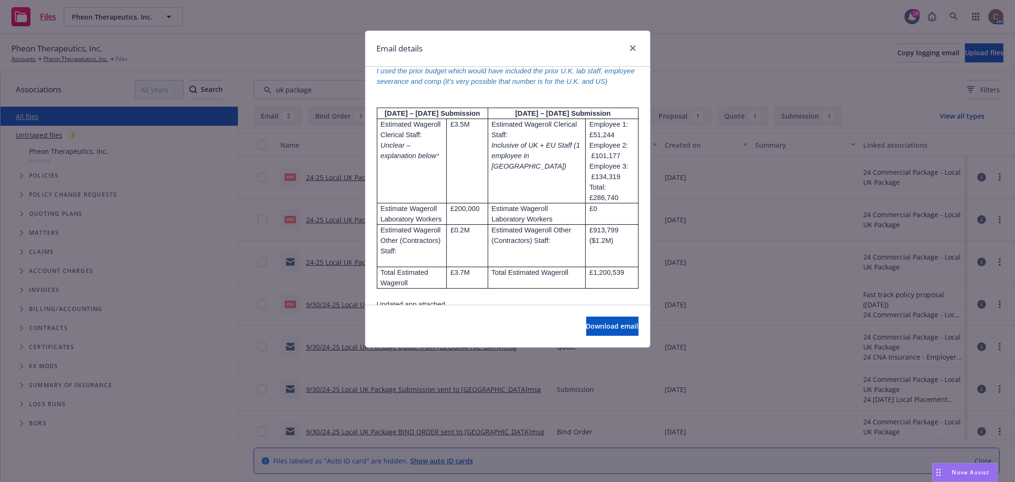
scroll to position [159, 0]
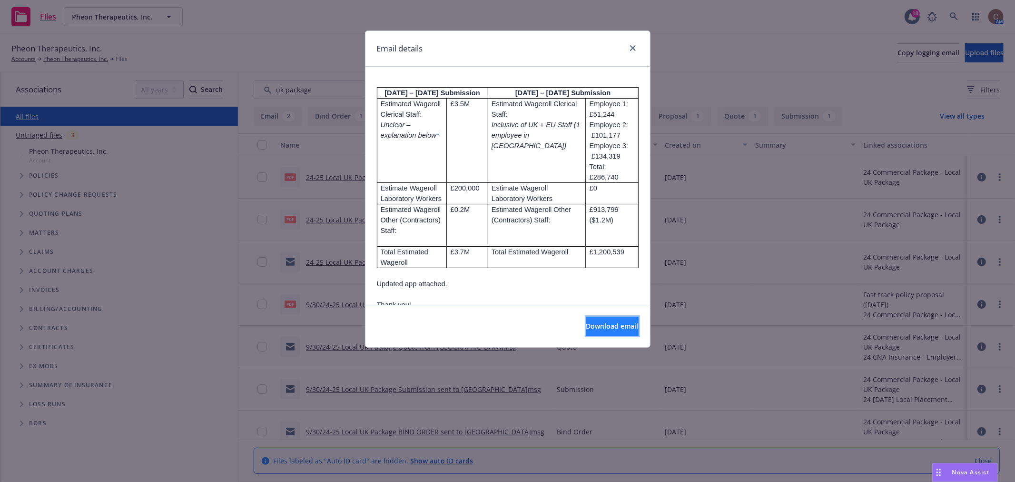
click at [587, 322] on span "Download email" at bounding box center [613, 325] width 52 height 9
click at [555, 339] on div "Download email" at bounding box center [508, 326] width 285 height 42
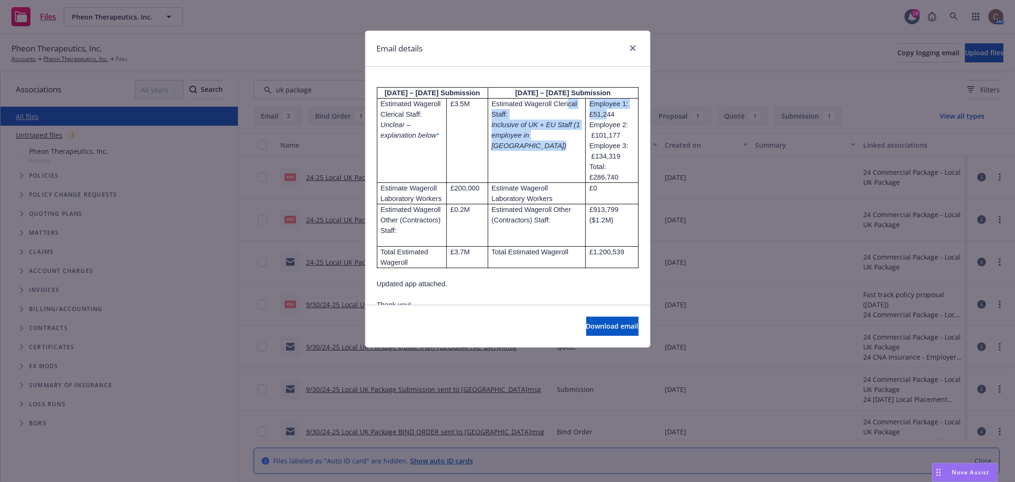
drag, startPoint x: 569, startPoint y: 127, endPoint x: 595, endPoint y: 125, distance: 25.8
click at [595, 125] on tr "Estimated Wageroll Clerical Staff: Unclear – explanation below * £3.5M Estimate…" at bounding box center [507, 141] width 261 height 84
click at [592, 144] on span "Employee 1: £51,244 Employee 2: £101,177 Employee 3: £134,319" at bounding box center [609, 130] width 39 height 60
drag, startPoint x: 602, startPoint y: 124, endPoint x: 582, endPoint y: 126, distance: 20.0
click at [590, 126] on p "Employee 1: £51,244 Employee 2: £101,177 Employee 3: £134,319" at bounding box center [612, 130] width 45 height 63
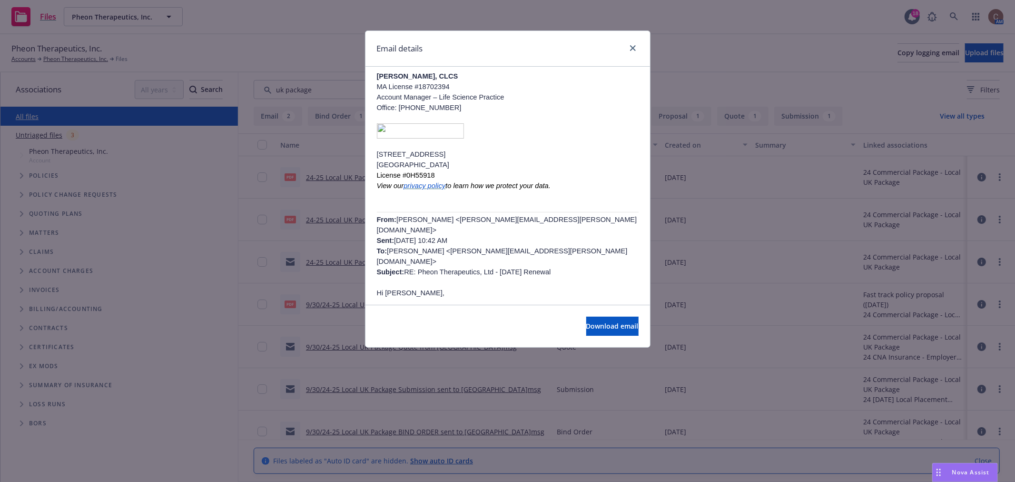
scroll to position [423, 0]
